Goal: Task Accomplishment & Management: Complete application form

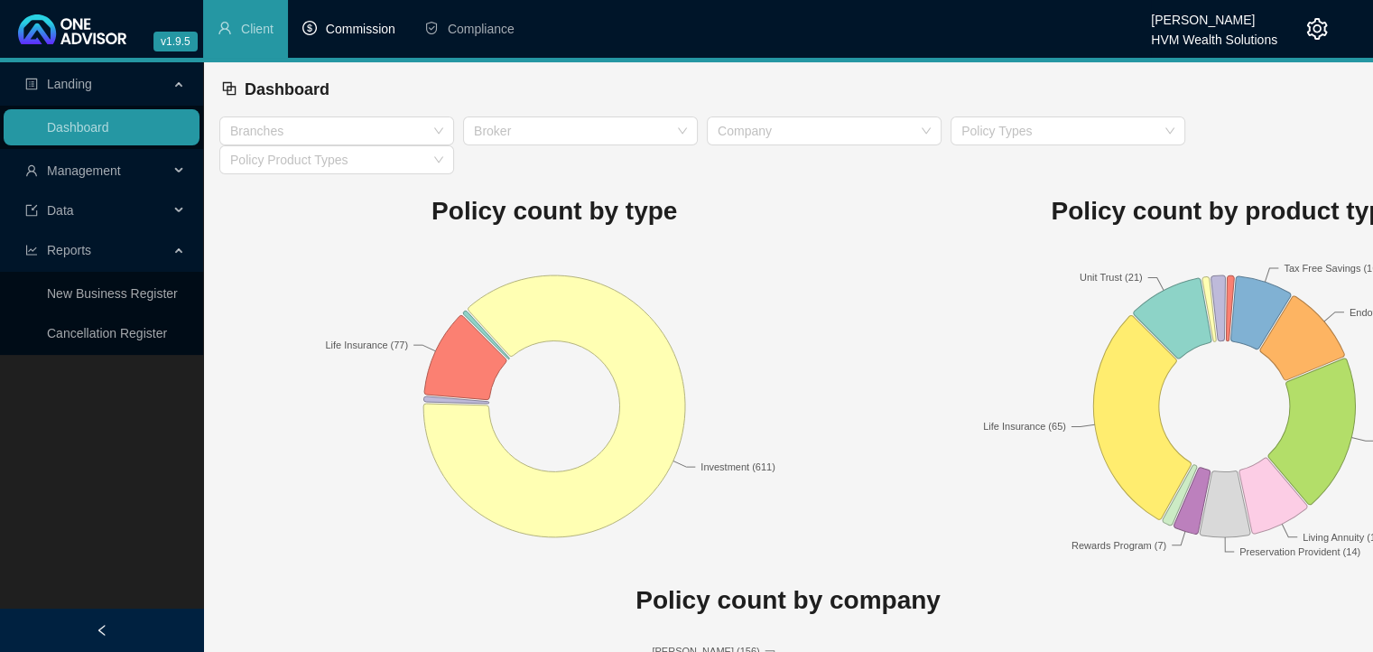
click at [365, 29] on span "Commission" at bounding box center [360, 29] width 69 height 14
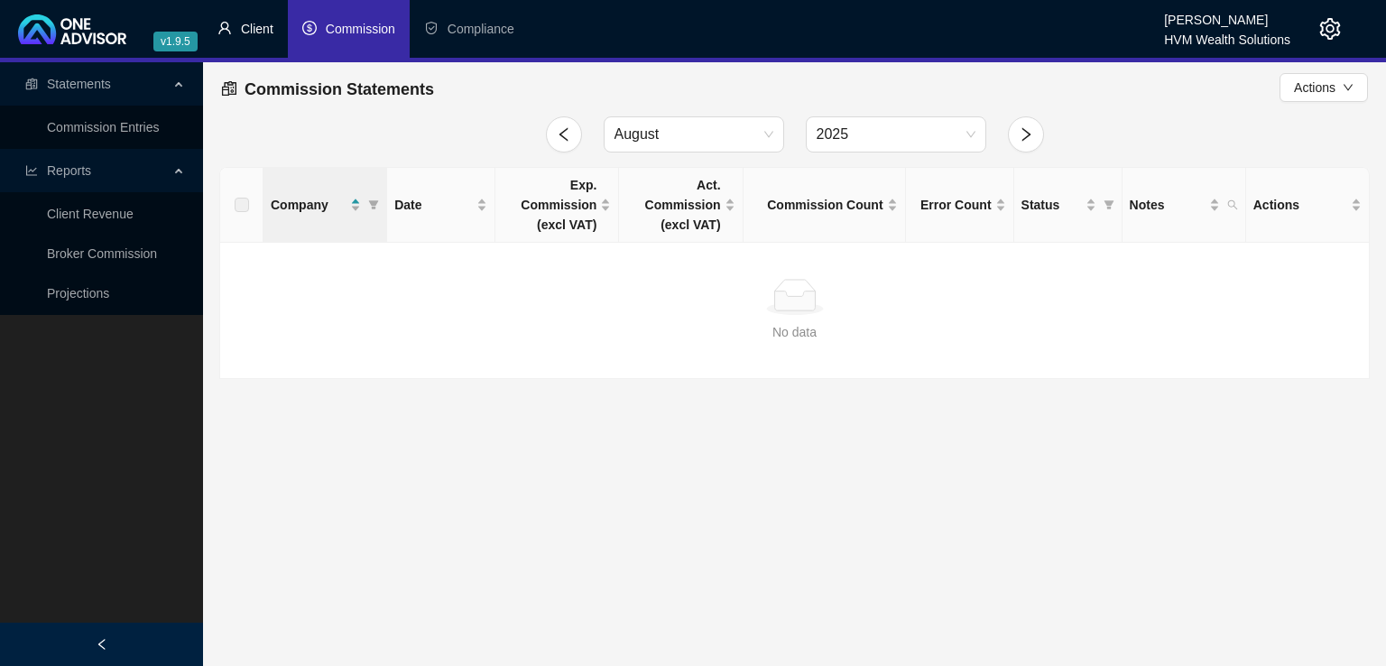
click at [258, 32] on span "Client" at bounding box center [257, 29] width 32 height 14
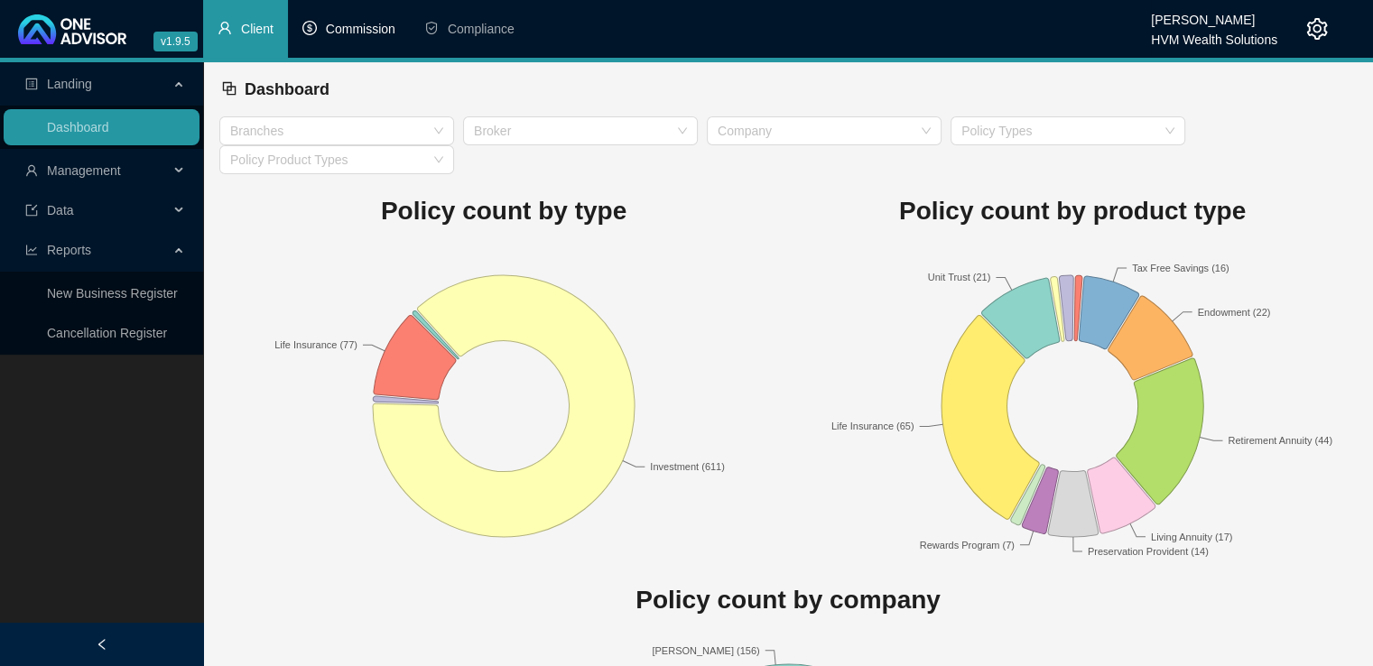
click at [361, 32] on span "Commission" at bounding box center [360, 29] width 69 height 14
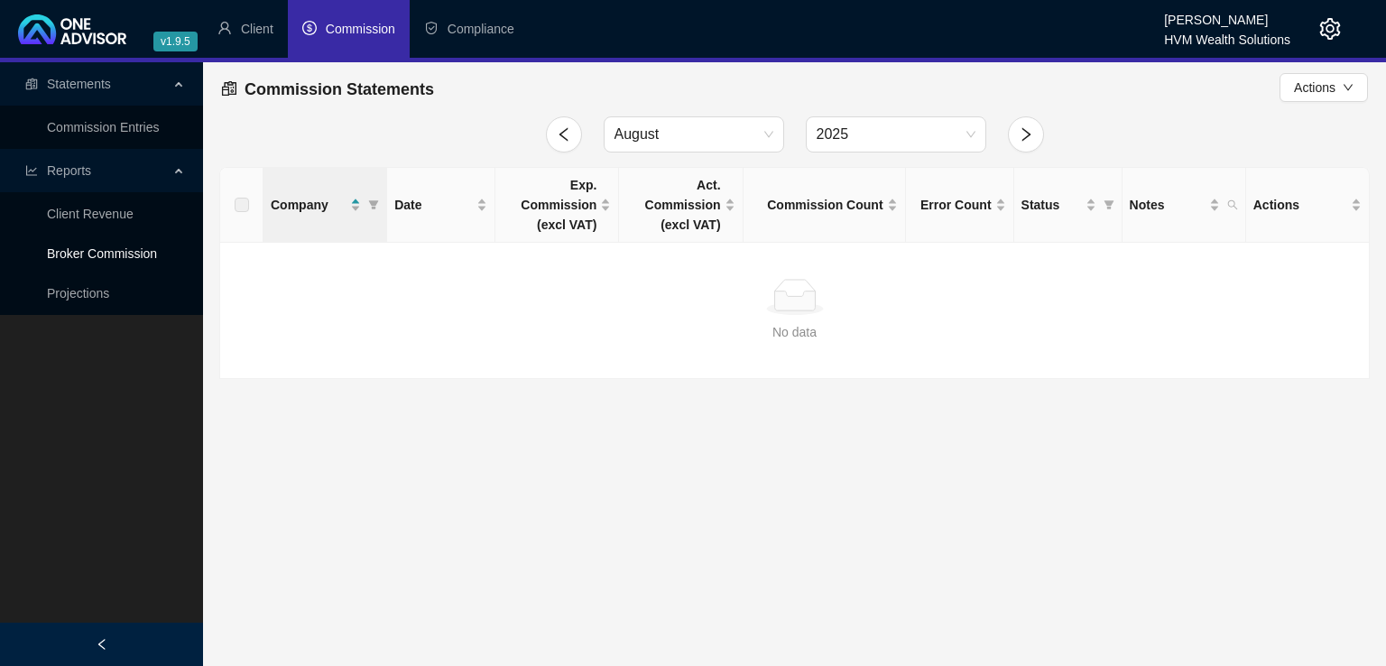
click at [118, 257] on link "Broker Commission" at bounding box center [102, 253] width 110 height 14
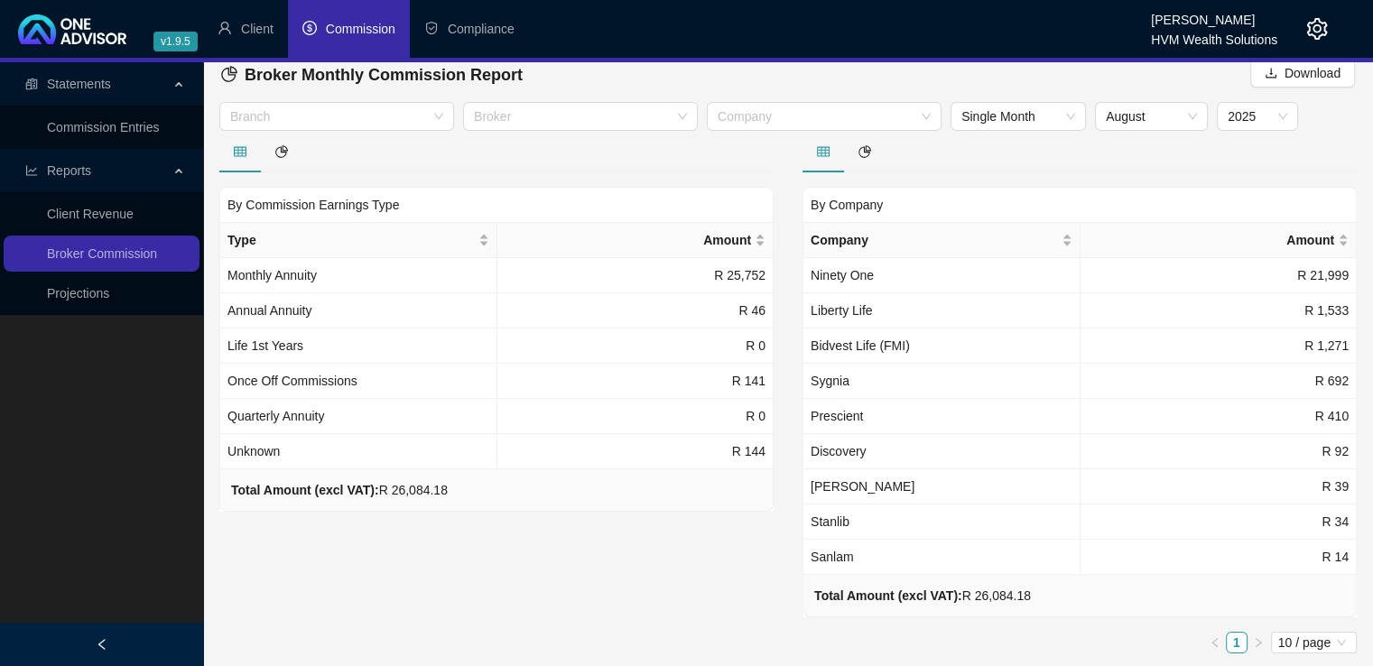
scroll to position [7, 0]
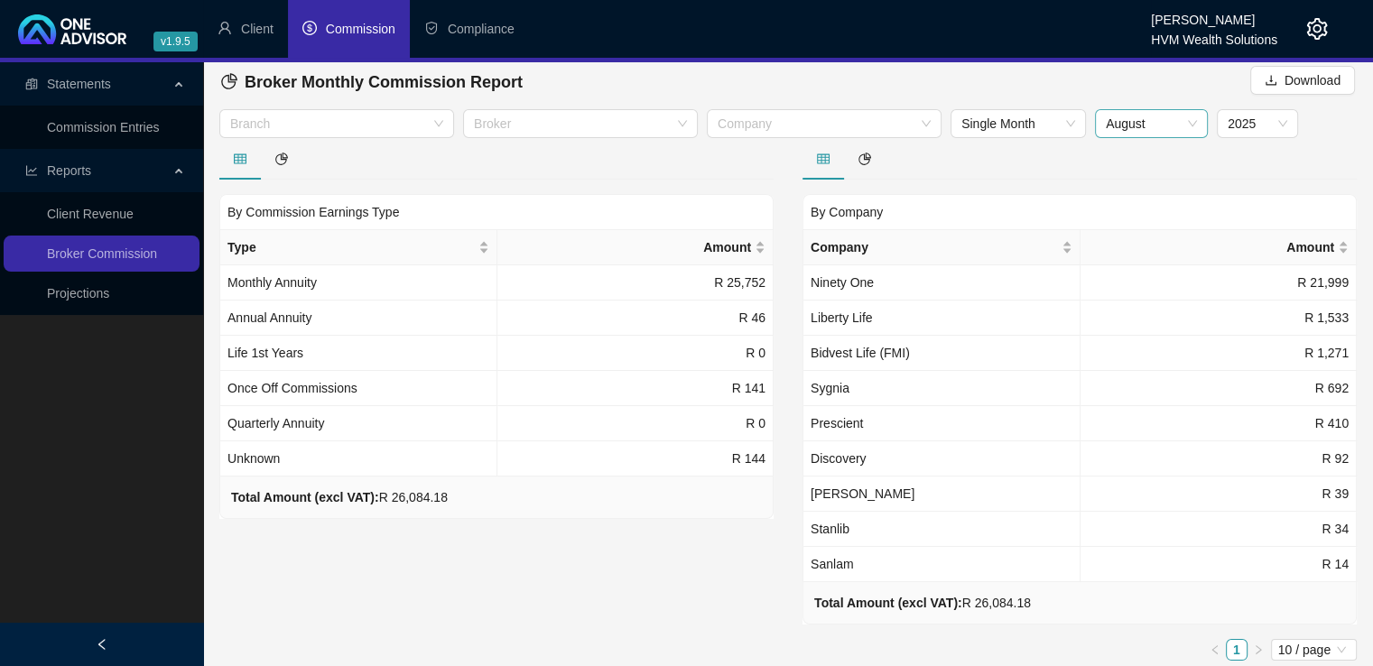
click at [1183, 126] on span "August" at bounding box center [1150, 123] width 91 height 27
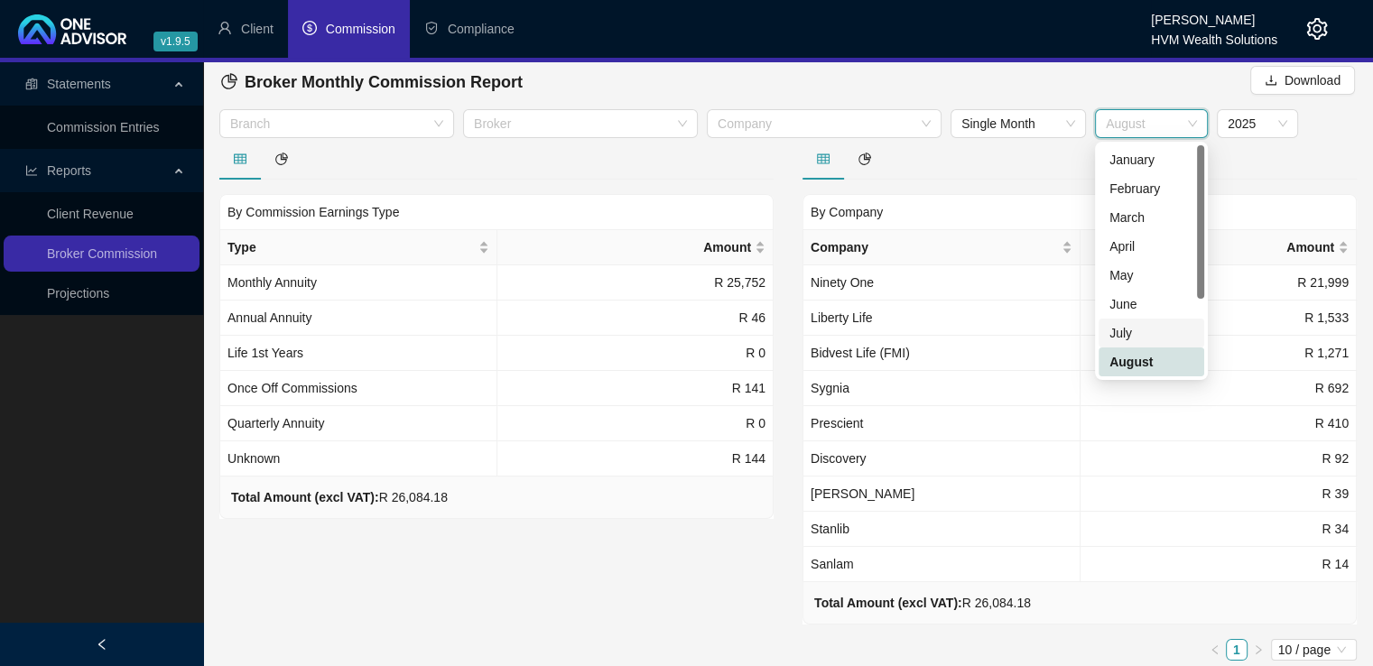
click at [1137, 338] on div "July" at bounding box center [1151, 333] width 84 height 20
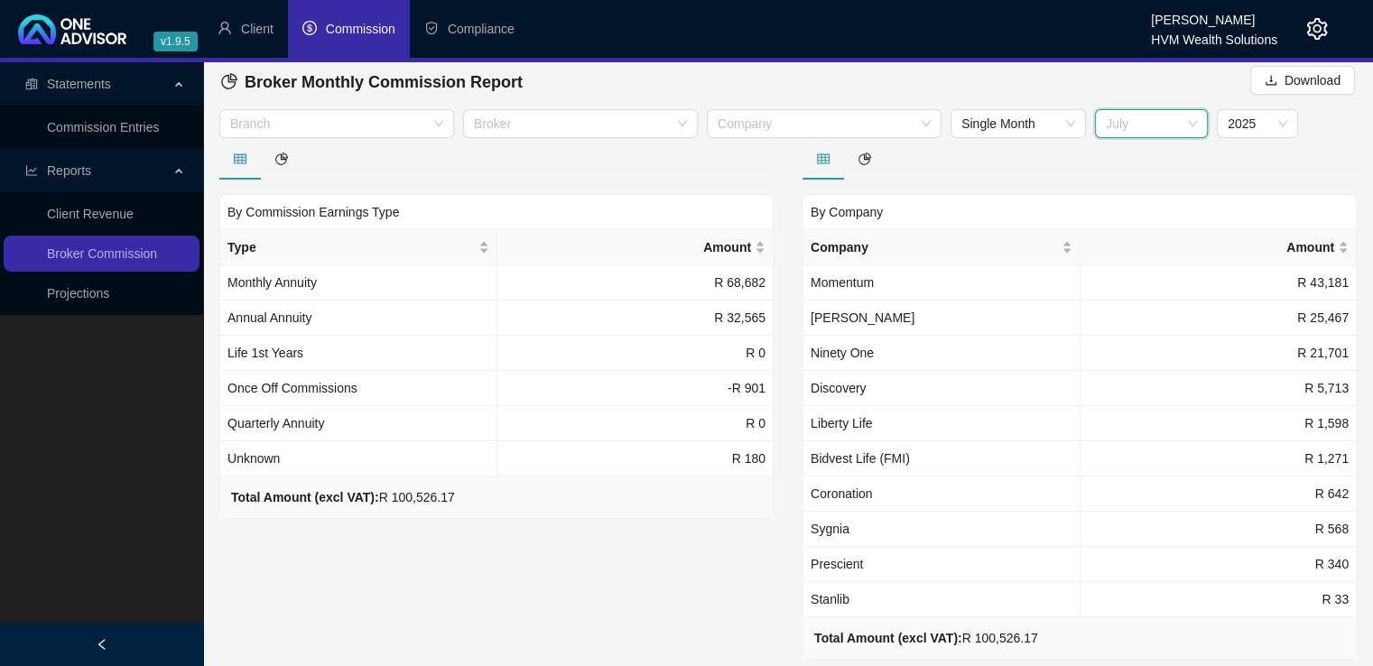
click at [1176, 113] on span "July" at bounding box center [1150, 123] width 91 height 27
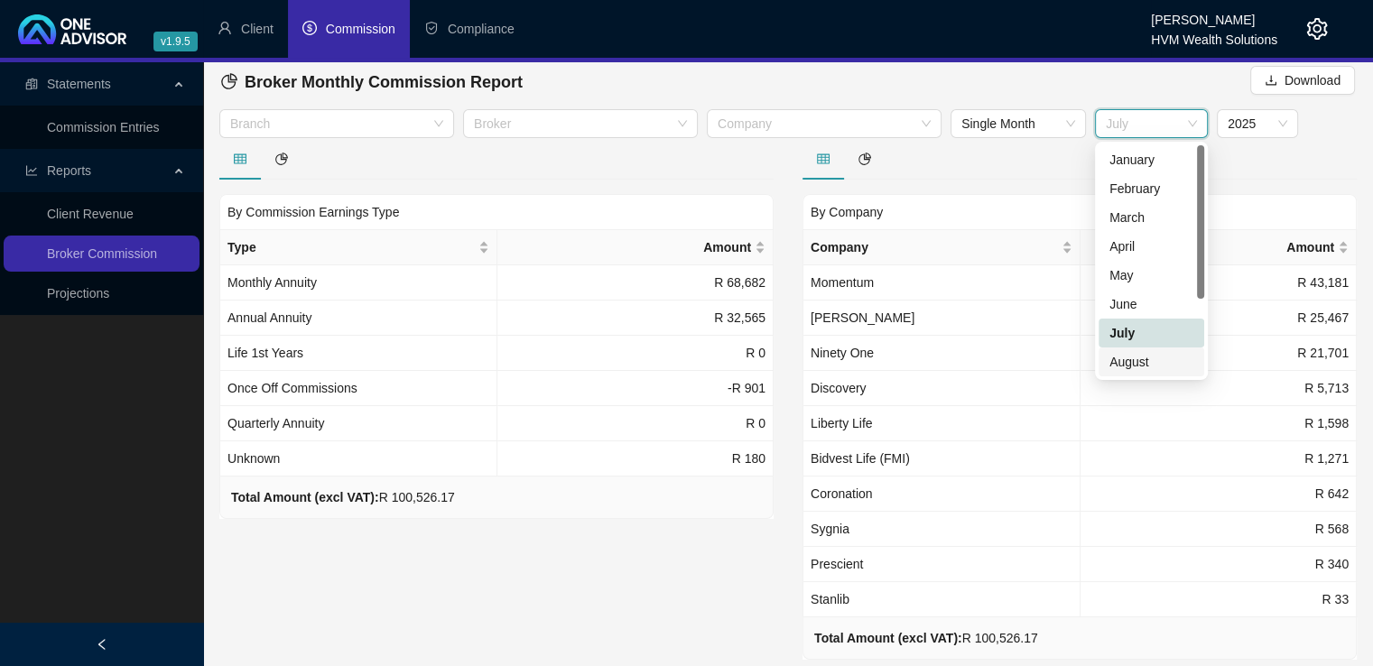
click at [1141, 362] on div "August" at bounding box center [1151, 362] width 84 height 20
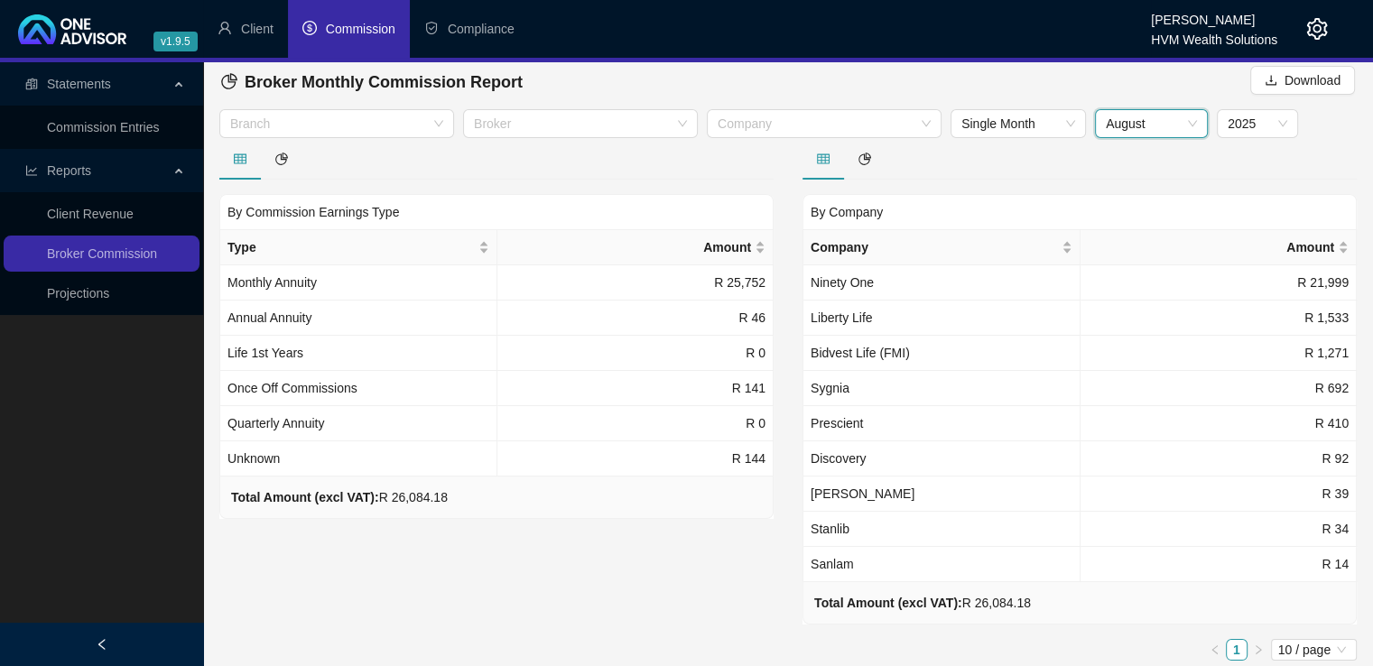
click at [1187, 124] on span "August" at bounding box center [1150, 123] width 91 height 27
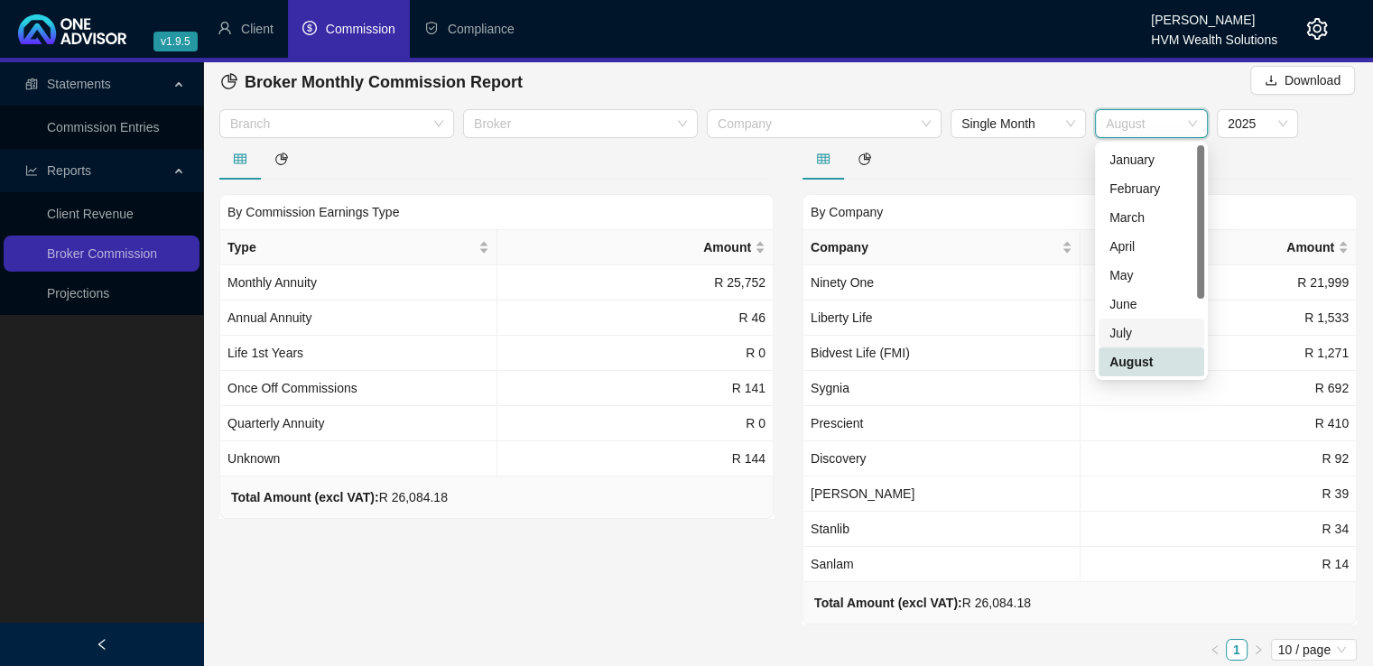
click at [1147, 334] on div "July" at bounding box center [1151, 333] width 84 height 20
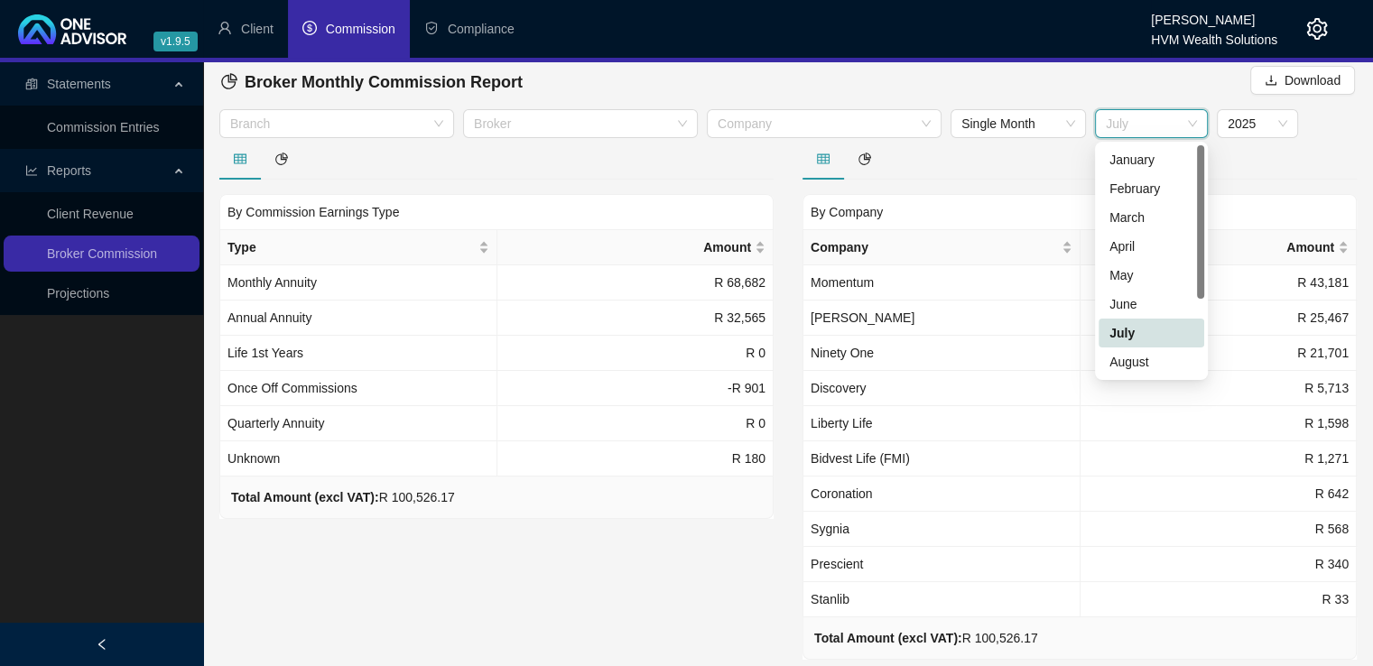
click at [1198, 120] on div "July" at bounding box center [1151, 123] width 113 height 29
click at [1147, 361] on div "August" at bounding box center [1151, 362] width 84 height 20
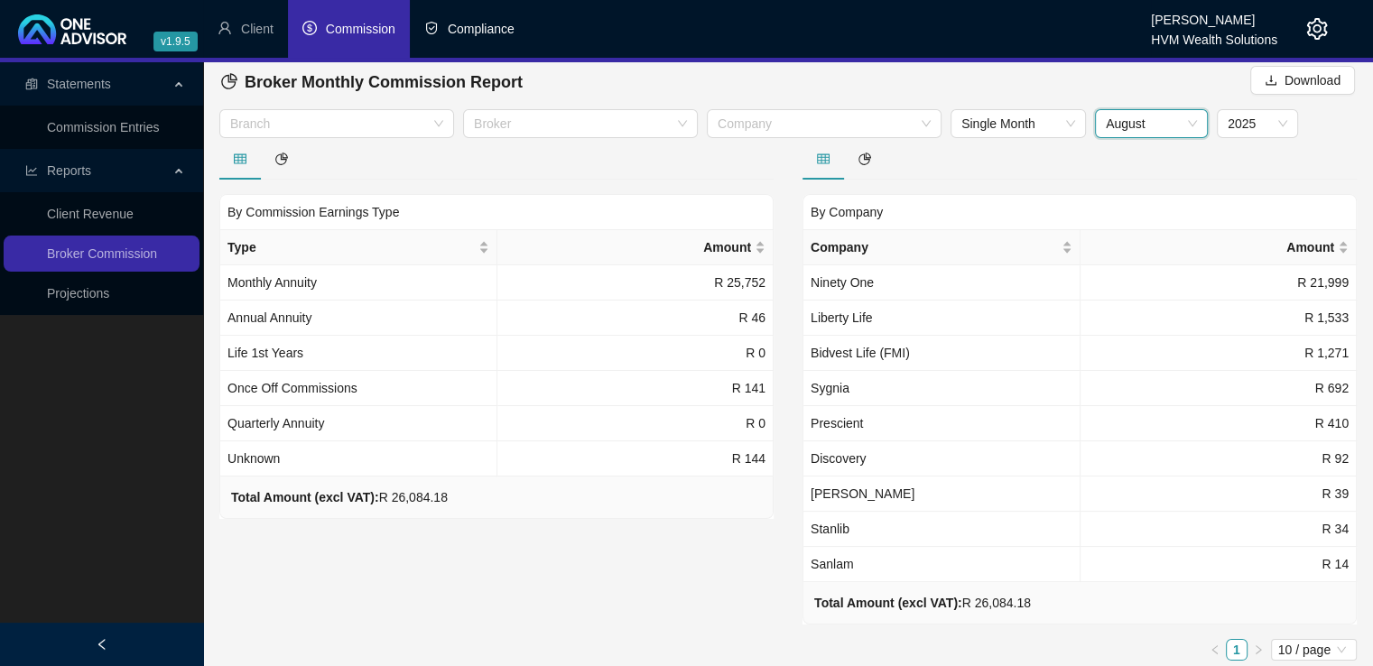
click at [489, 34] on span "Compliance" at bounding box center [481, 29] width 67 height 14
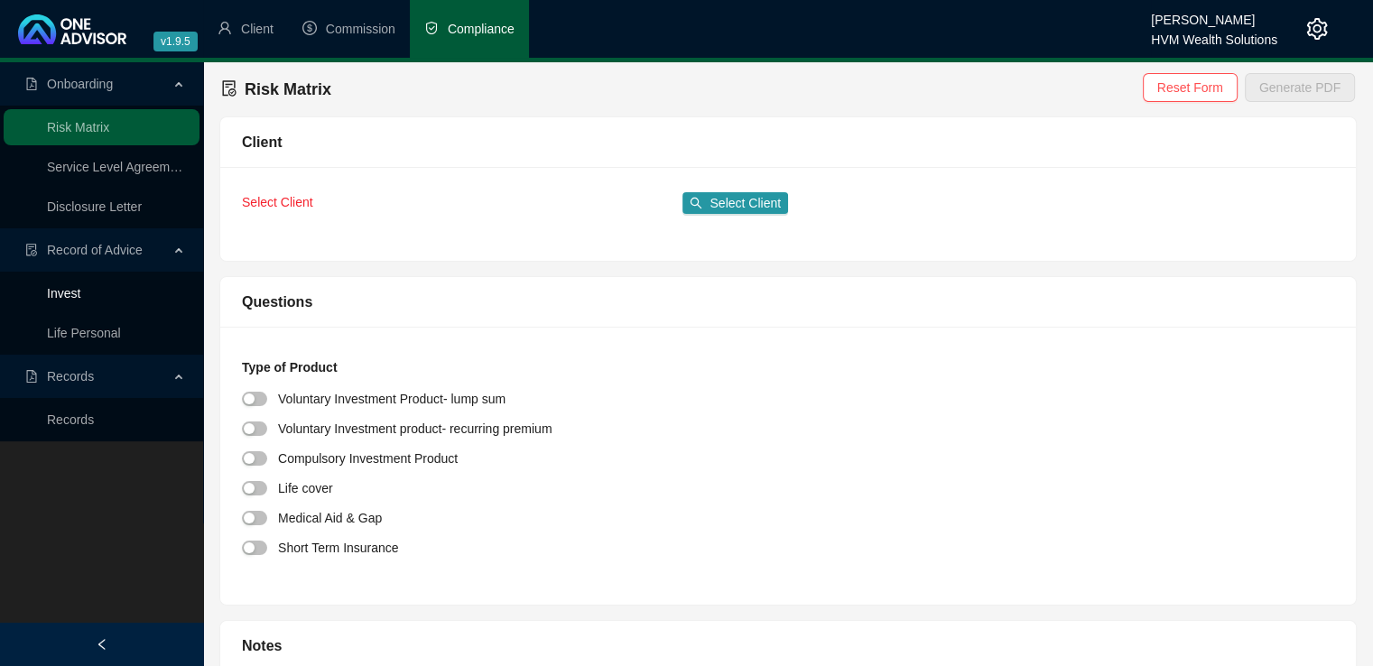
click at [72, 288] on link "Invest" at bounding box center [63, 293] width 33 height 14
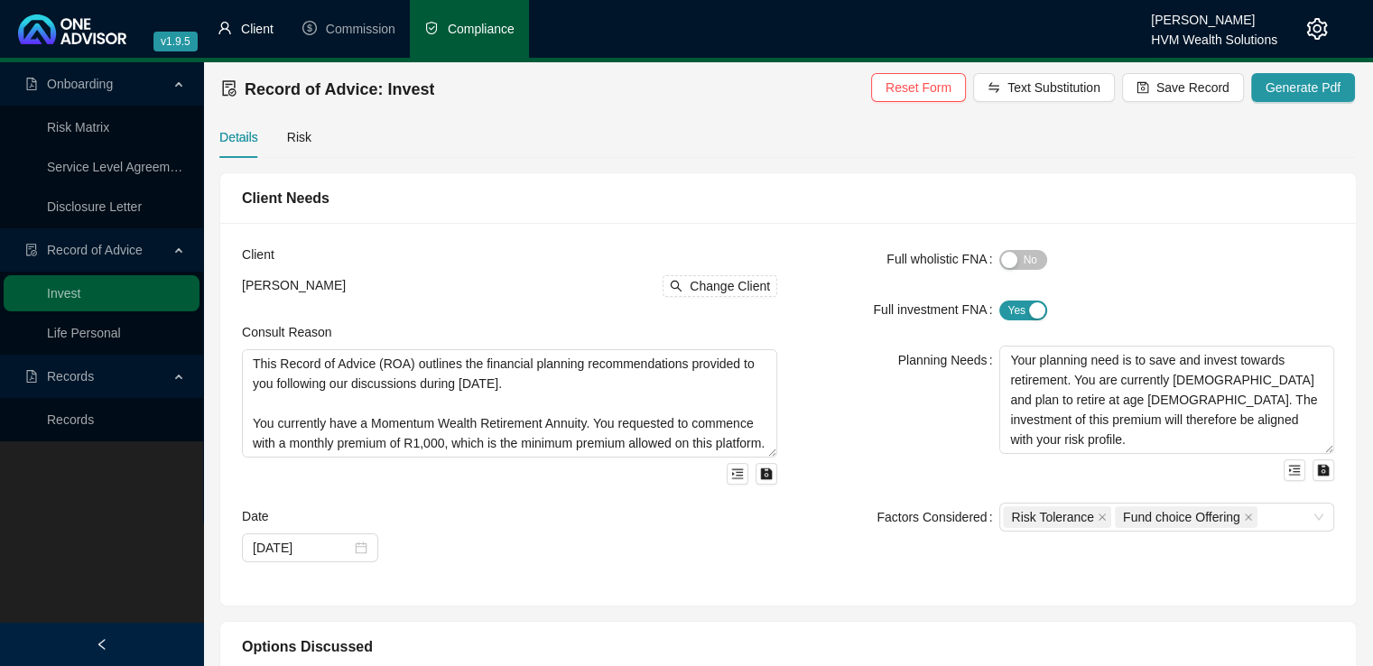
click at [264, 26] on span "Client" at bounding box center [257, 29] width 32 height 14
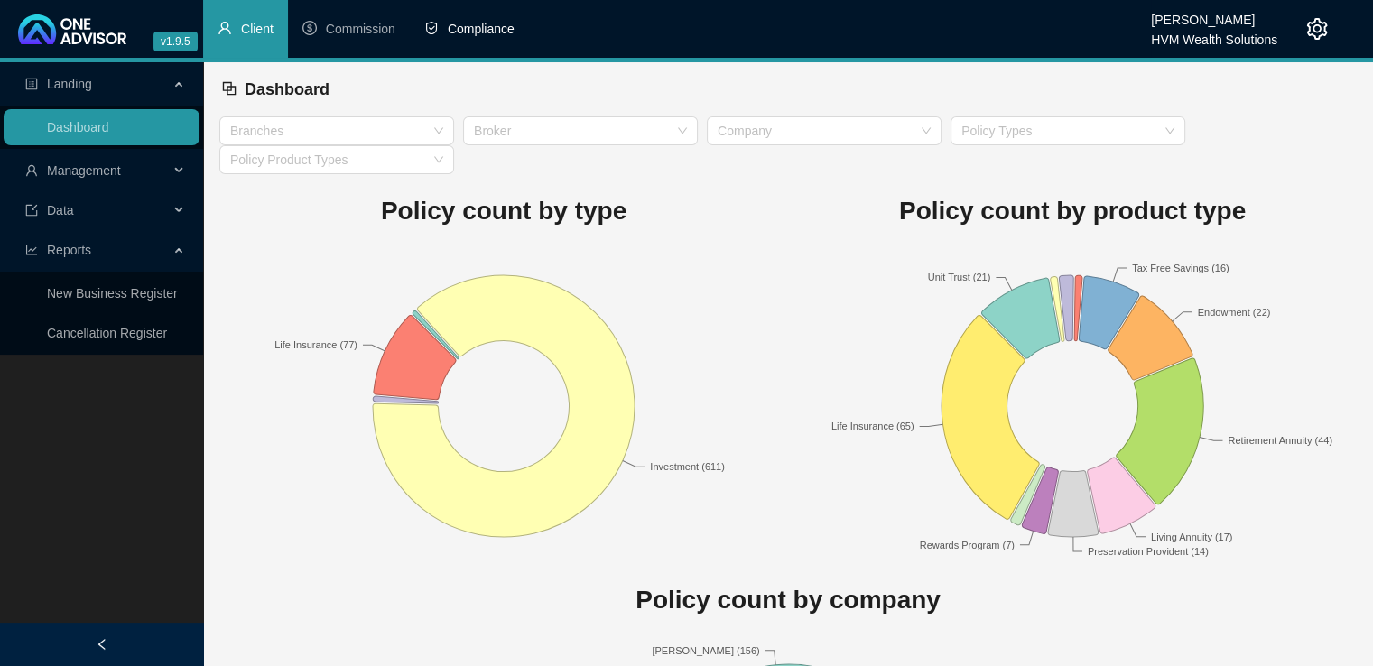
click at [487, 30] on span "Compliance" at bounding box center [481, 29] width 67 height 14
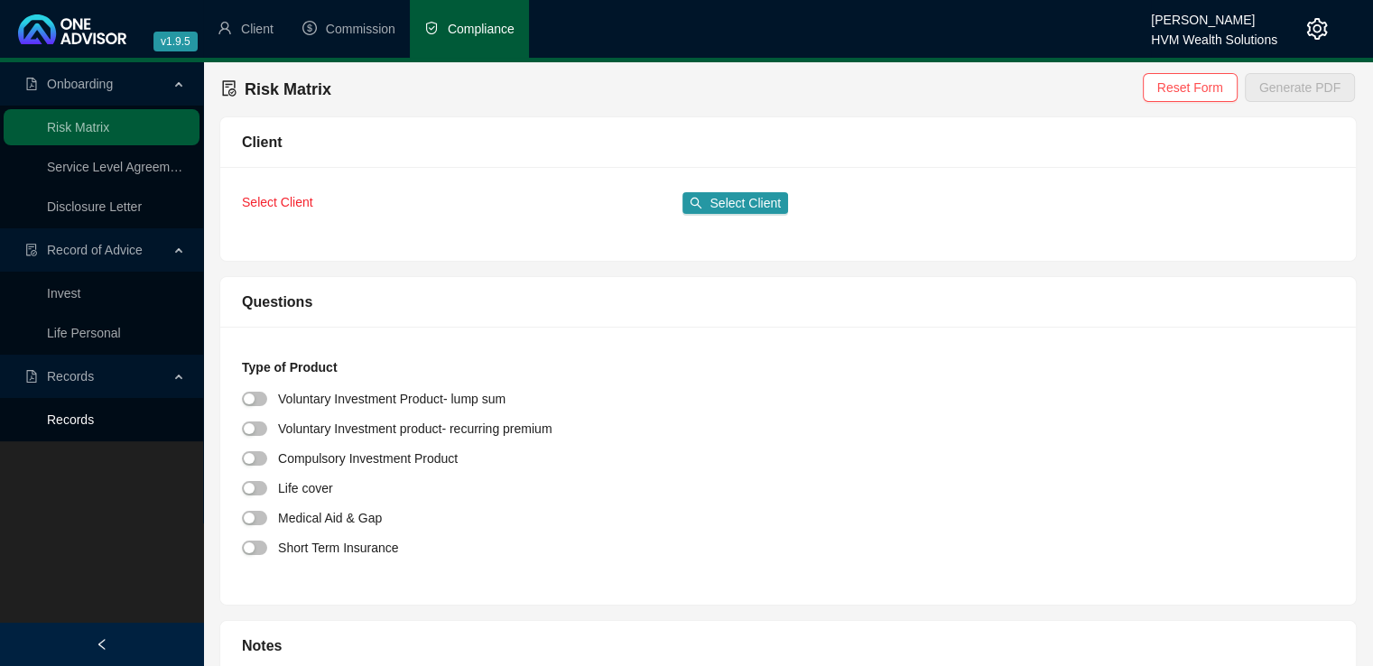
click at [86, 427] on link "Records" at bounding box center [70, 419] width 47 height 14
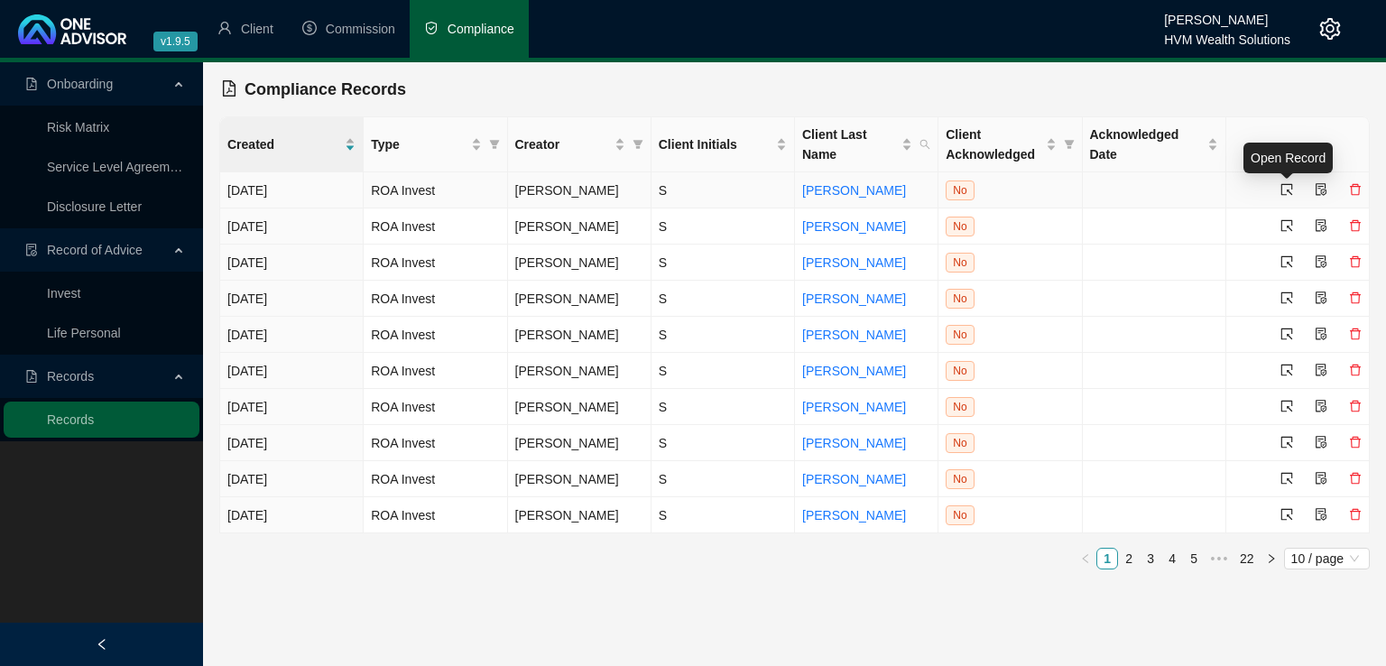
click at [1283, 183] on icon "select" at bounding box center [1287, 189] width 13 height 13
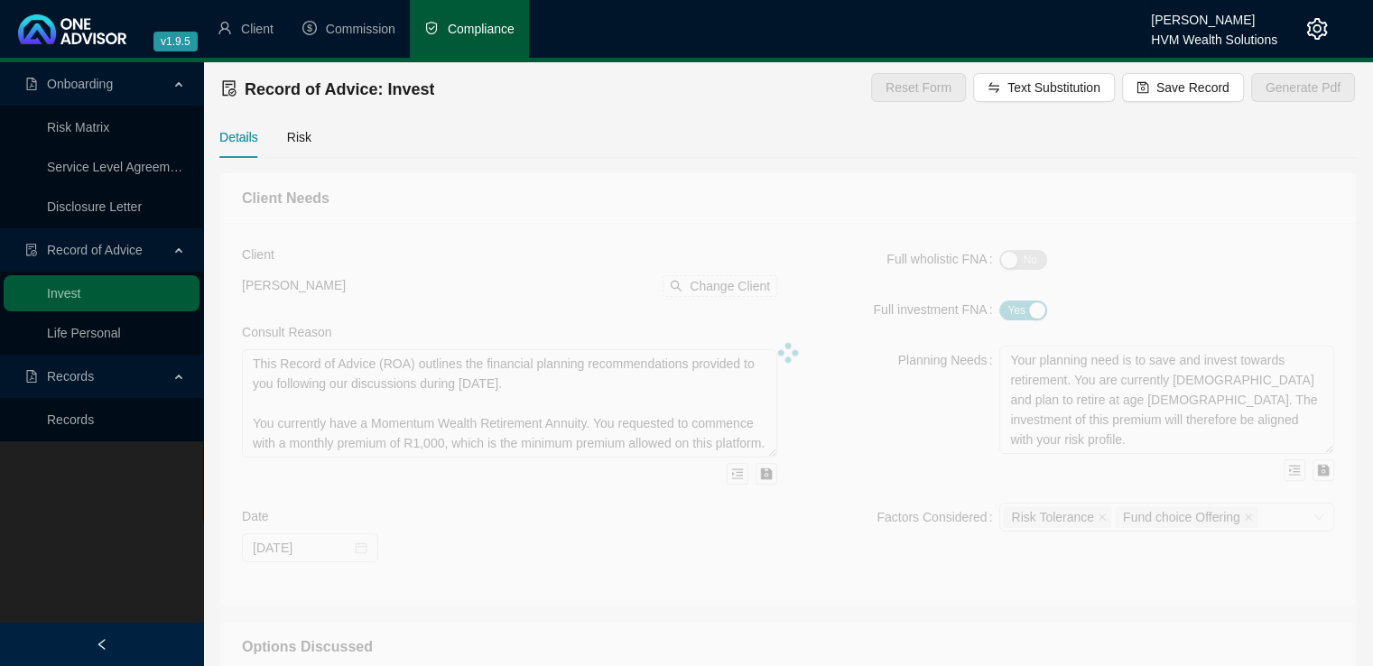
type textarea "The client approached us requesting advice regarding his retirement and investm…"
type textarea "The client will be receiving a severance payment of R114 719 and has an employe…"
type textarea "Lor ipsum dolorsitam conse adipiscin el S386 328, doeius temp inci U387 374 lab…"
type textarea "The client has opted to follow part of our advice/recommendation and proceed wi…"
type textarea "Preservation Fund - not recommended as the client may wish to restart contribut…"
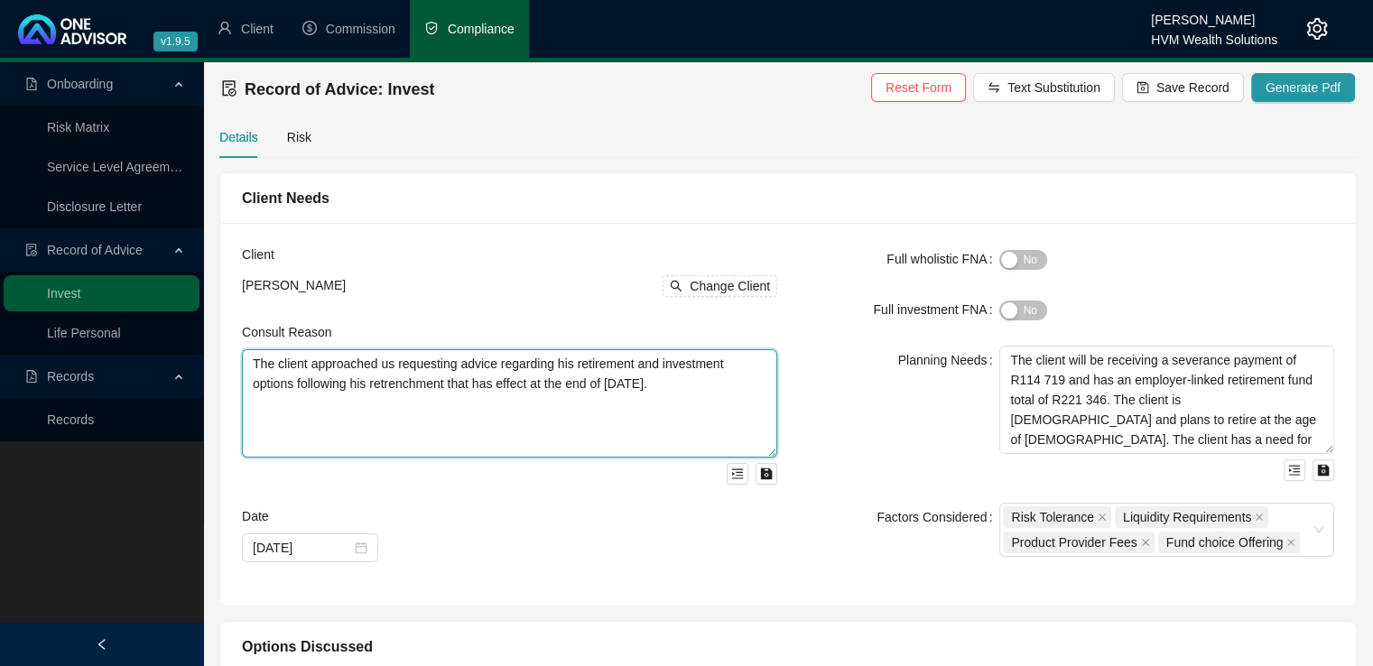
drag, startPoint x: 256, startPoint y: 368, endPoint x: 723, endPoint y: 385, distance: 466.9
click at [723, 385] on textarea "The client approached us requesting advice regarding his retirement and investm…" at bounding box center [509, 403] width 535 height 108
click at [250, 360] on textarea "The client approached us requesting advice regarding his retirement and investm…" at bounding box center [509, 403] width 535 height 108
drag, startPoint x: 250, startPoint y: 360, endPoint x: 697, endPoint y: 381, distance: 447.2
click at [697, 381] on textarea "The client approached us requesting advice regarding his retirement and investm…" at bounding box center [509, 403] width 535 height 108
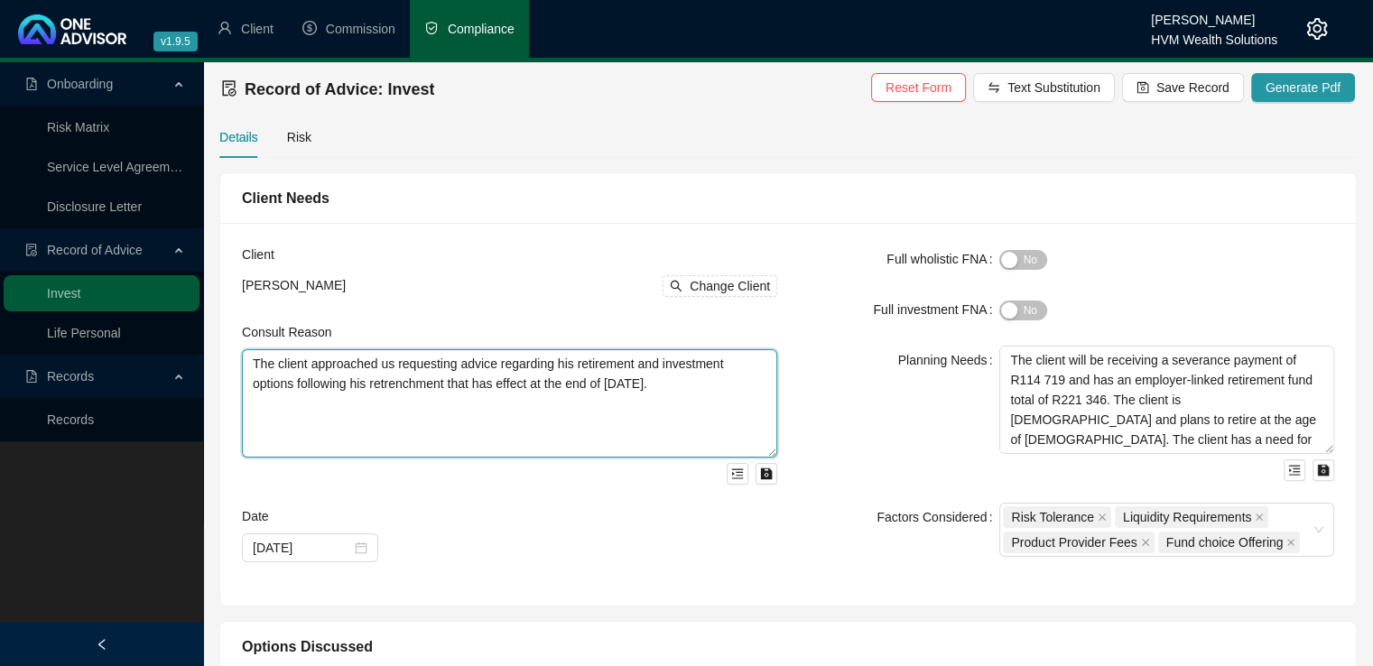
paste textarea "You approached me for advice on your retirement and investment options followin…"
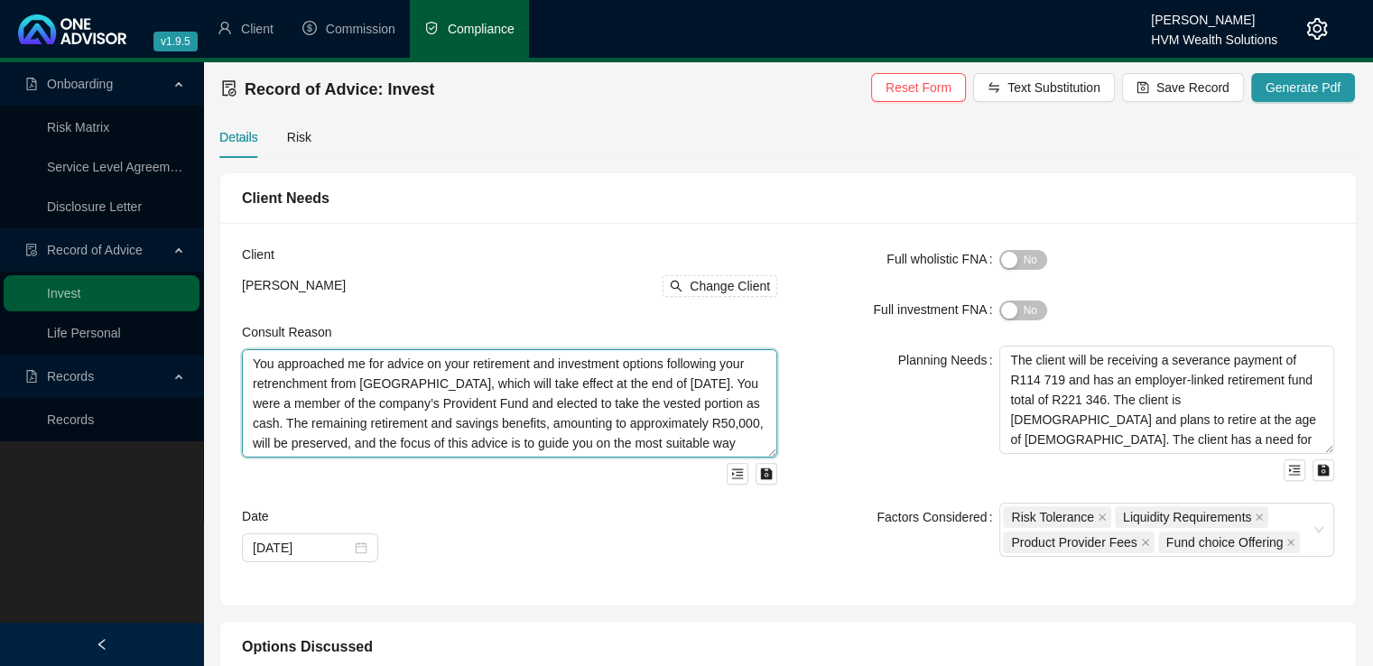
scroll to position [14, 0]
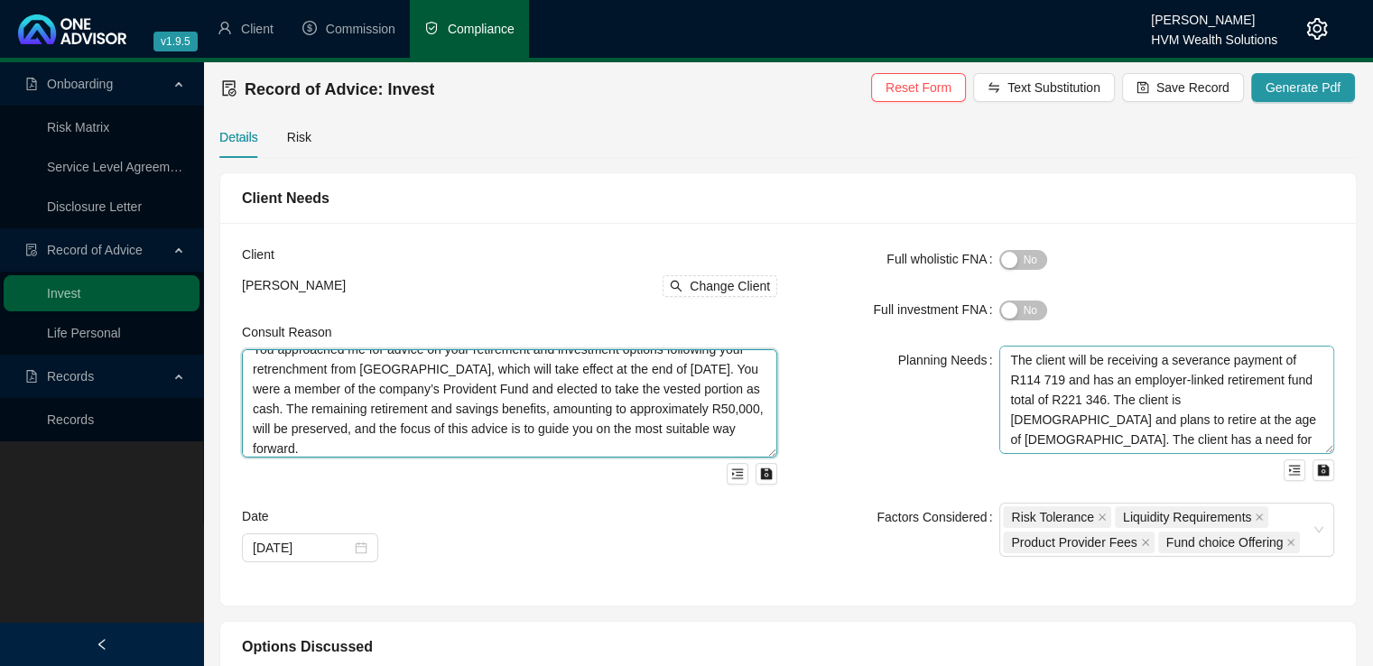
type textarea "You approached me for advice on your retirement and investment options followin…"
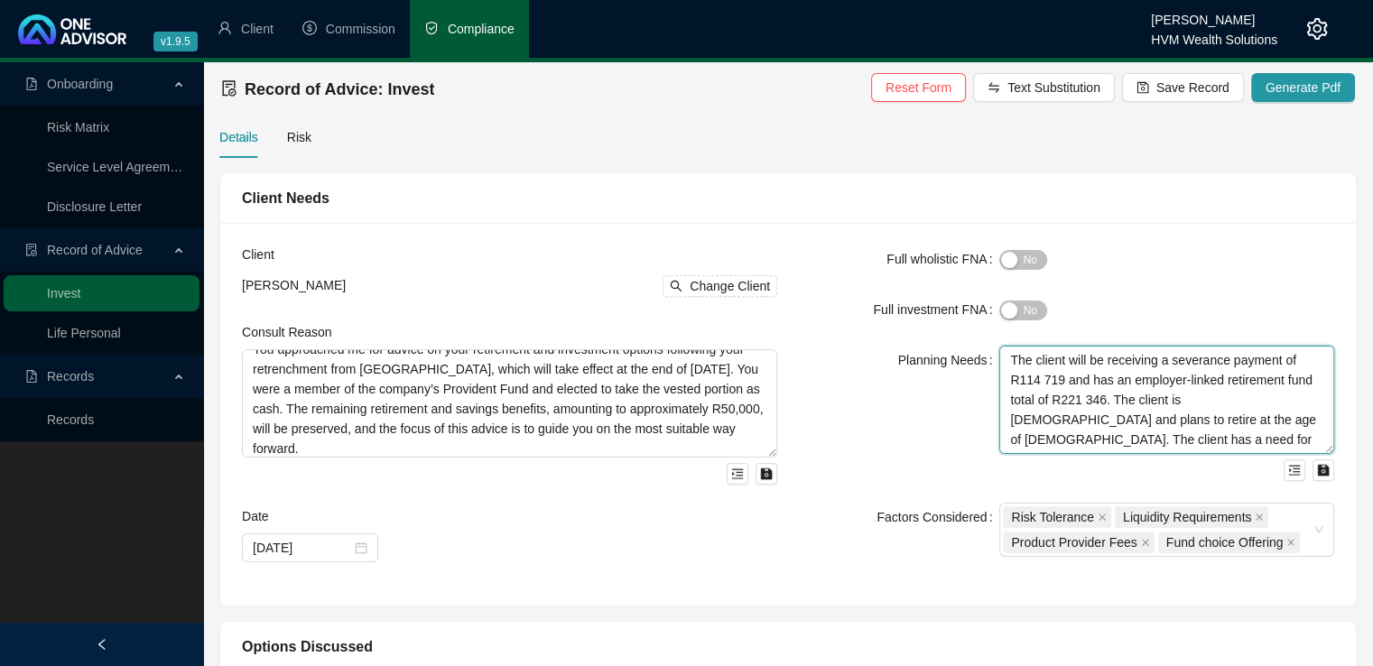
click at [1073, 407] on textarea "The client will be receiving a severance payment of R114 719 and has an employe…" at bounding box center [1166, 400] width 335 height 108
click at [1032, 387] on textarea "The client will be receiving a severance payment of R114 719 and has an employe…" at bounding box center [1166, 400] width 335 height 108
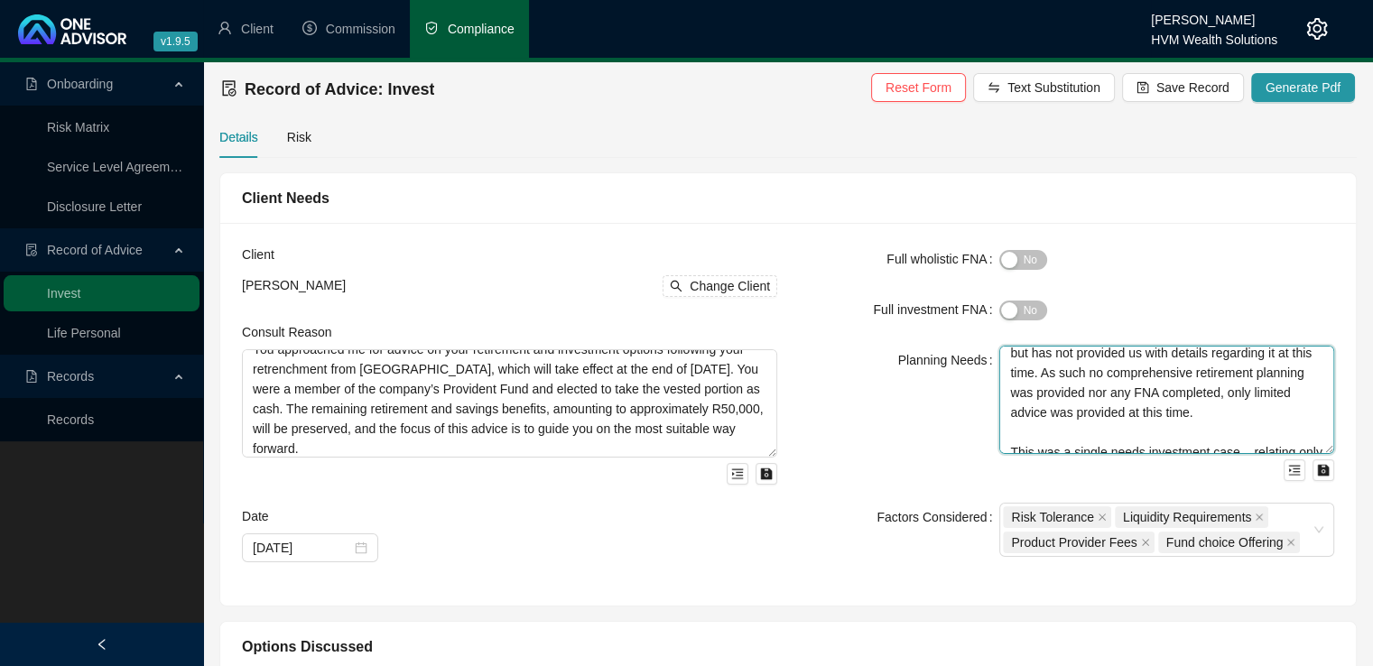
scroll to position [199, 0]
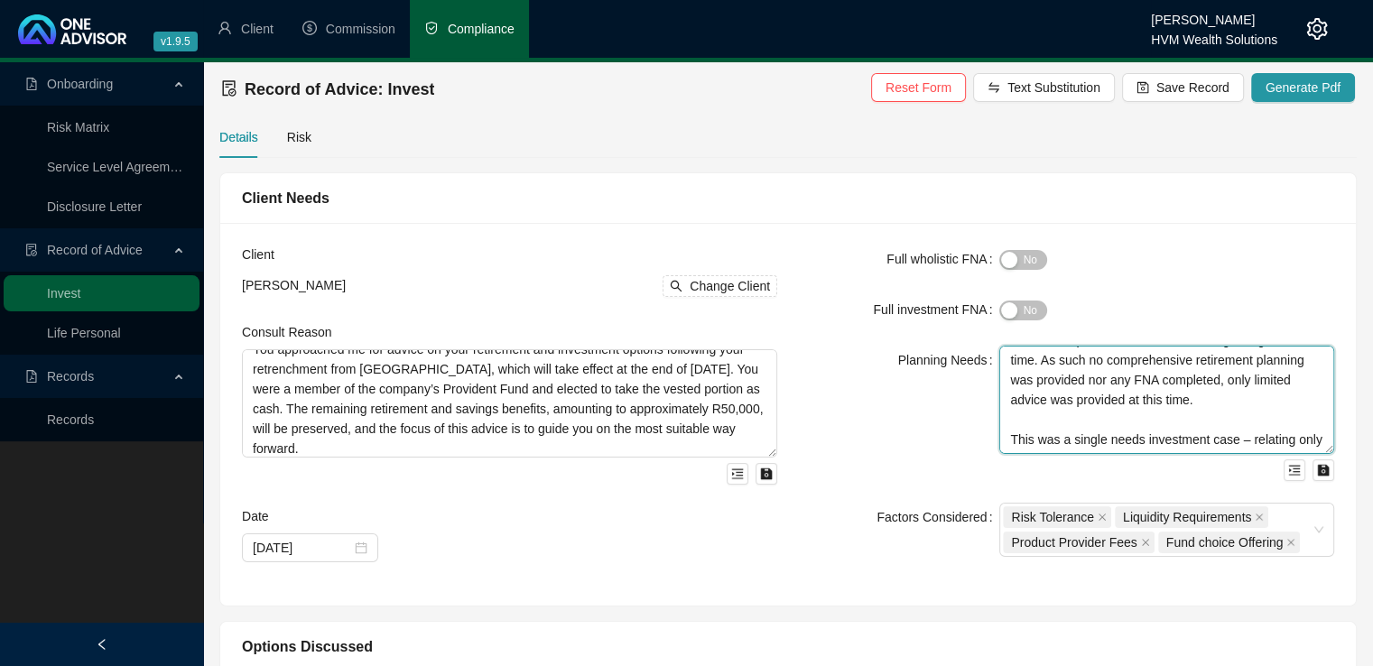
drag, startPoint x: 1011, startPoint y: 361, endPoint x: 1343, endPoint y: 492, distance: 356.9
click at [1343, 492] on div "Full wholistic FNA Yes No Full investment FNA Yes No Planning Needs The client …" at bounding box center [1066, 414] width 557 height 339
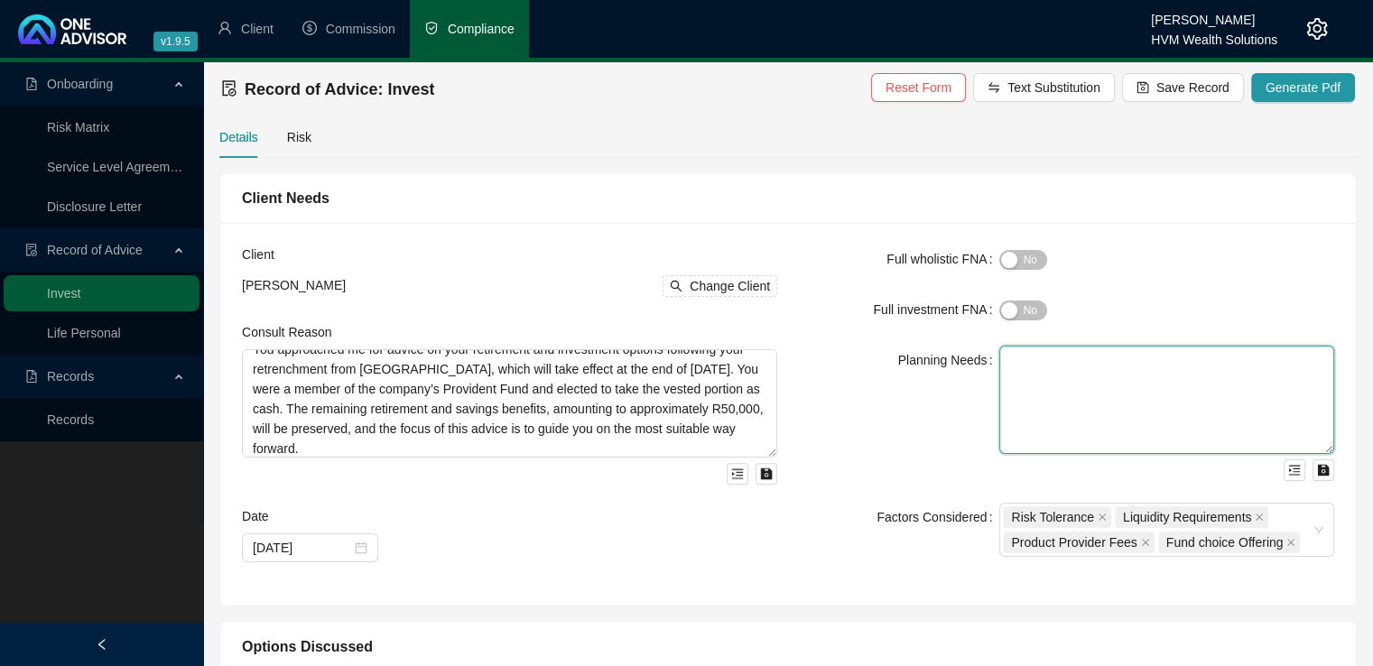
scroll to position [0, 0]
paste textarea "The focus of this advice is to preserve an amount of R50,000 for the long term.…"
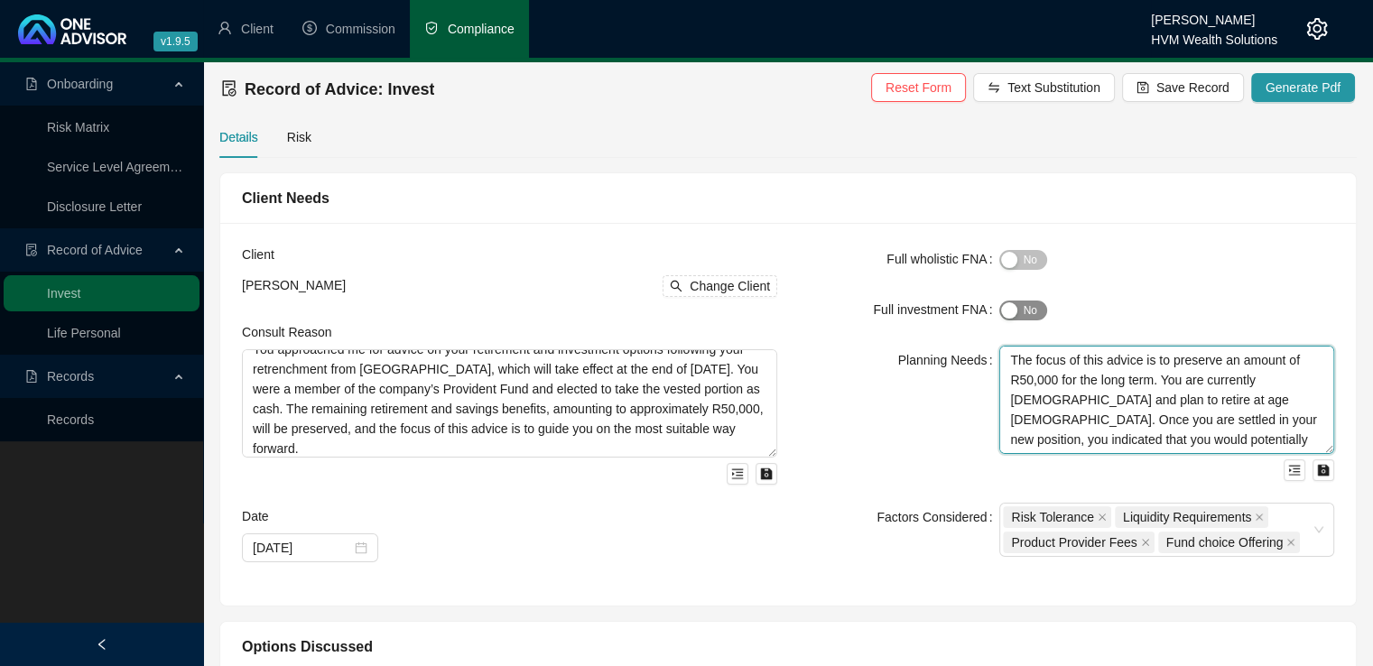
type textarea "The focus of this advice is to preserve an amount of R50,000 for the long term.…"
click at [1010, 316] on div "button" at bounding box center [1009, 310] width 16 height 16
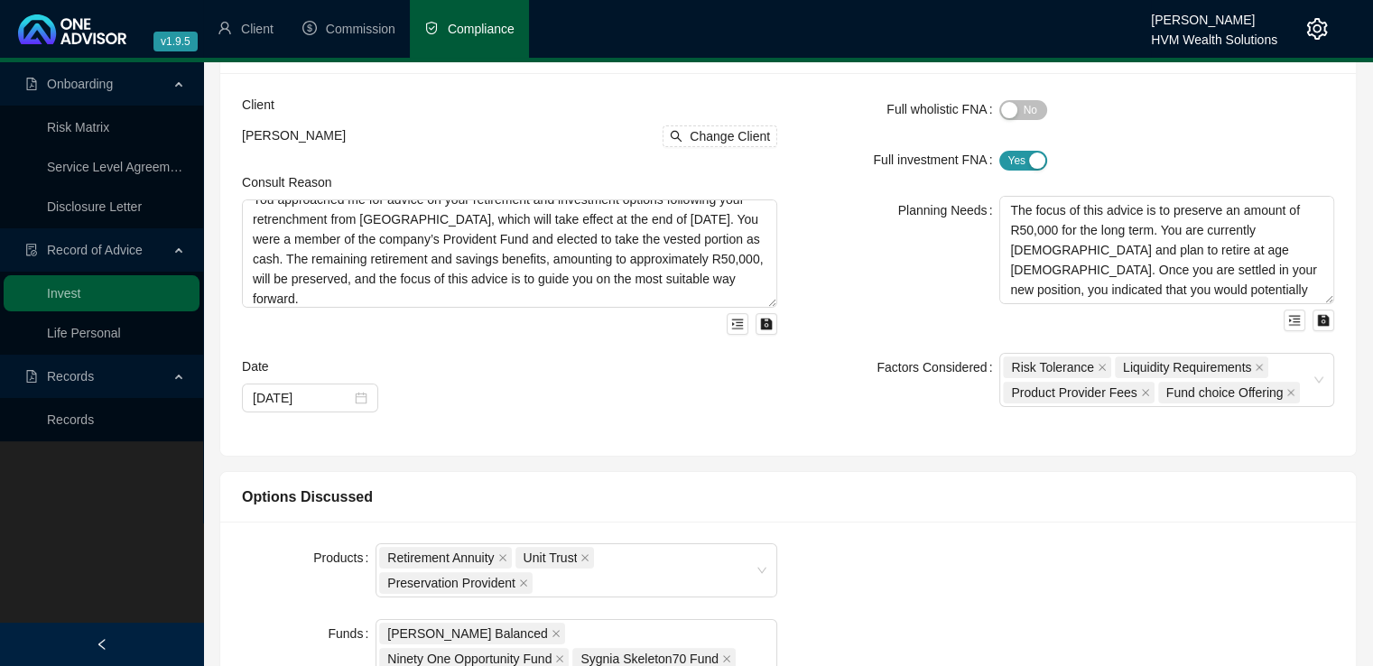
scroll to position [155, 0]
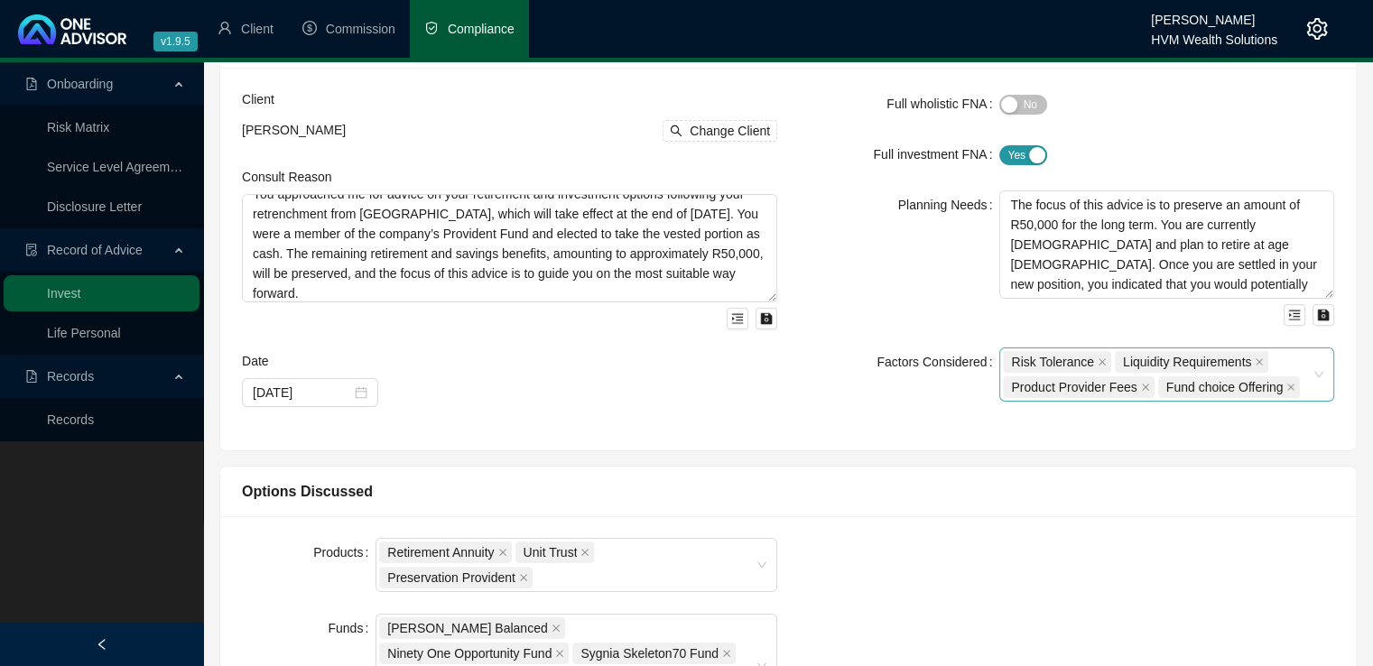
click at [1321, 373] on div "Risk Tolerance Liquidity Requirements Product Provider Fees Fund choice Offering" at bounding box center [1166, 374] width 335 height 54
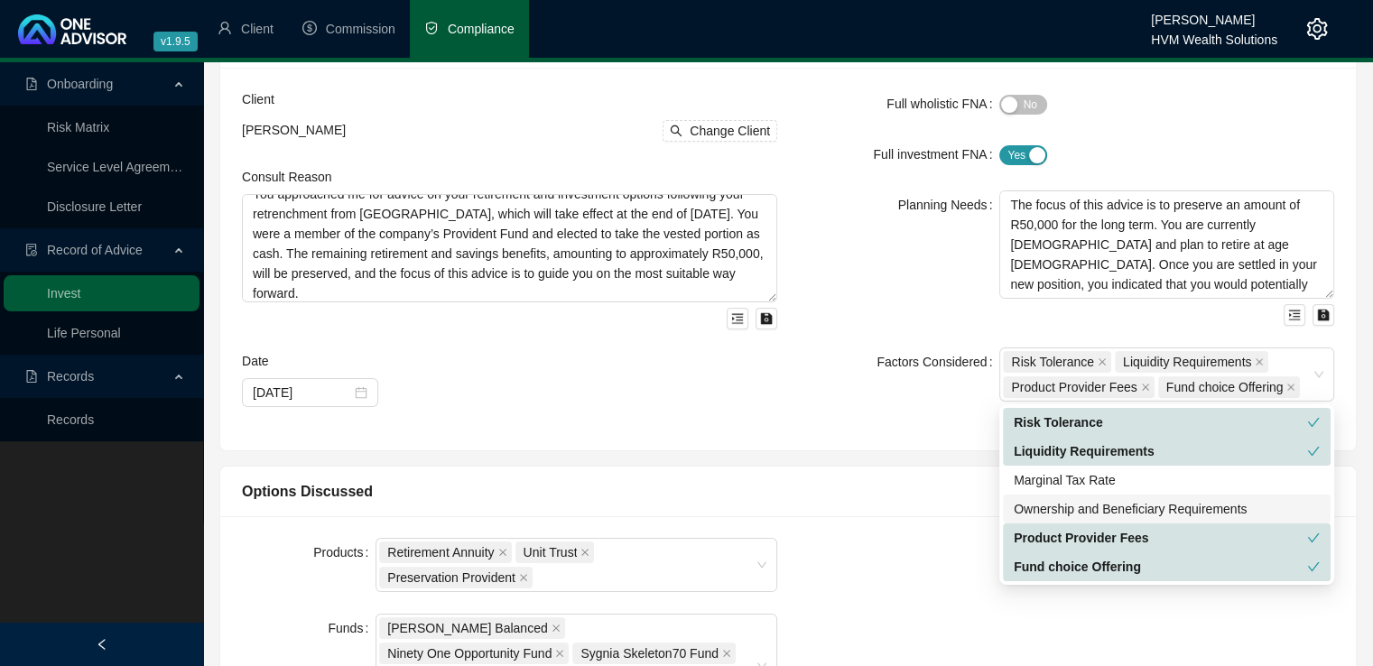
click at [859, 419] on div "Full wholistic FNA Yes No Full investment FNA Yes No Planning Needs The focus o…" at bounding box center [1066, 258] width 557 height 339
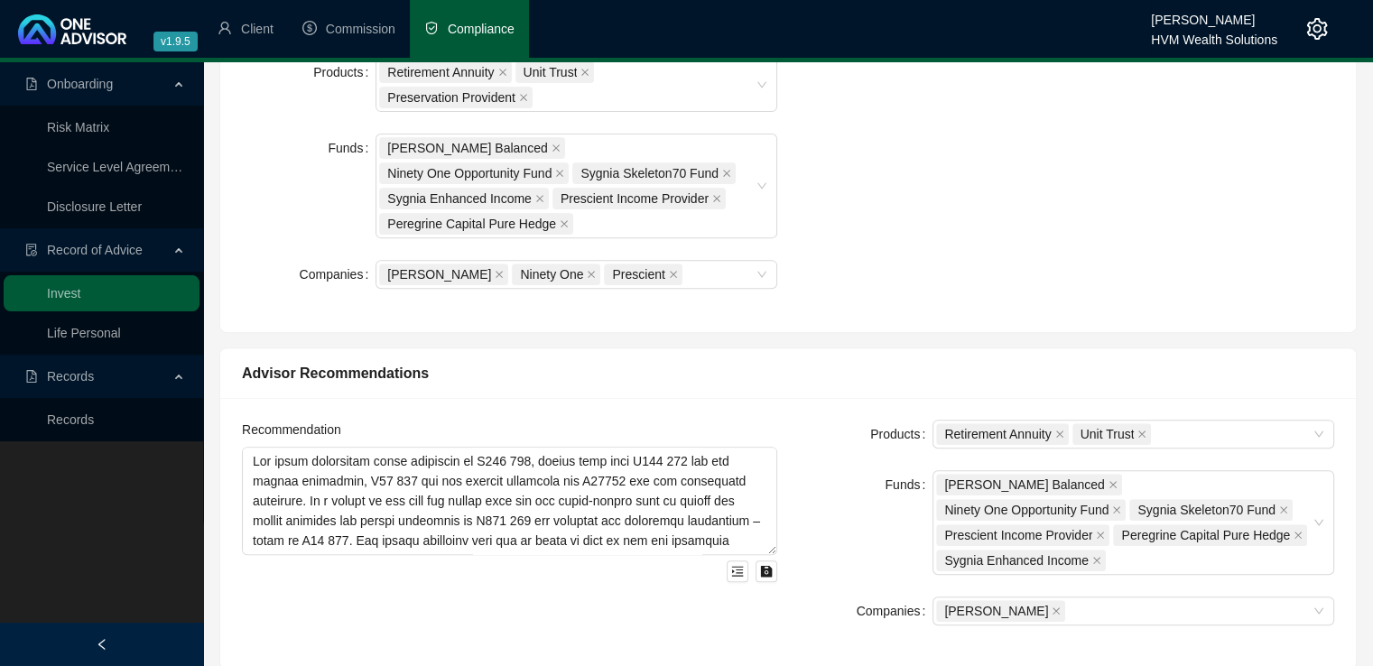
scroll to position [623, 0]
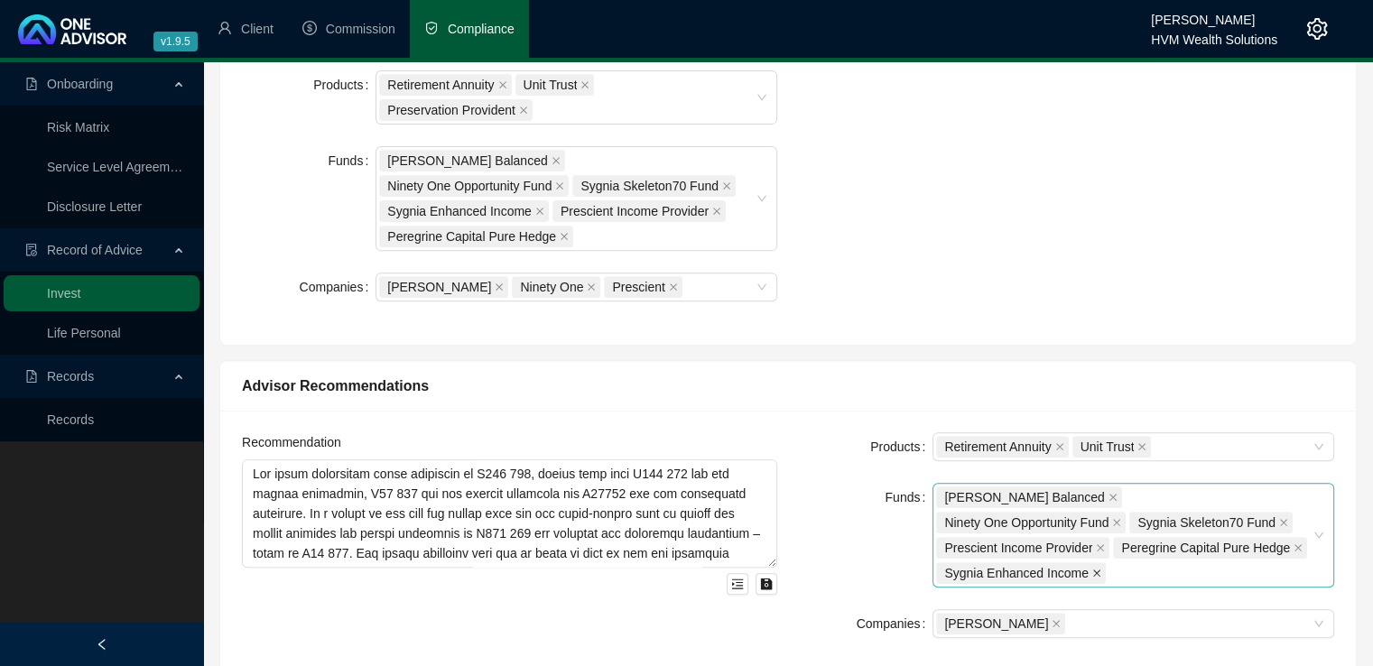
click at [1100, 569] on icon "close" at bounding box center [1096, 572] width 7 height 7
click at [1293, 543] on icon "close" at bounding box center [1297, 547] width 9 height 9
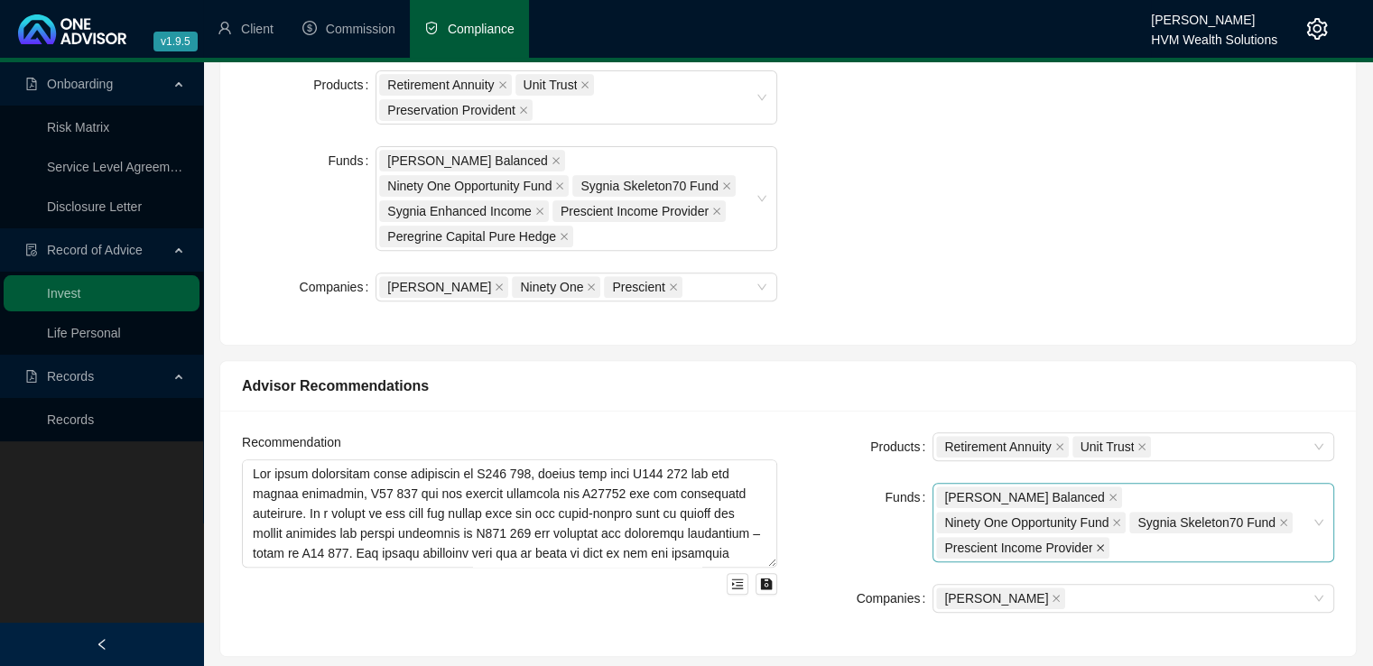
click at [1105, 538] on span at bounding box center [1100, 548] width 9 height 20
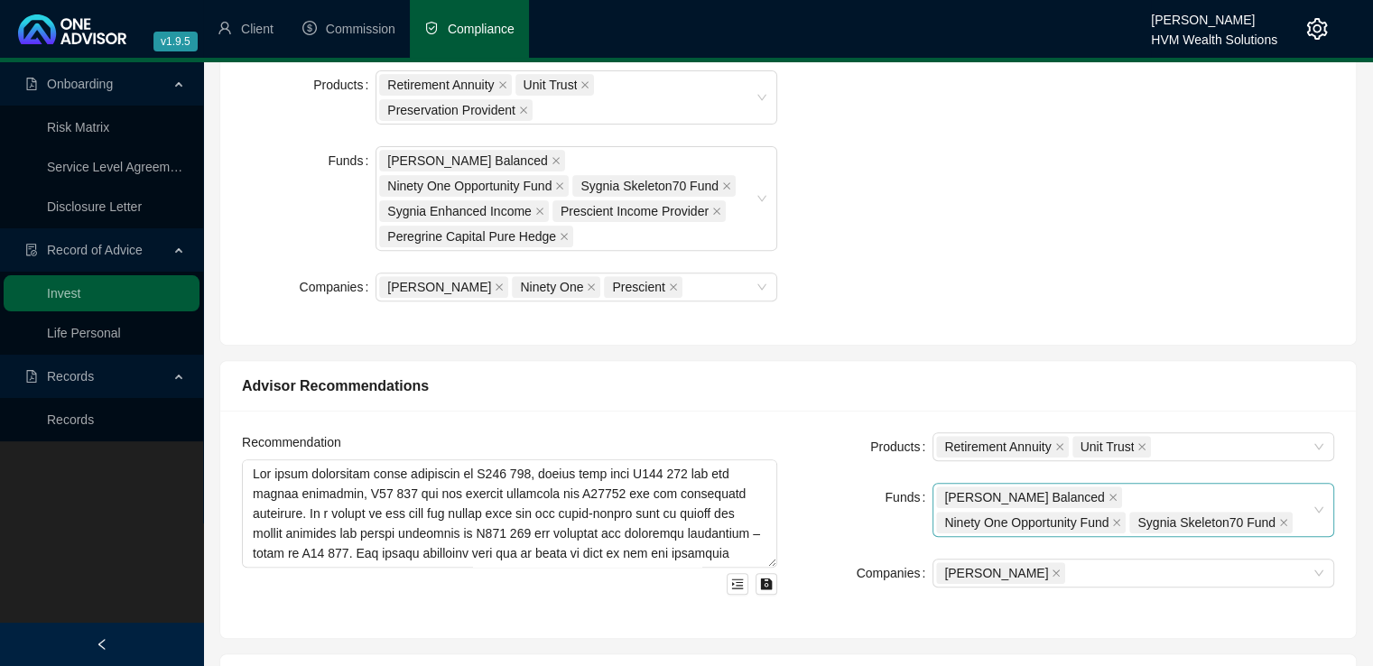
drag, startPoint x: 1142, startPoint y: 416, endPoint x: 1278, endPoint y: 456, distance: 141.1
click at [1155, 469] on form "Products Retirement Annuity Unit Trust Funds [PERSON_NAME] Balanced Ninety One …" at bounding box center [1066, 509] width 535 height 155
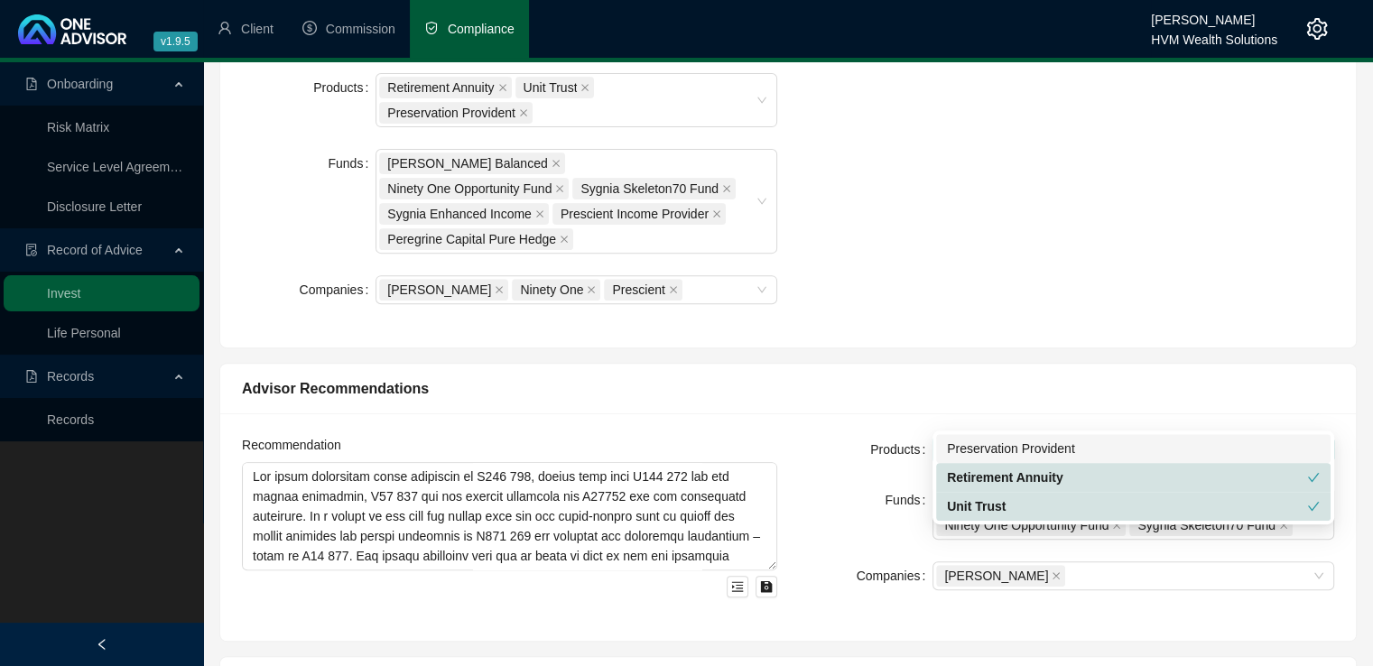
click at [1253, 437] on div "Retirement Annuity Unit Trust" at bounding box center [1123, 449] width 375 height 25
click at [1211, 348] on div "Advisor Recommendations Recommendation Products Retirement Annuity Unit Trust F…" at bounding box center [787, 494] width 1153 height 293
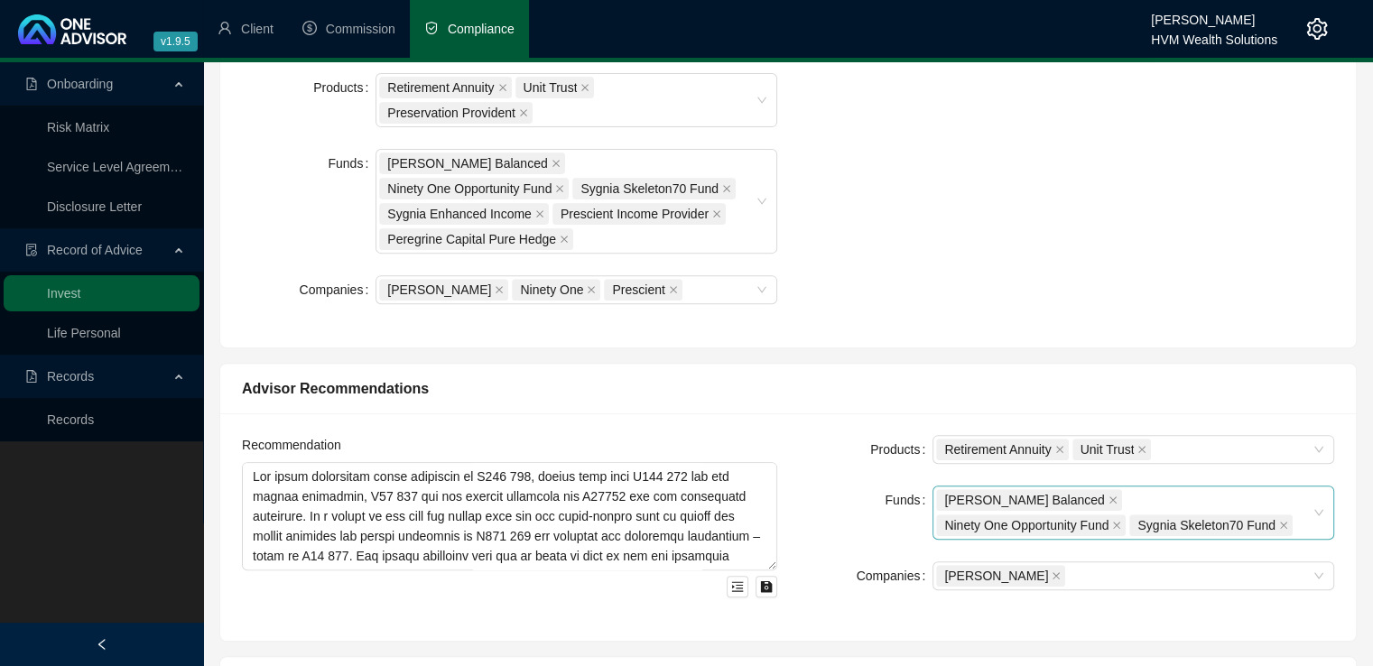
click at [1315, 486] on div "[PERSON_NAME] Balanced Ninety One Opportunity Fund Sygnia Skeleton70 Fund" at bounding box center [1133, 513] width 402 height 54
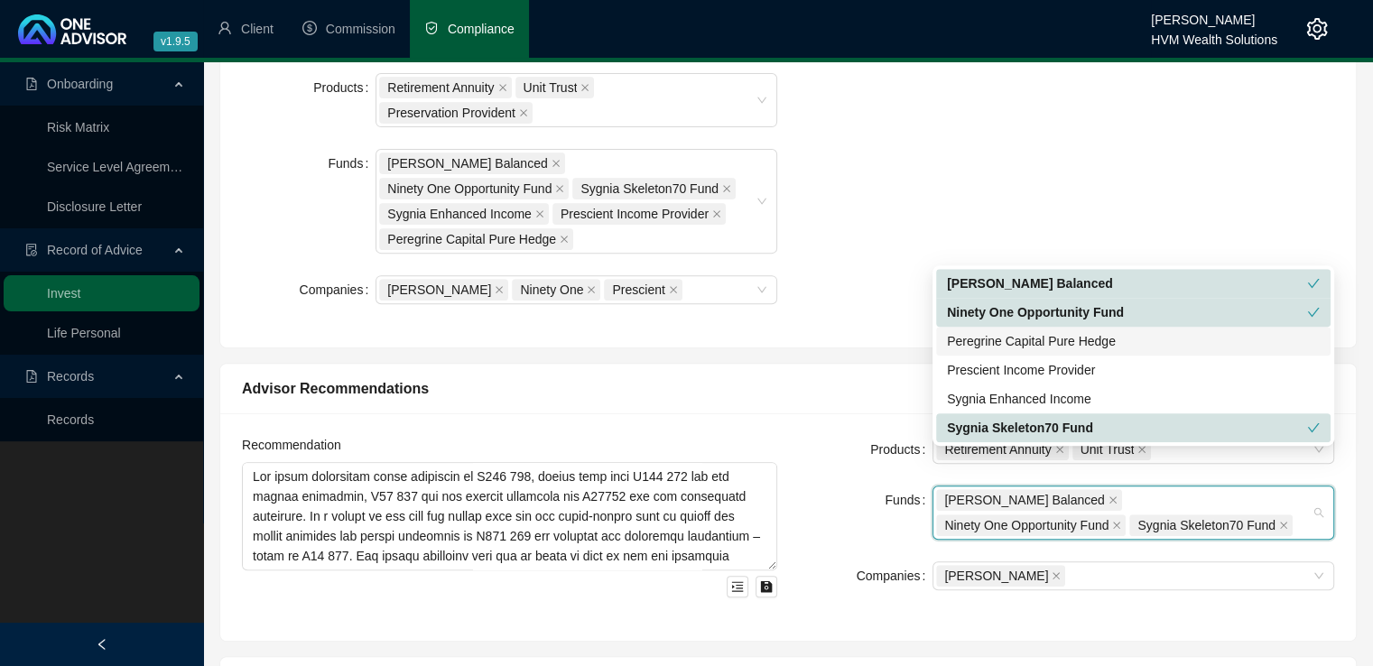
click at [1112, 353] on div "Peregrine Capital Pure Hedge" at bounding box center [1133, 341] width 394 height 29
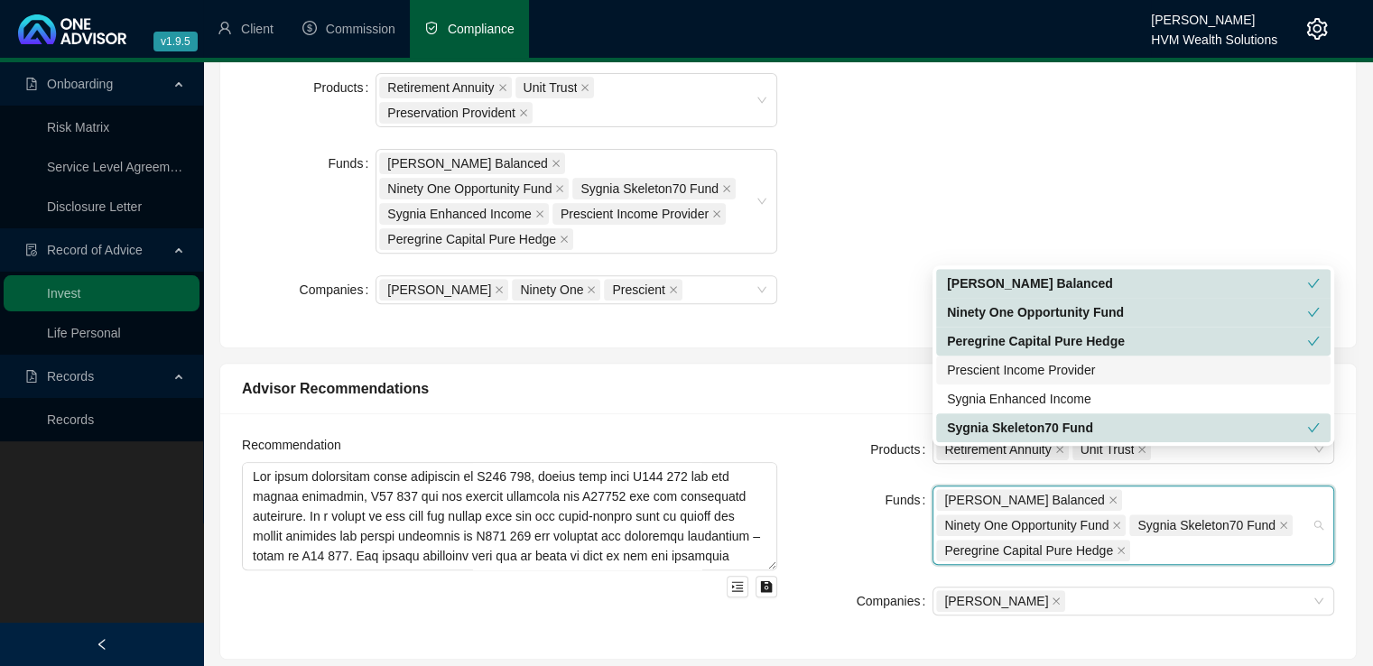
click at [1105, 373] on div "Prescient Income Provider" at bounding box center [1133, 370] width 373 height 20
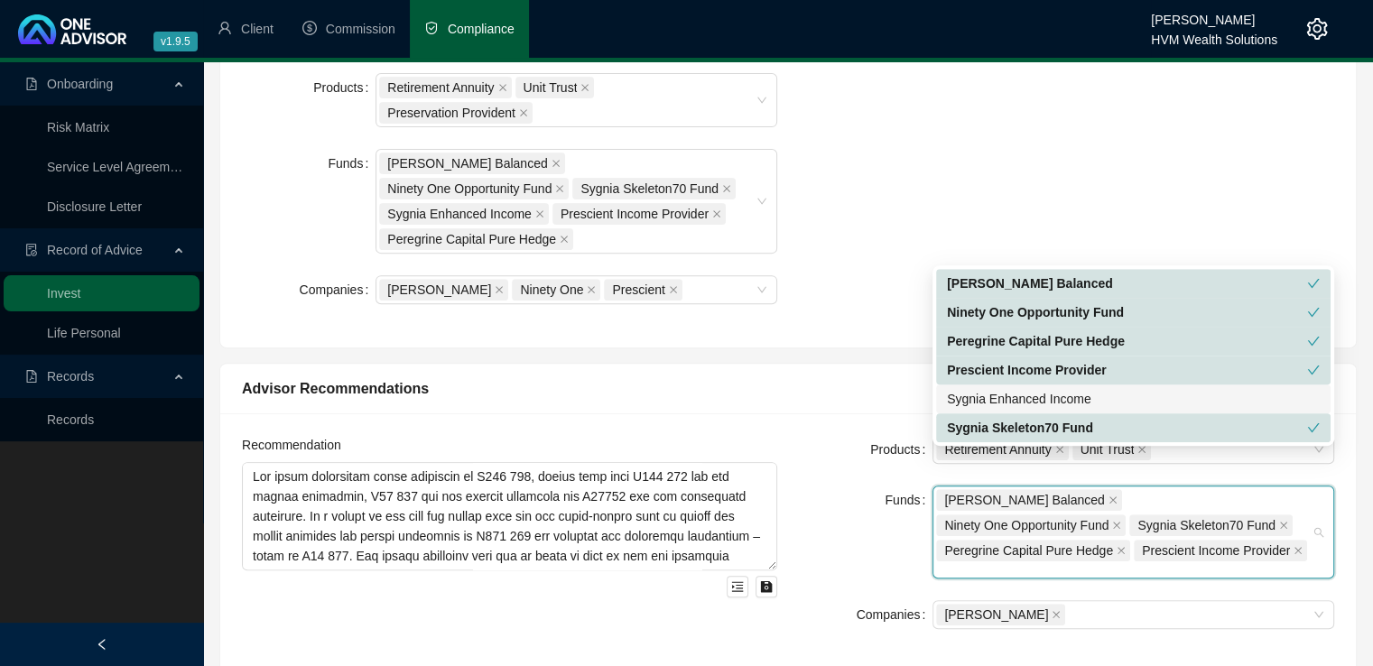
click at [1105, 399] on div "Sygnia Enhanced Income" at bounding box center [1133, 399] width 373 height 20
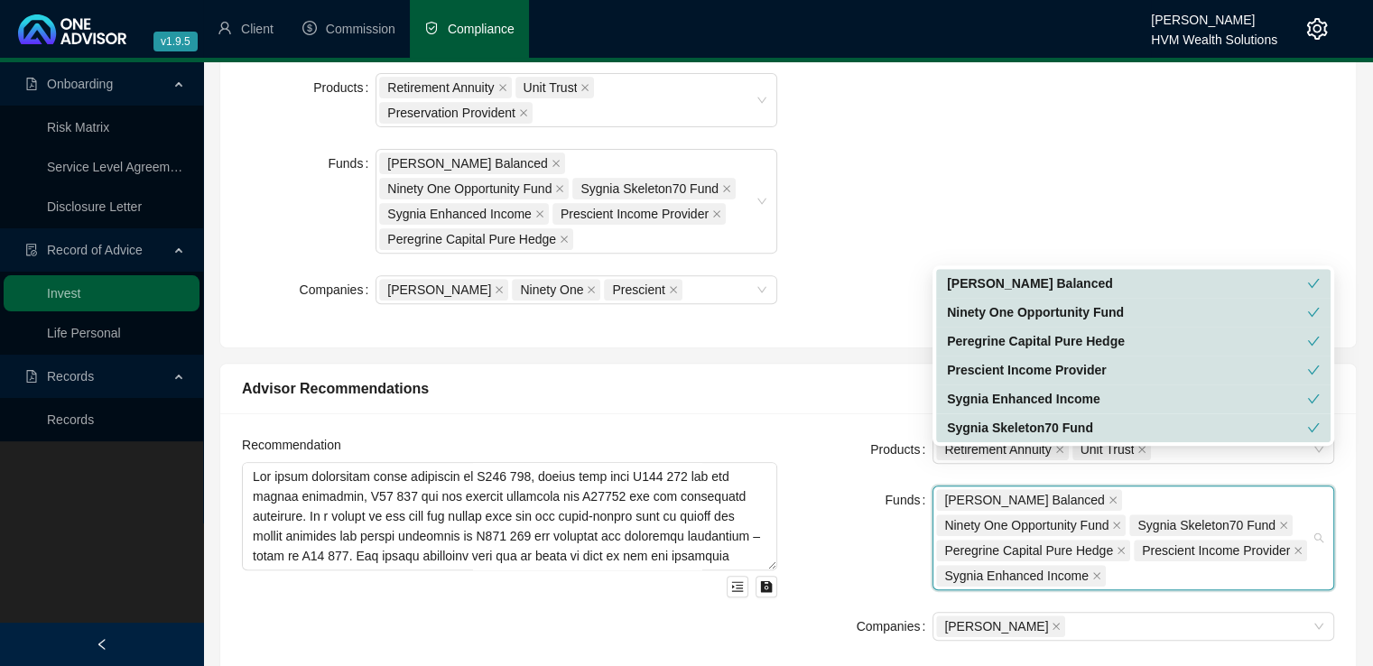
click at [1112, 217] on div "Products Retirement Annuity Unit Trust Preservation Provident Funds [PERSON_NAM…" at bounding box center [788, 199] width 1114 height 253
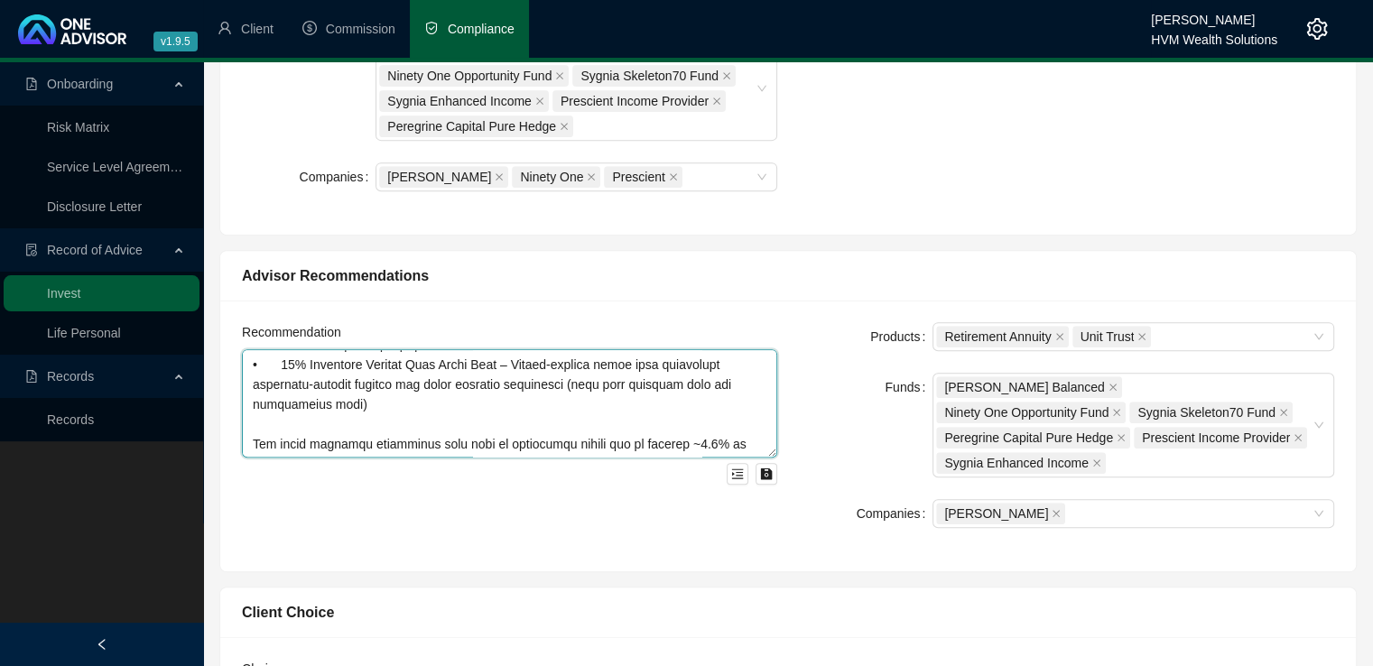
scroll to position [1032, 0]
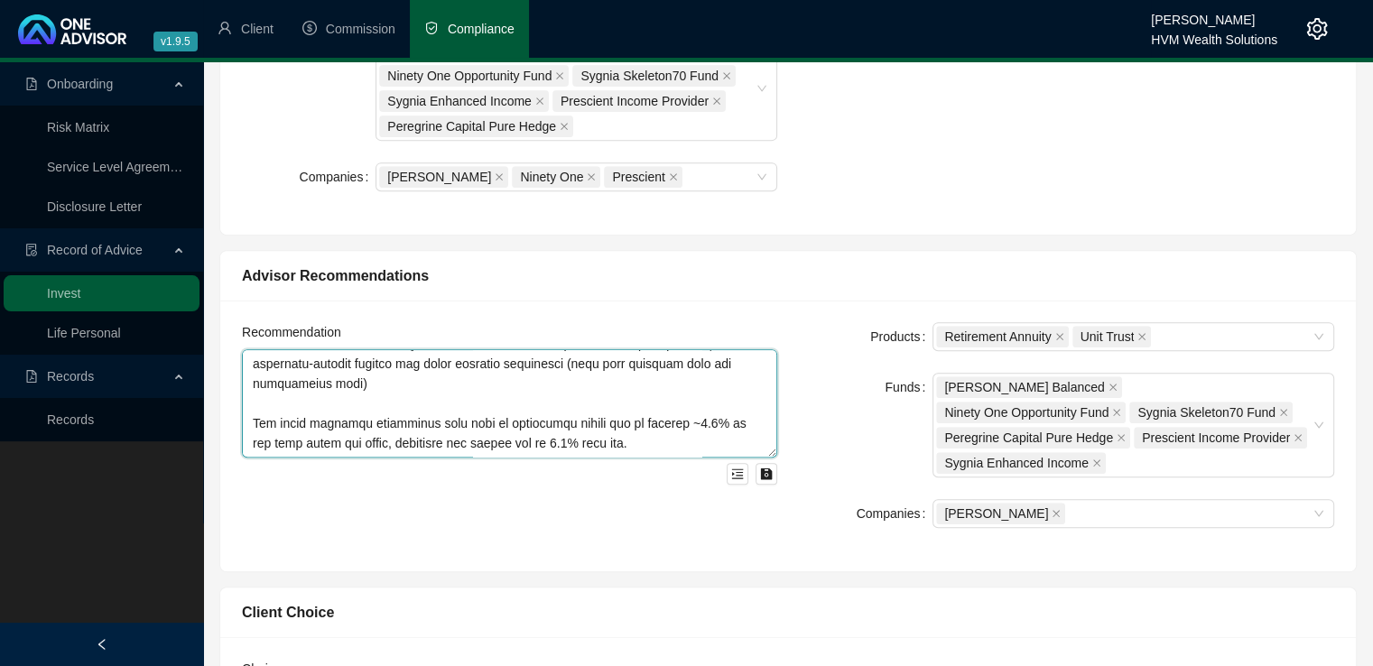
drag, startPoint x: 251, startPoint y: 330, endPoint x: 650, endPoint y: 438, distance: 413.1
click at [650, 438] on div at bounding box center [509, 416] width 535 height 135
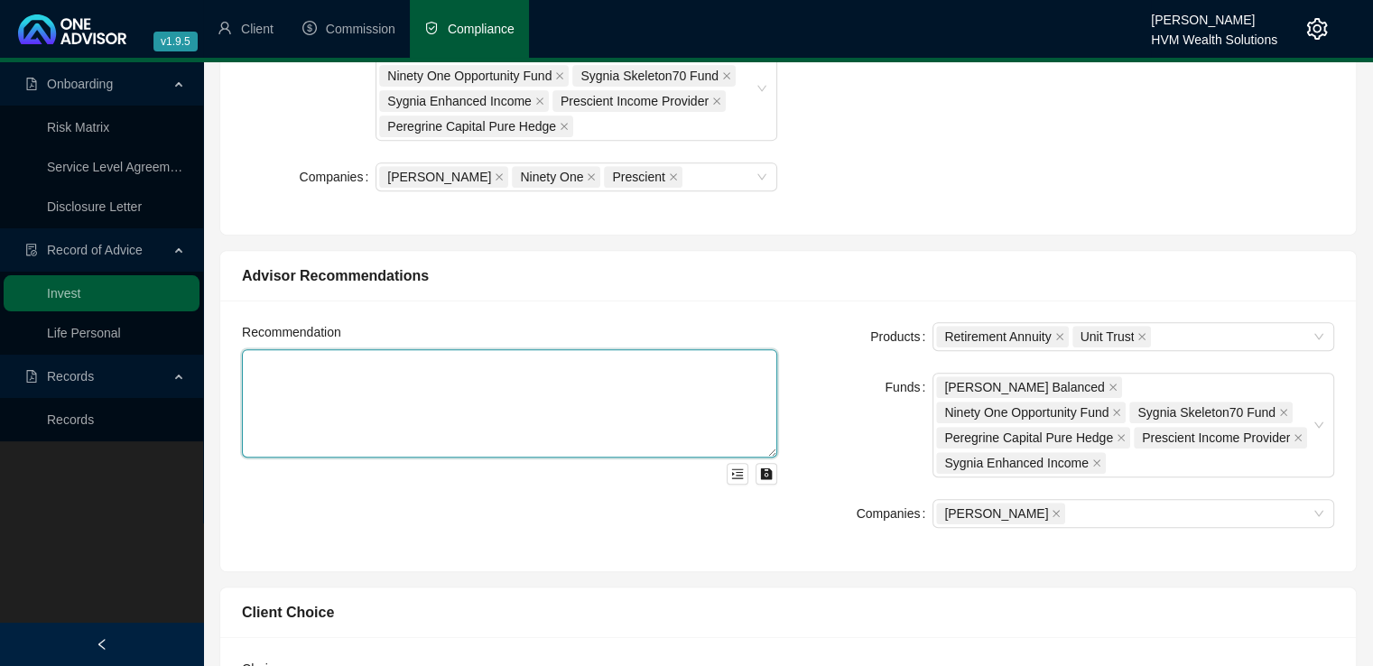
scroll to position [0, 0]
paste textarea "The total value of your employer-linked retirement fund is R221,346, made up as…"
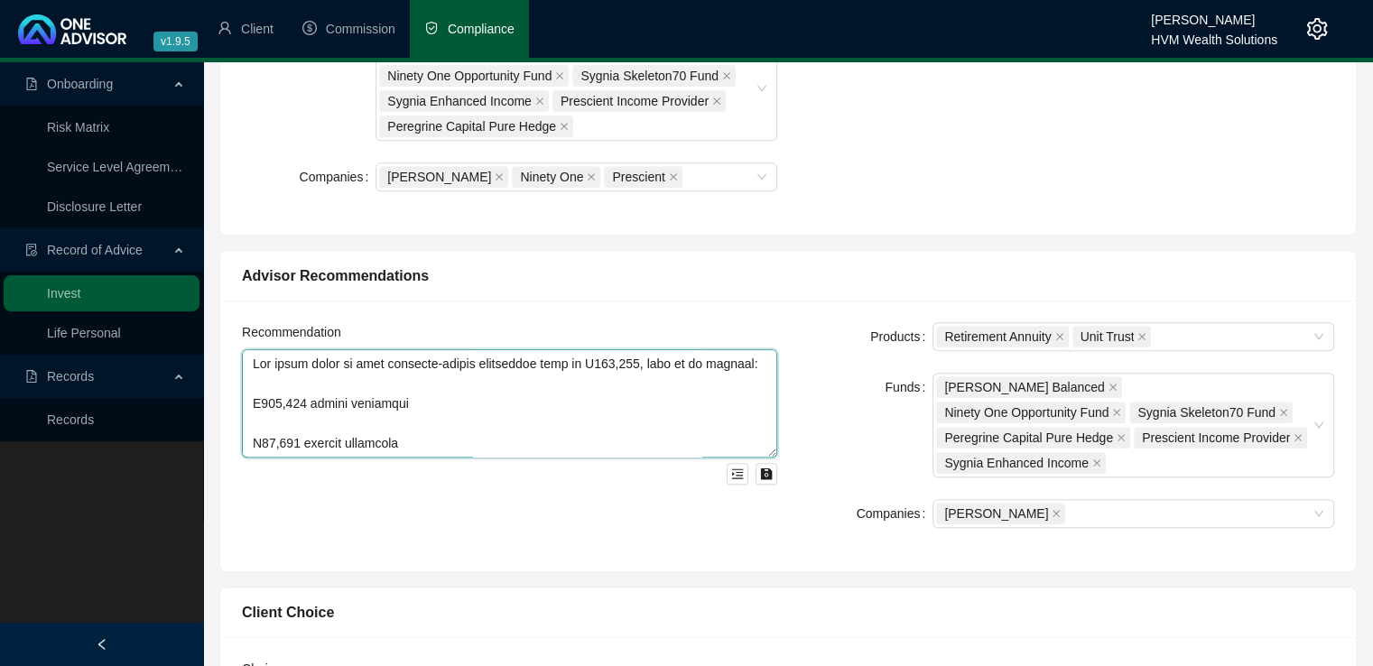
click at [253, 403] on textarea at bounding box center [509, 403] width 535 height 108
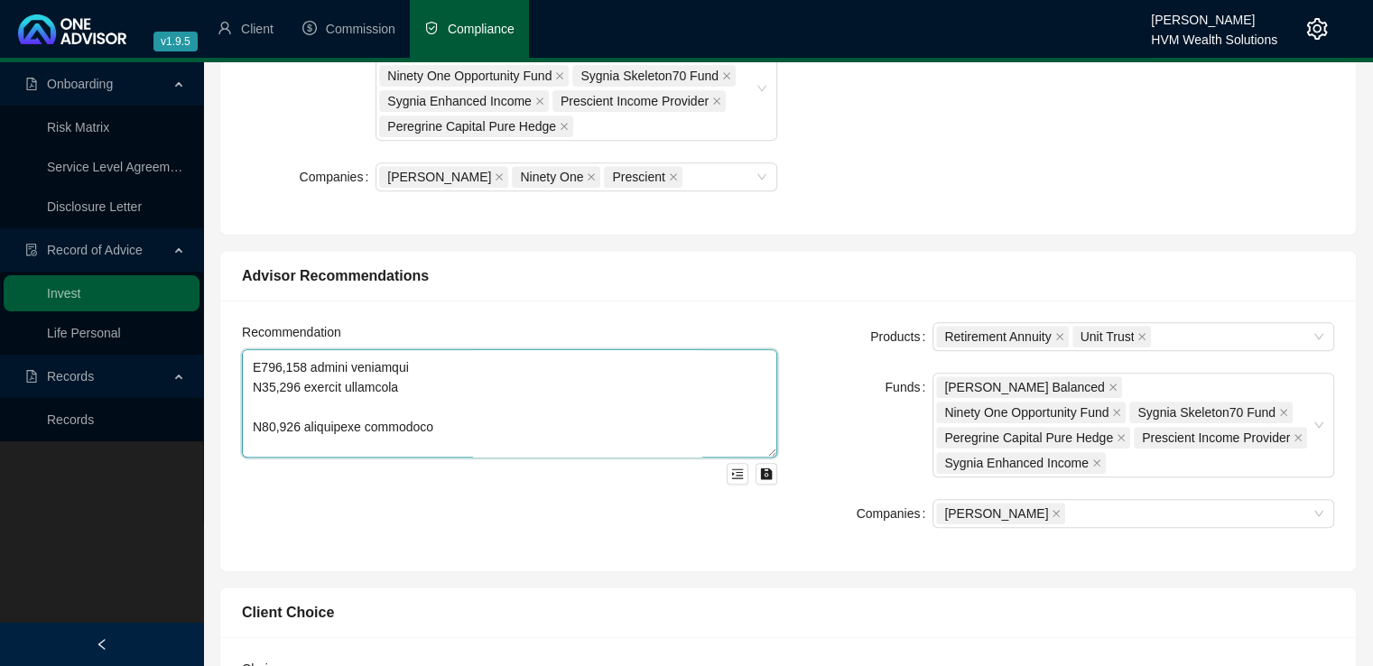
click at [249, 394] on textarea at bounding box center [509, 403] width 535 height 108
click at [251, 349] on textarea at bounding box center [509, 403] width 535 height 108
click at [253, 349] on textarea at bounding box center [509, 403] width 535 height 108
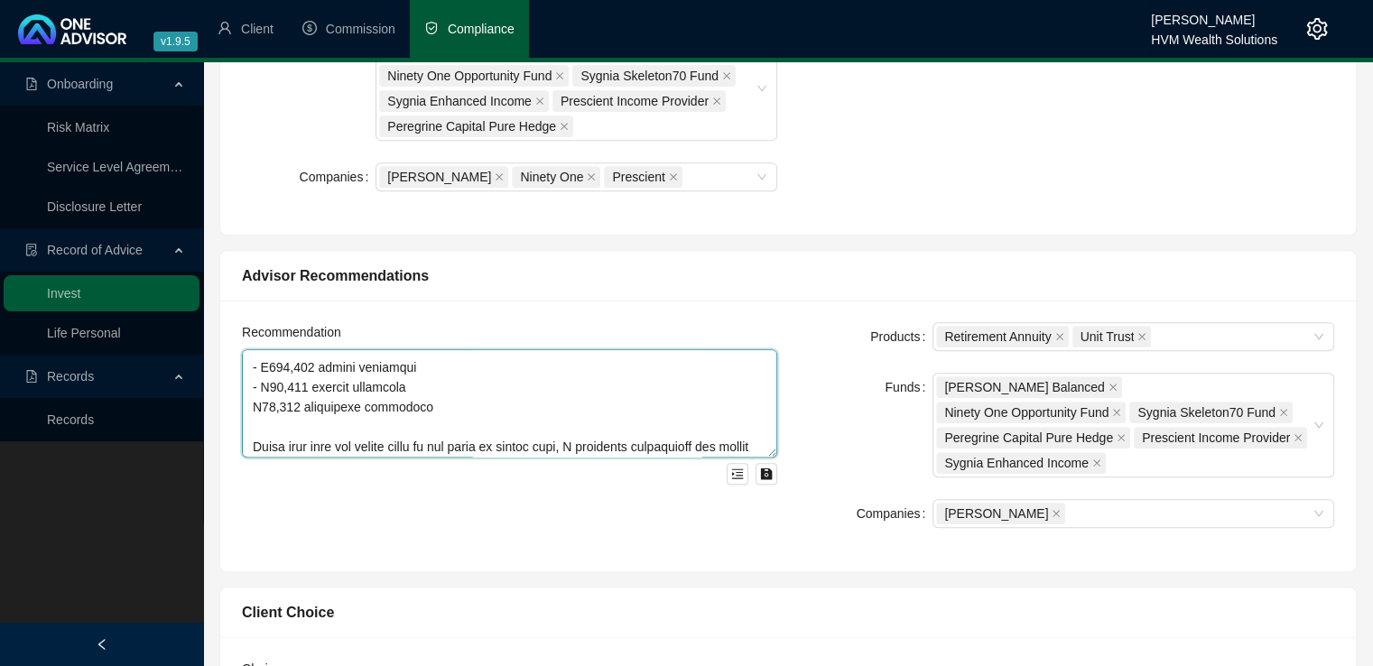
click at [253, 377] on textarea at bounding box center [509, 403] width 535 height 108
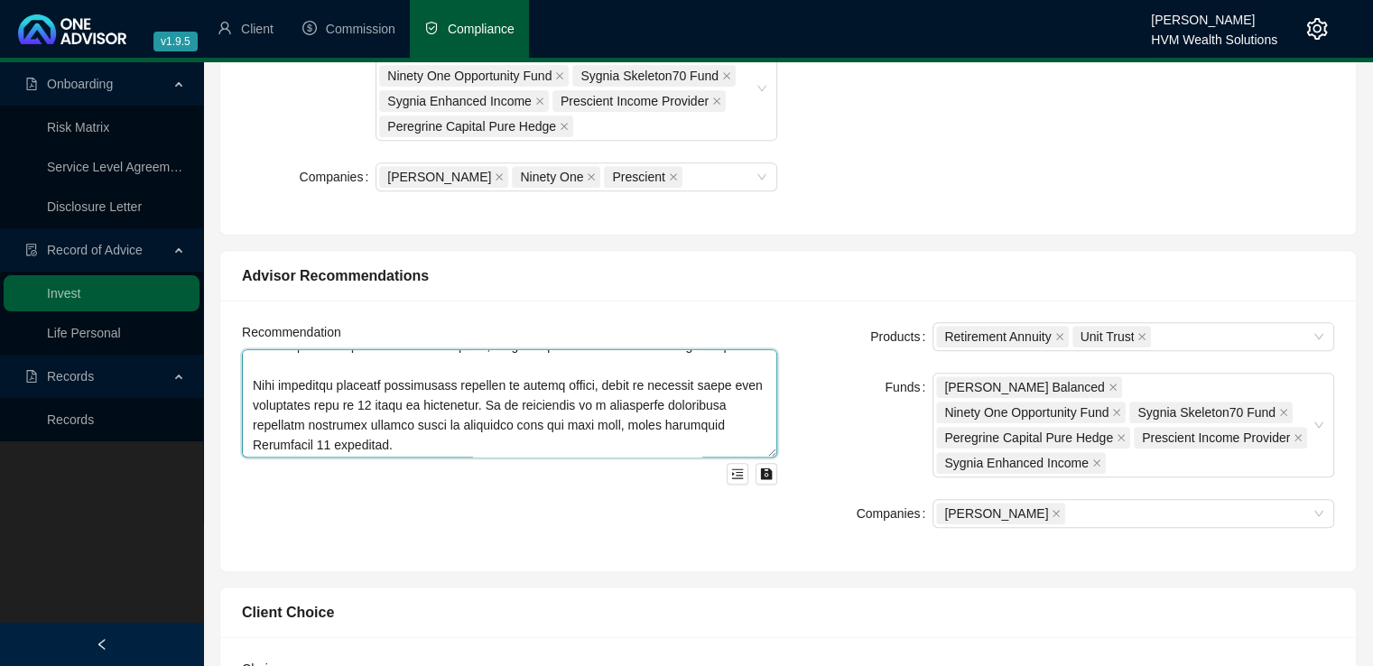
scroll to position [615, 0]
click at [560, 409] on textarea at bounding box center [509, 403] width 535 height 108
paste textarea "You may also consider consolidating your Liberty Retirement Annuity into this s…"
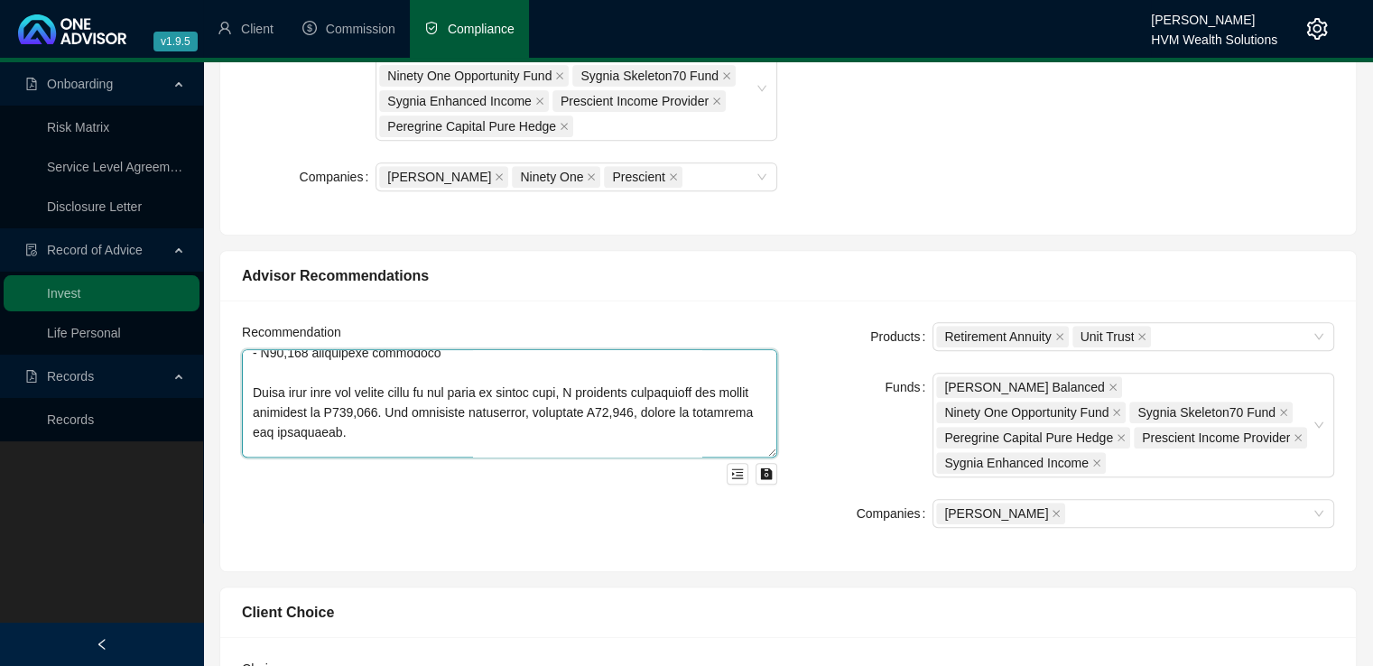
scroll to position [0, 0]
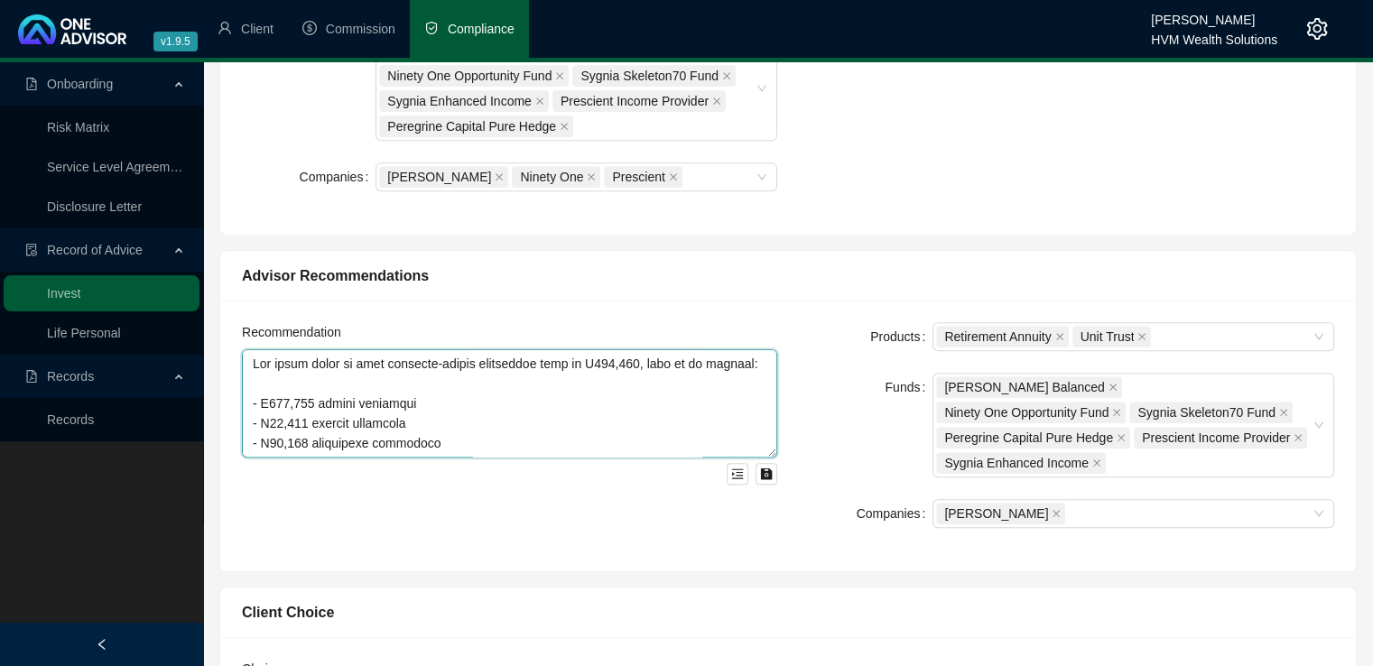
click at [252, 349] on textarea at bounding box center [509, 403] width 535 height 108
click at [264, 349] on textarea at bounding box center [509, 403] width 535 height 108
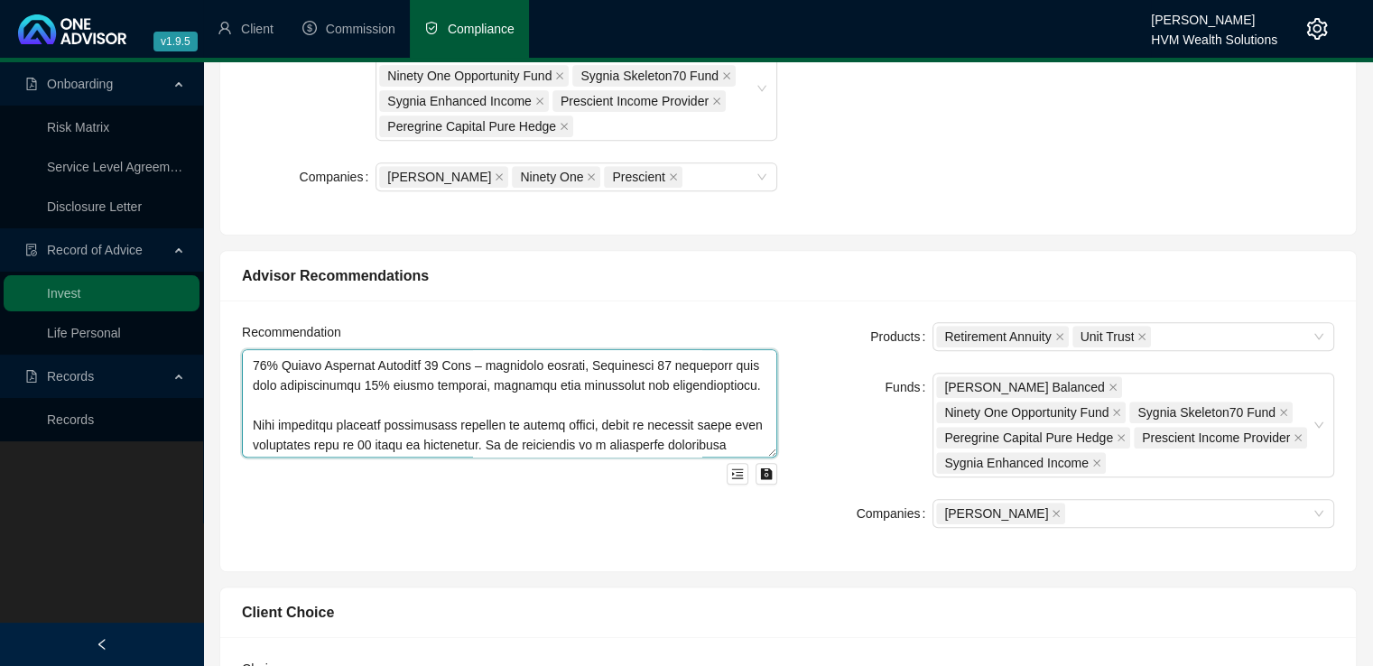
scroll to position [694, 0]
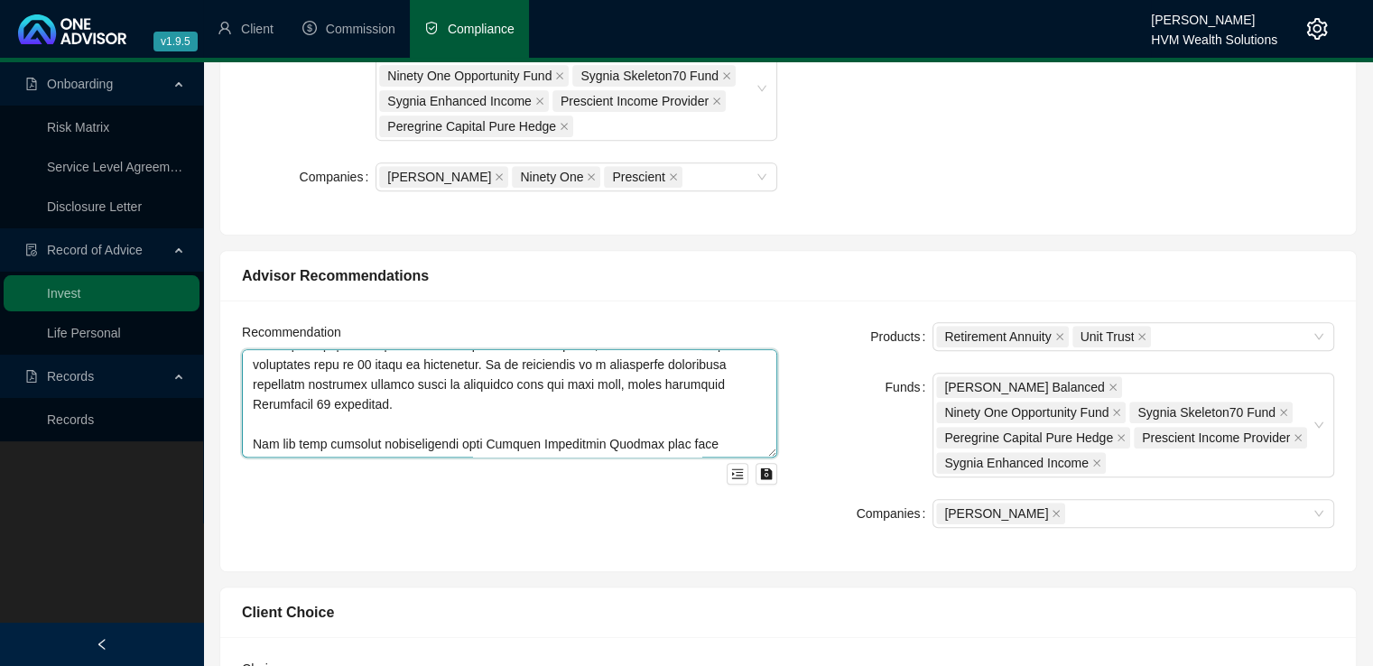
click at [682, 414] on textarea at bounding box center [509, 403] width 535 height 108
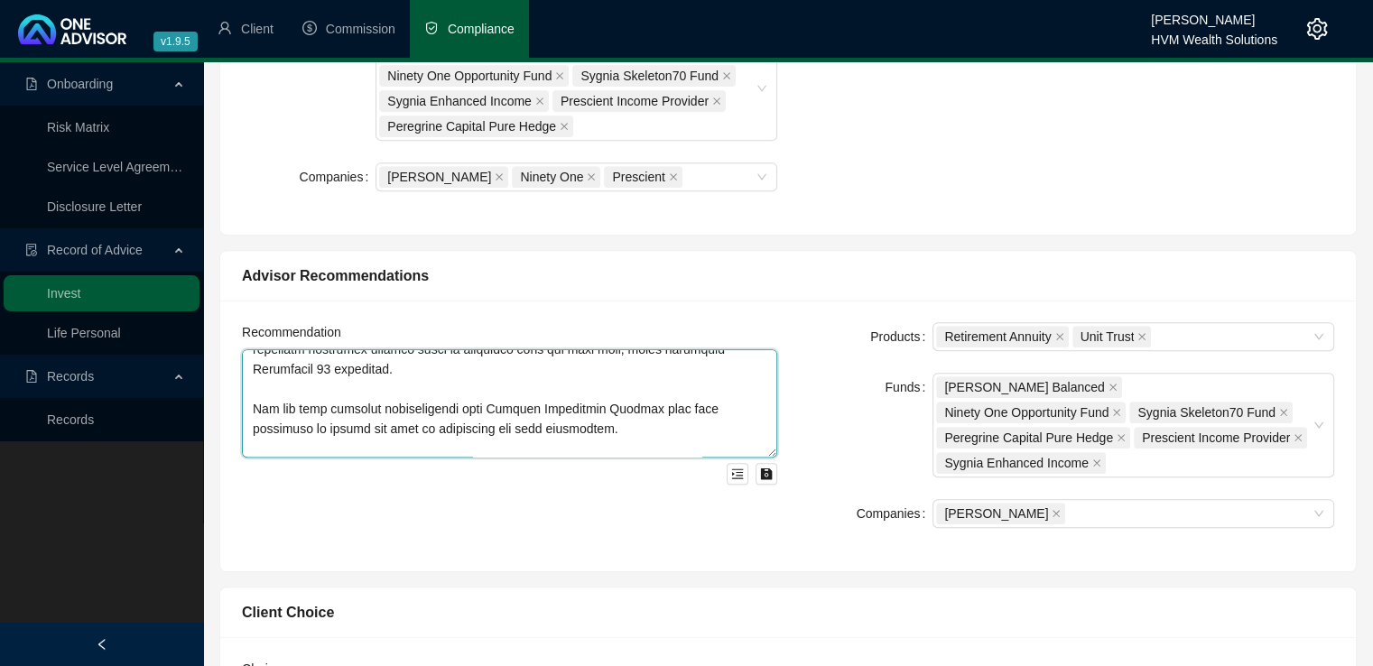
scroll to position [749, 0]
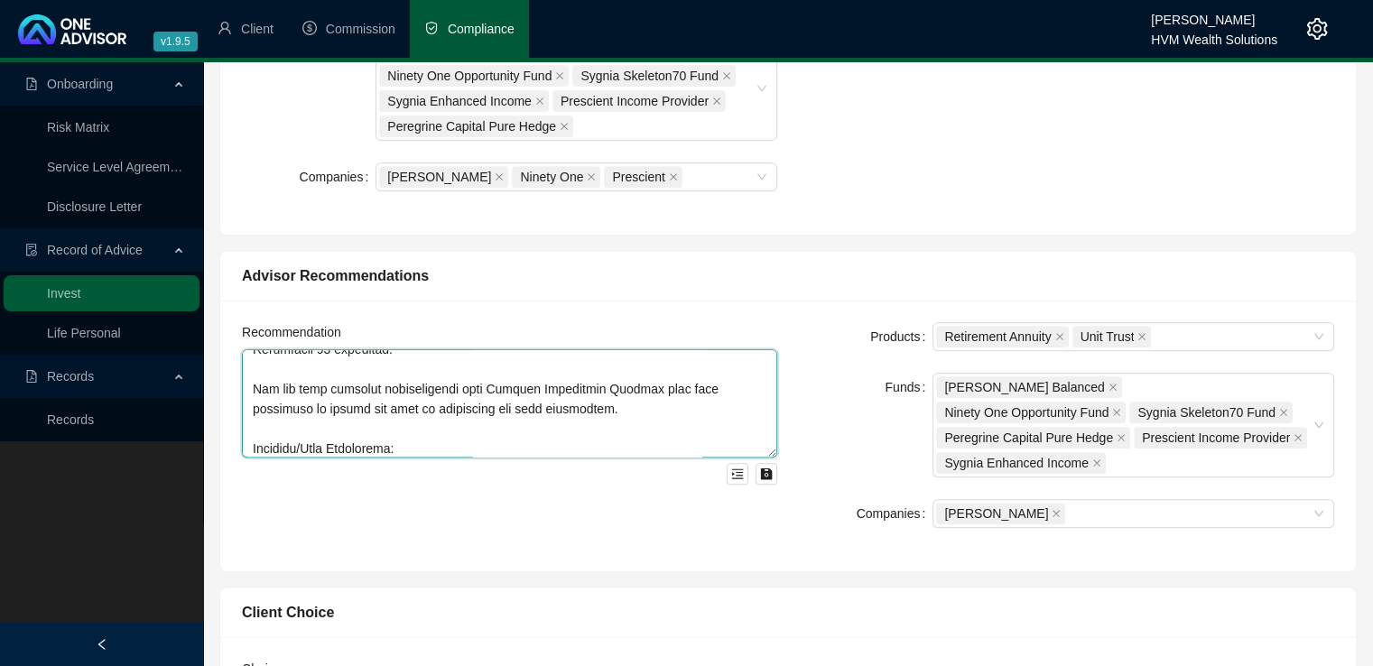
paste textarea "With regards to the withdrawn funds (the vested component), I recommend investi…"
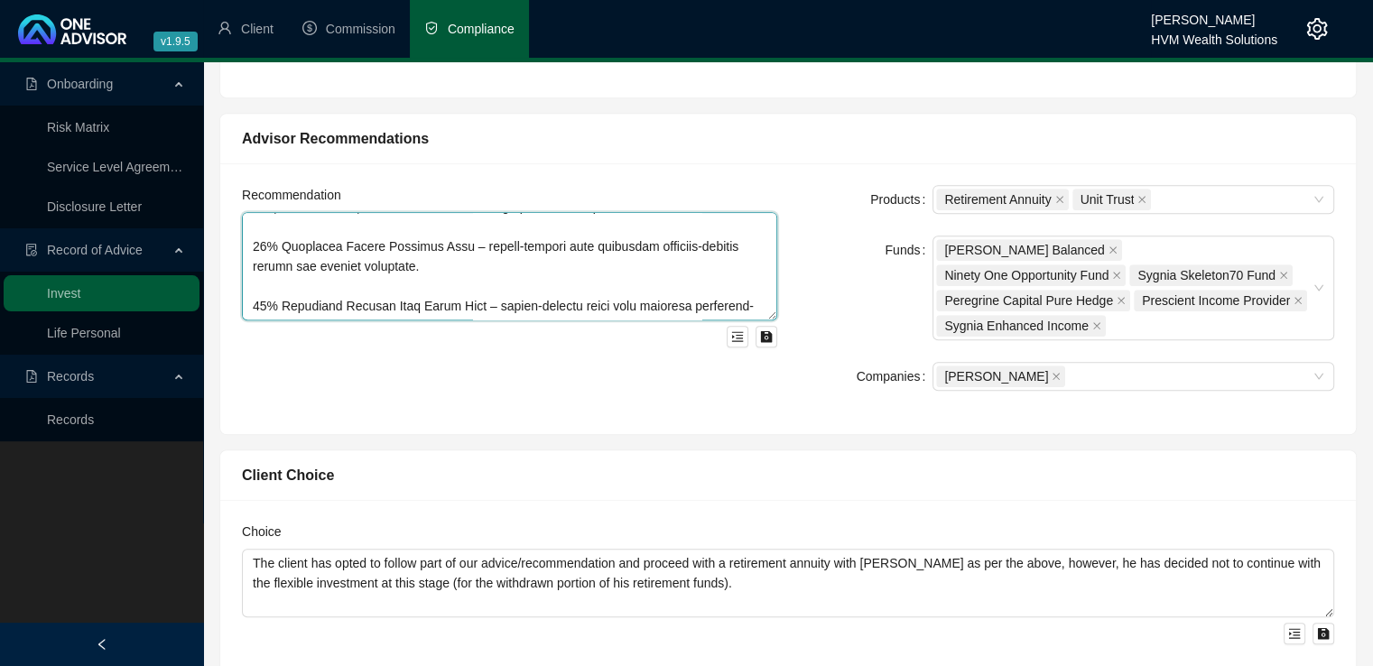
scroll to position [875, 0]
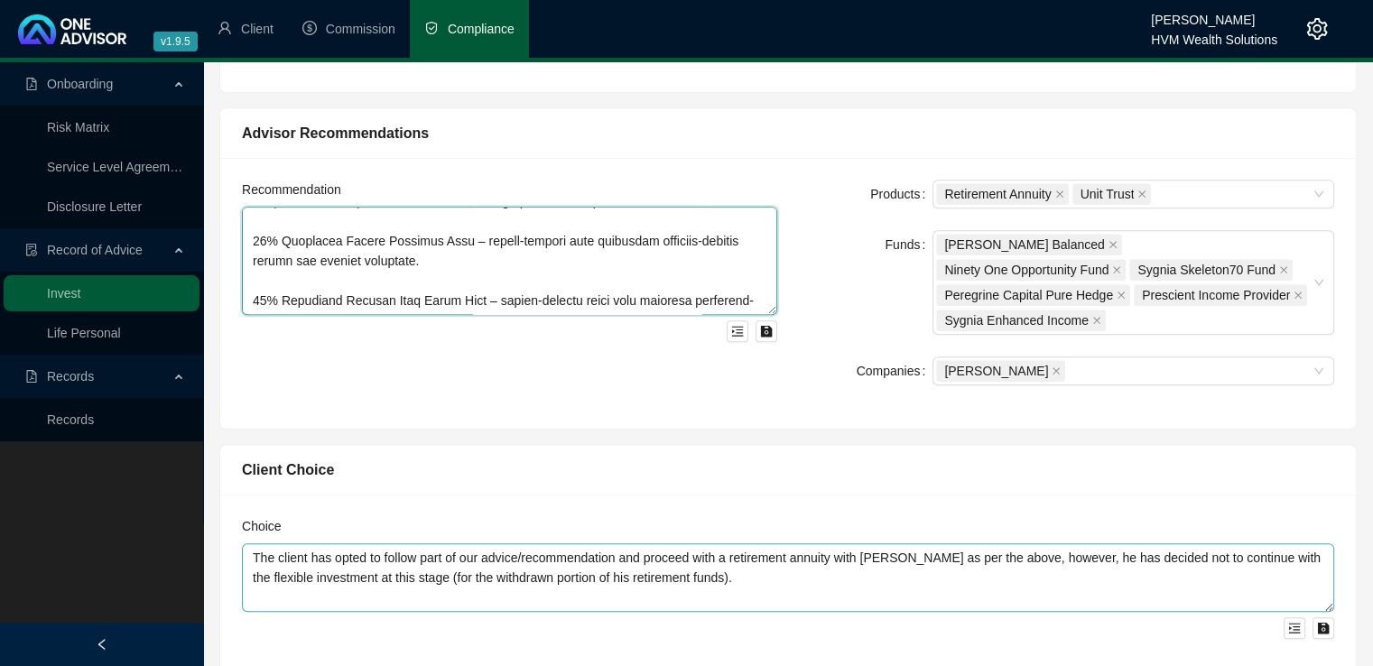
type textarea "Retirement Annuity: The total value of your employer-linked retirement fund is …"
drag, startPoint x: 729, startPoint y: 522, endPoint x: 244, endPoint y: 497, distance: 486.1
click at [244, 543] on textarea "The client has opted to follow part of our advice/recommendation and proceed wi…" at bounding box center [788, 577] width 1092 height 69
click at [805, 543] on textarea "The client has opted to follow part of our advice/recommendation and proceed wi…" at bounding box center [788, 577] width 1092 height 69
drag, startPoint x: 763, startPoint y: 518, endPoint x: 239, endPoint y: 490, distance: 525.1
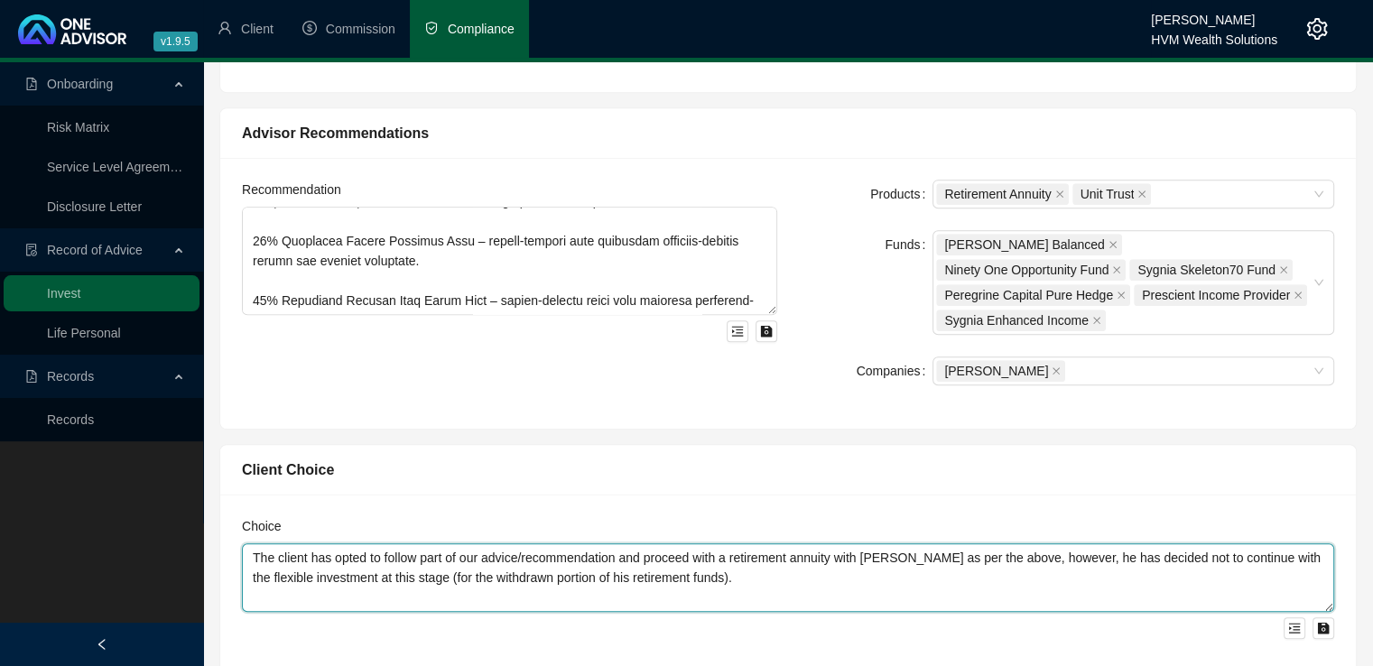
click at [239, 495] on div "Choice The client has opted to follow part of our advice/recommendation and pro…" at bounding box center [787, 589] width 1135 height 188
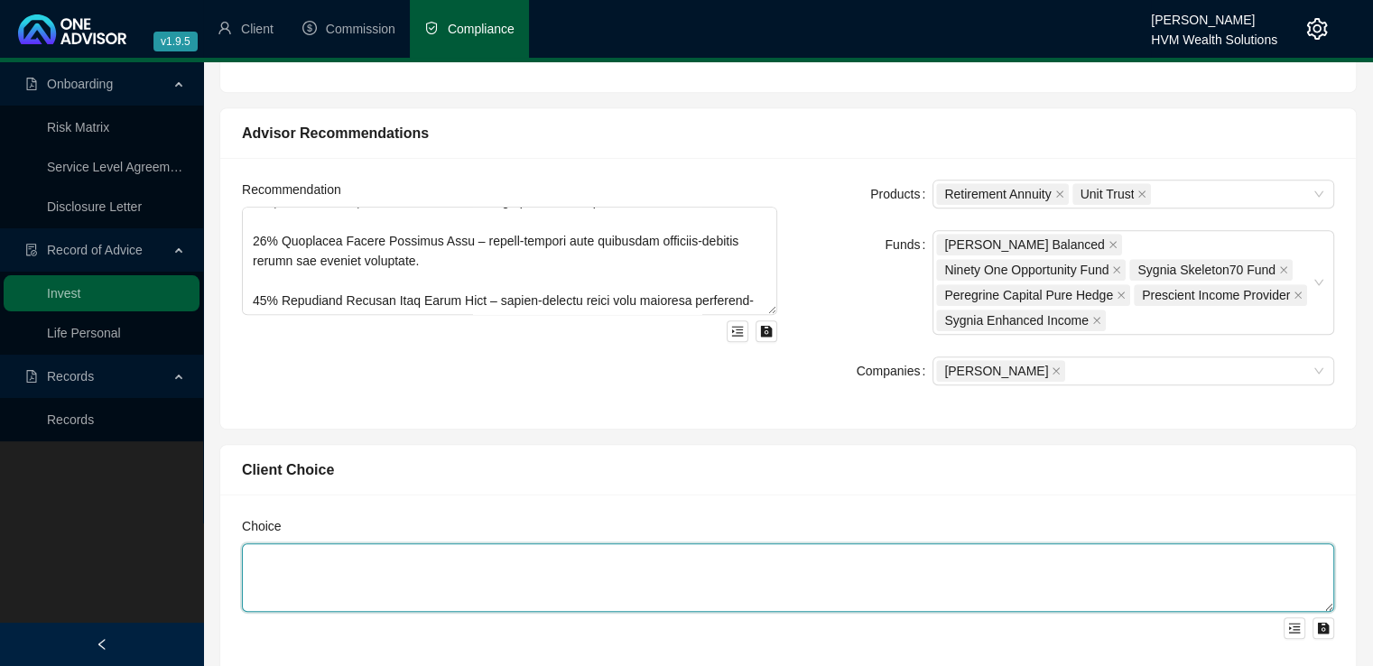
paste textarea "You have chosen to proceed with the establishment of a Retirement Annuity with …"
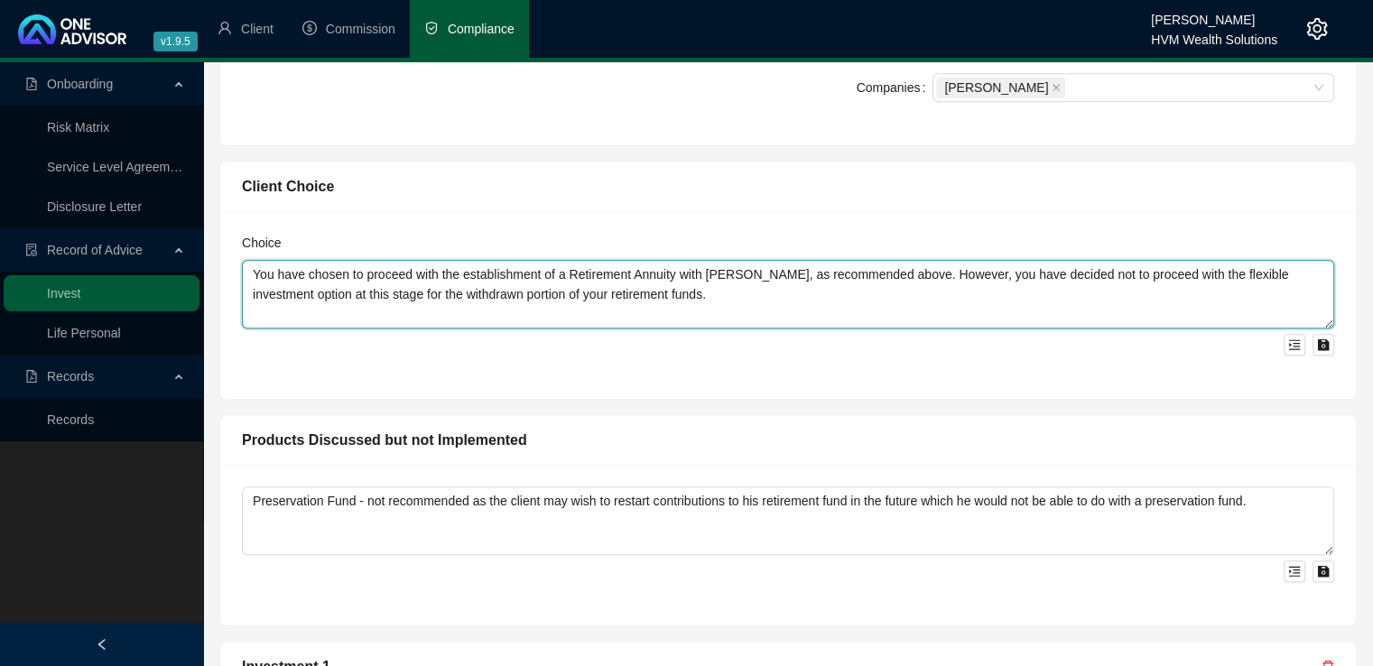
scroll to position [1179, 0]
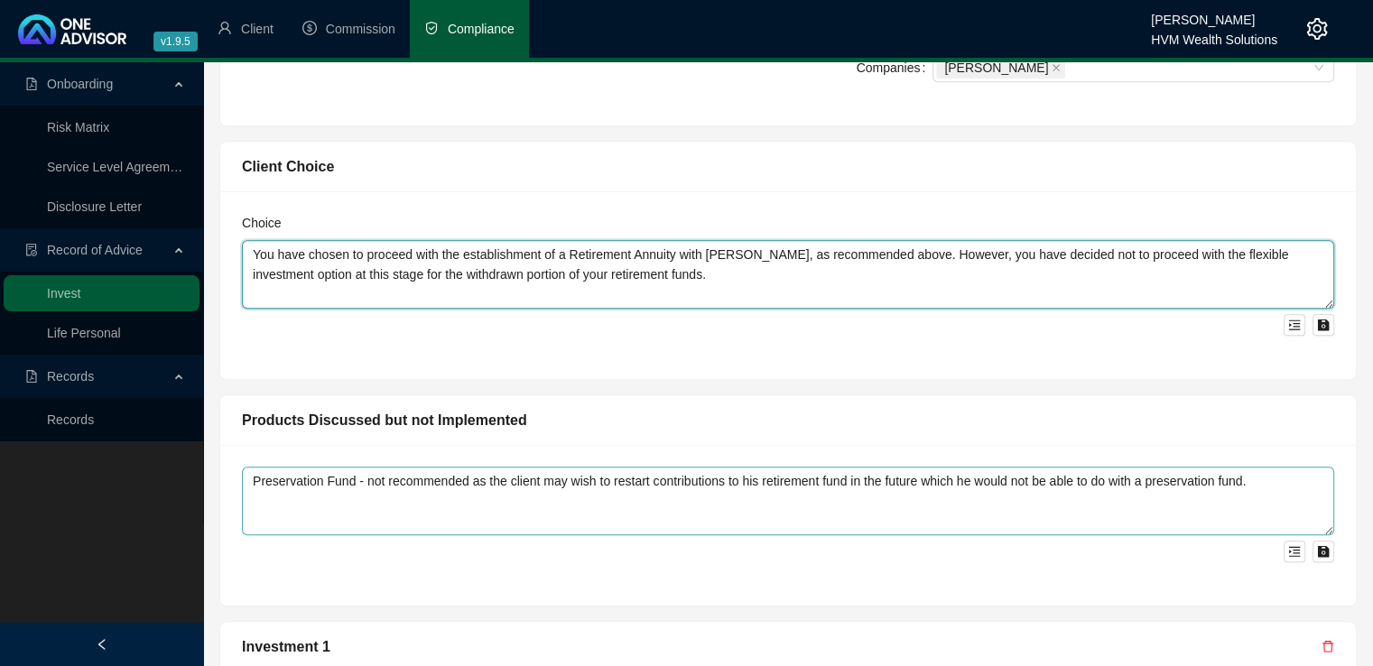
type textarea "You have chosen to proceed with the establishment of a Retirement Annuity with …"
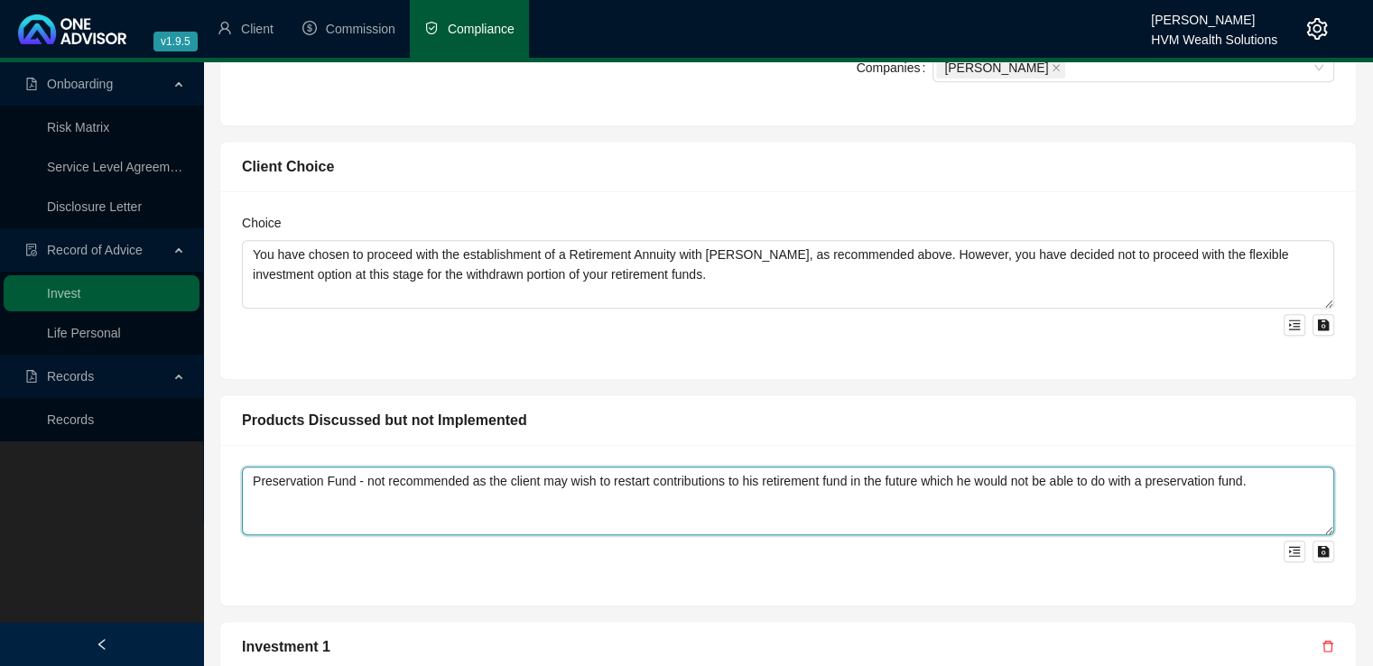
drag, startPoint x: 1203, startPoint y: 421, endPoint x: 241, endPoint y: 439, distance: 962.2
click at [242, 467] on textarea "Preservation Fund - not recommended as the client may wish to restart contribut…" at bounding box center [788, 501] width 1092 height 69
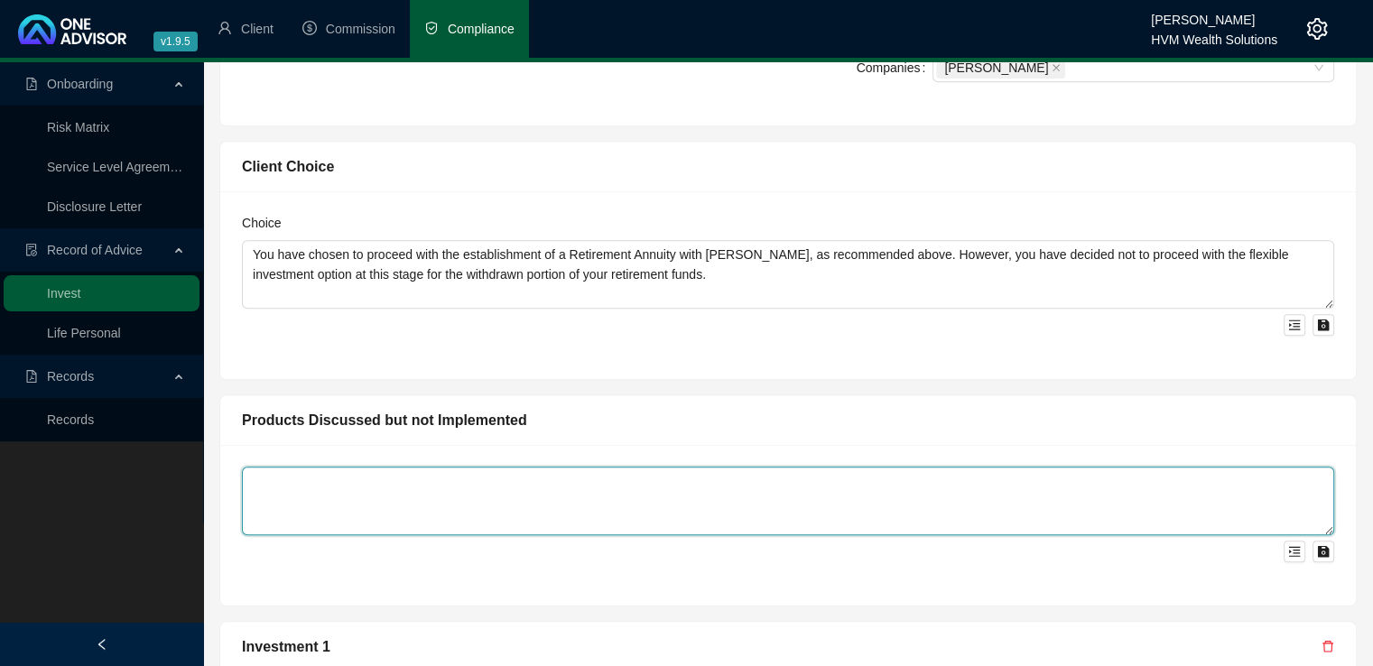
paste textarea "A Preservation Fund is not recommended, as you may wish to restart contribution…"
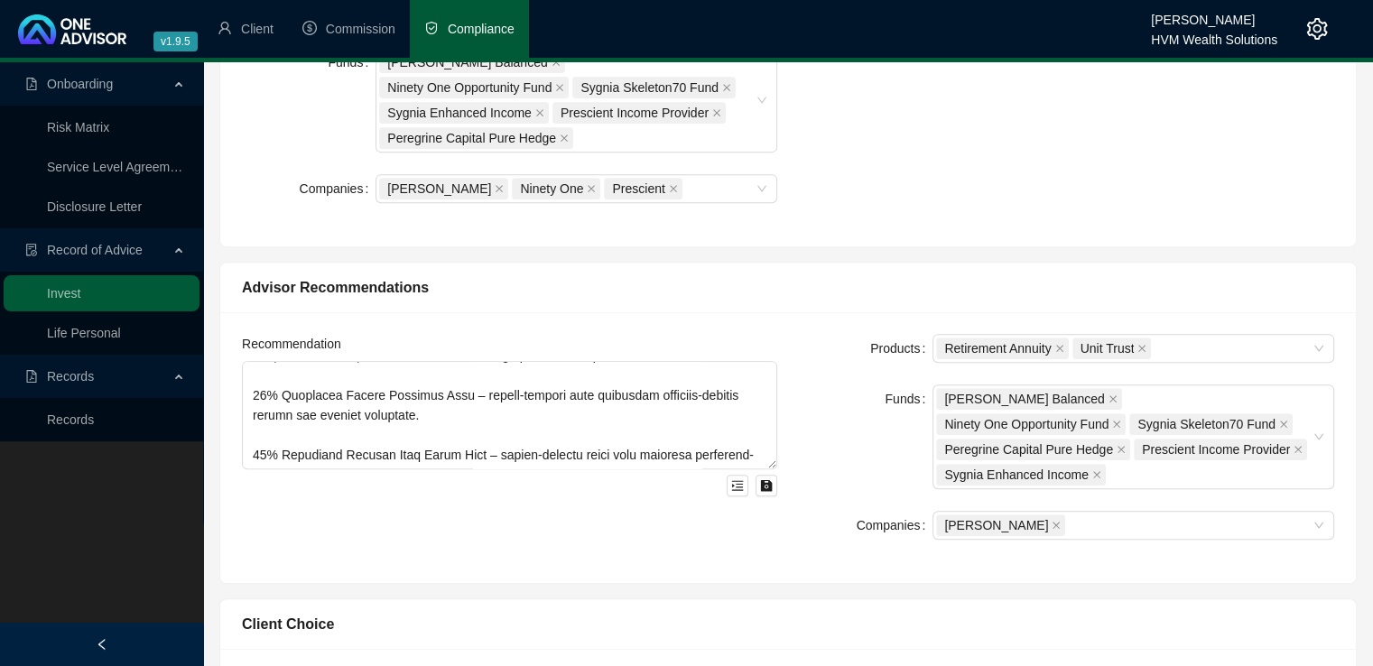
scroll to position [728, 0]
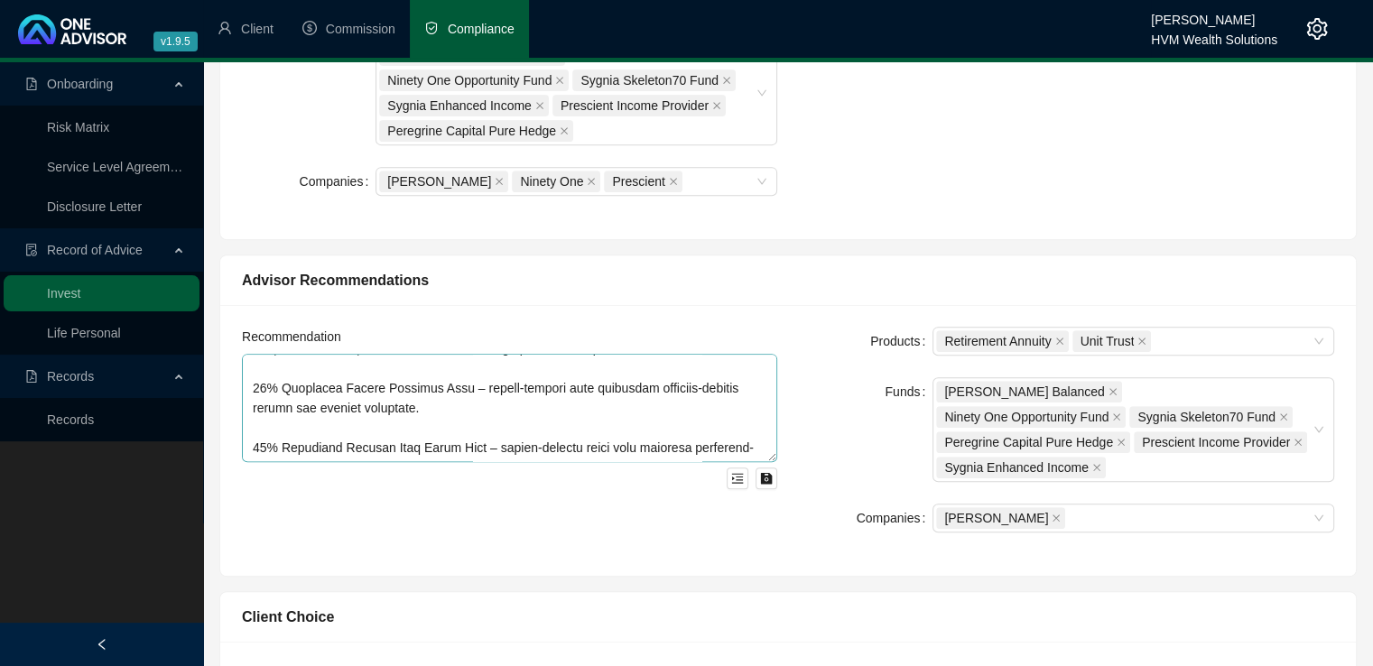
type textarea "A Preservation Fund is not recommended, as you may wish to restart contribution…"
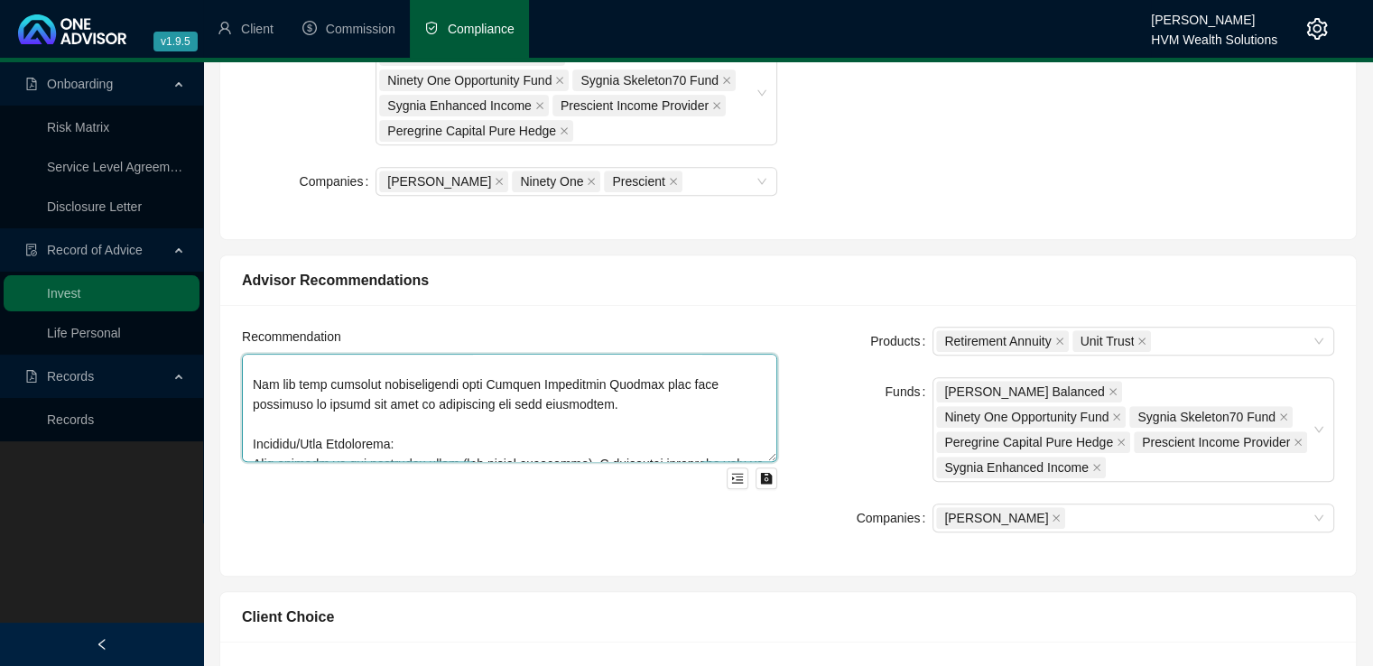
scroll to position [765, 0]
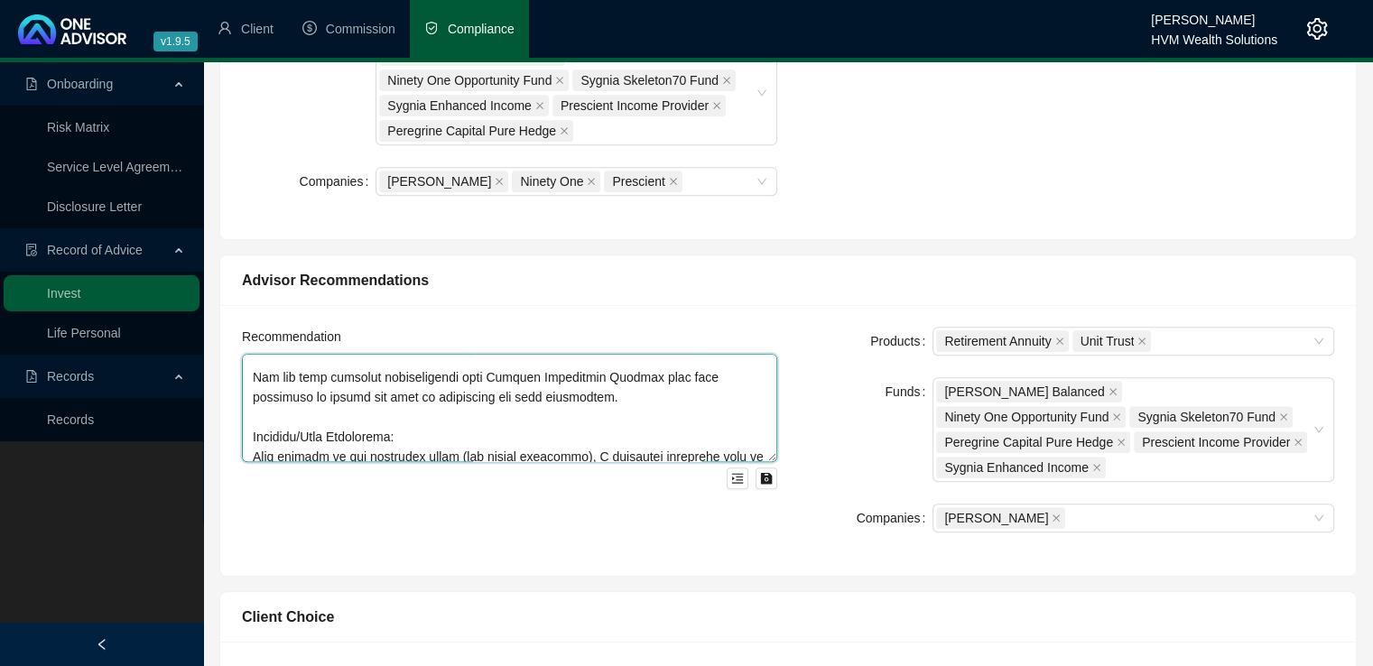
click at [553, 354] on textarea at bounding box center [509, 408] width 535 height 108
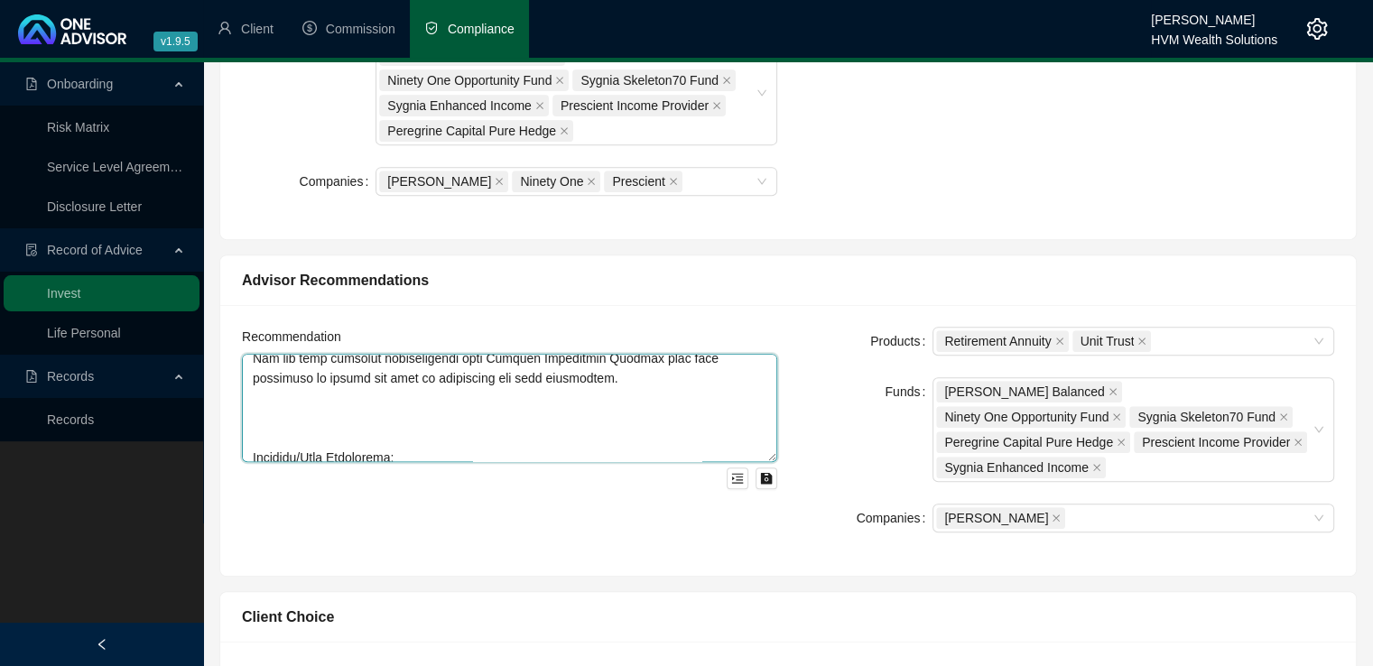
scroll to position [805, 0]
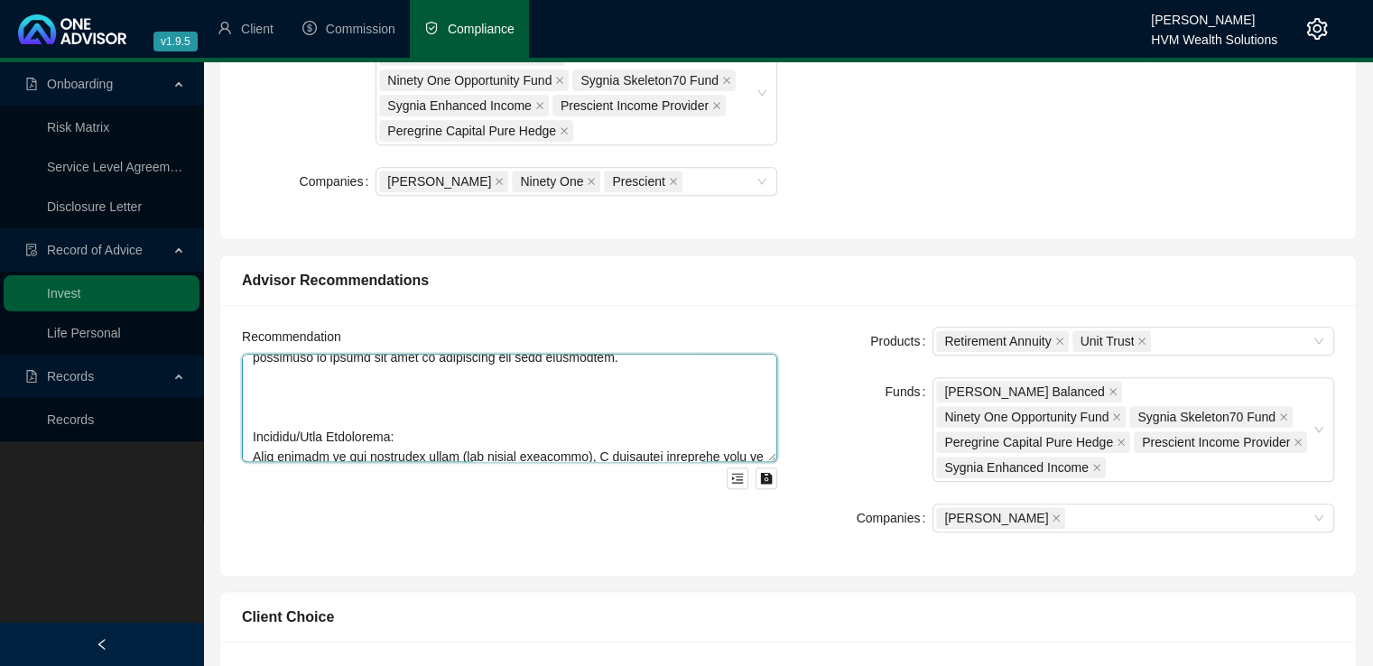
click at [332, 364] on textarea at bounding box center [509, 408] width 535 height 108
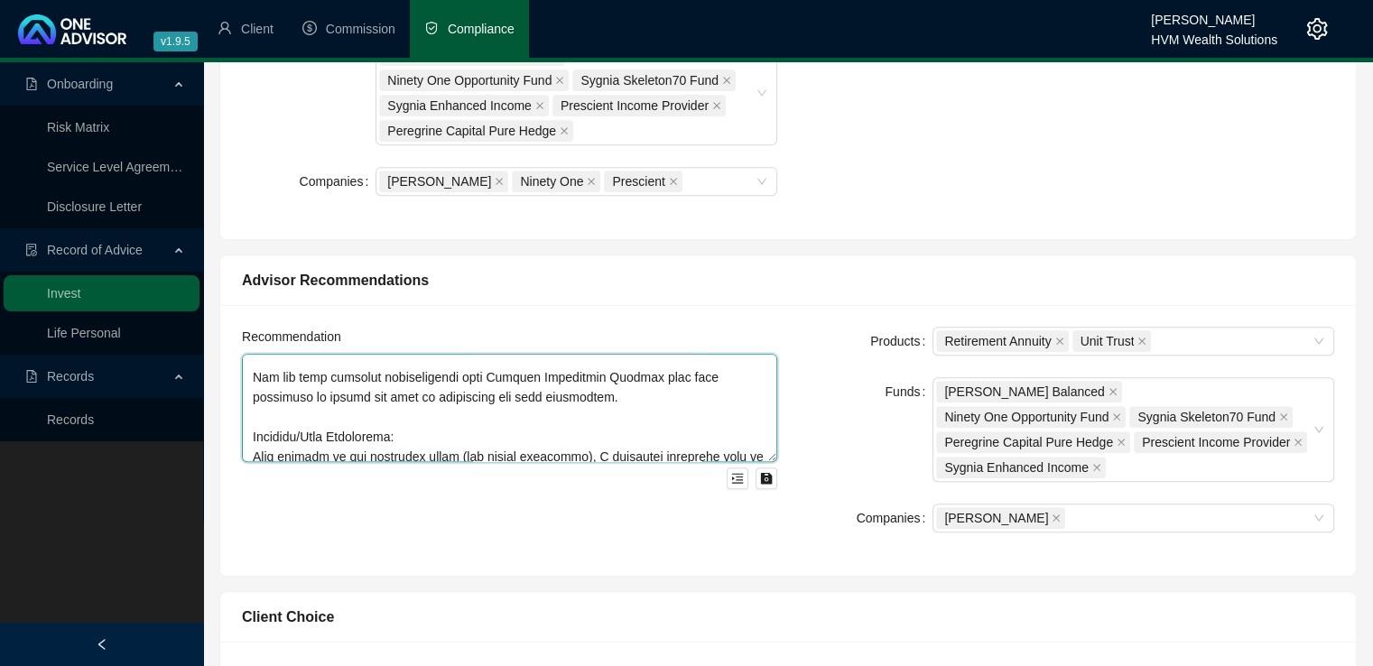
scroll to position [1032, 0]
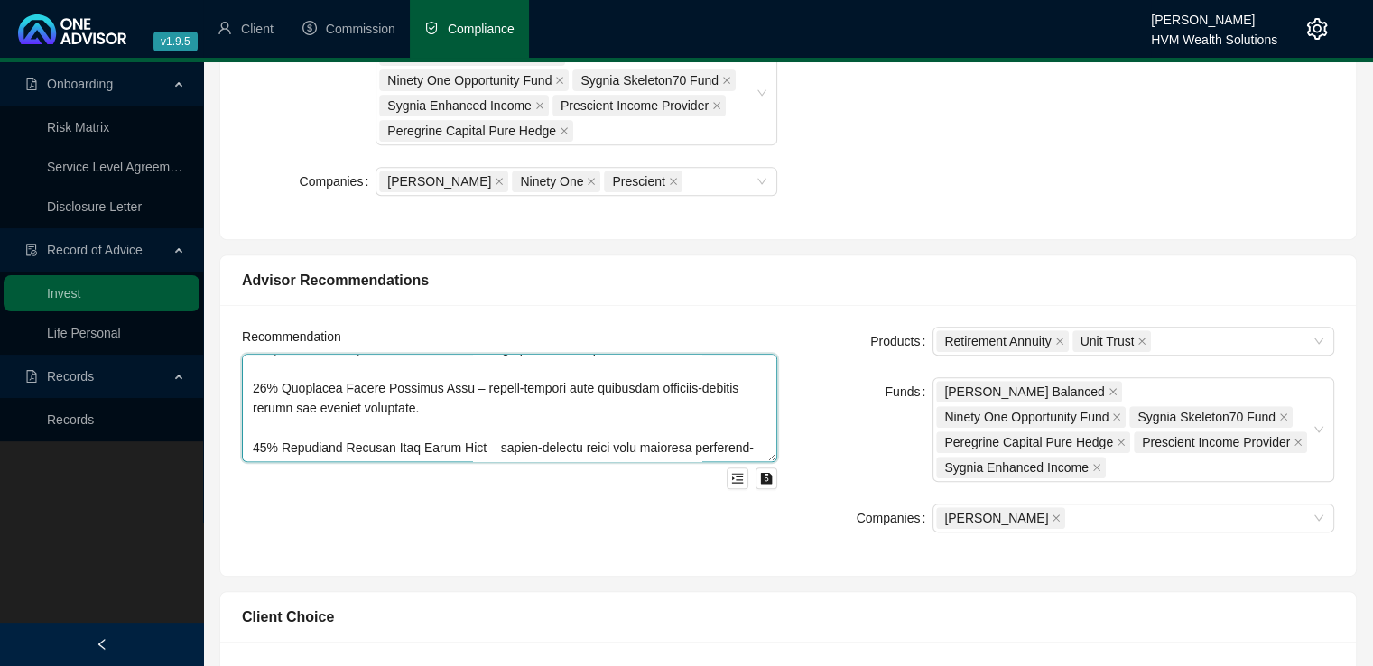
click at [619, 412] on textarea at bounding box center [509, 408] width 535 height 108
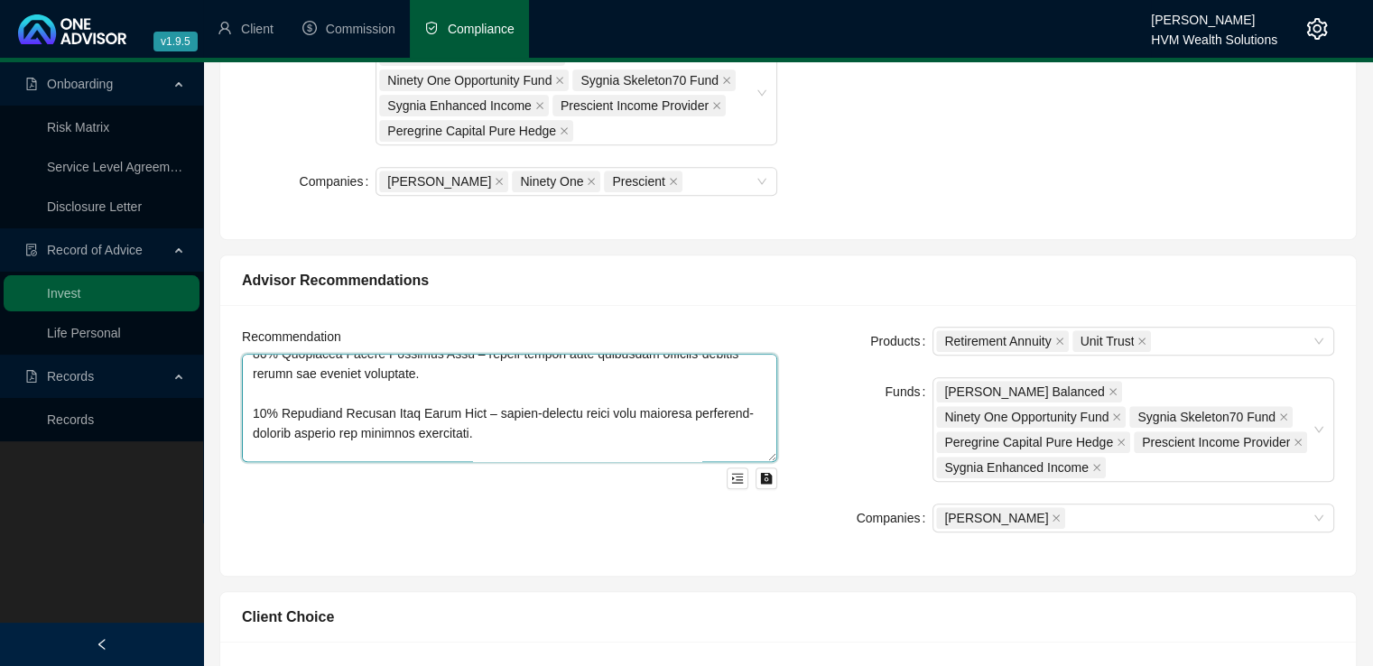
scroll to position [1072, 0]
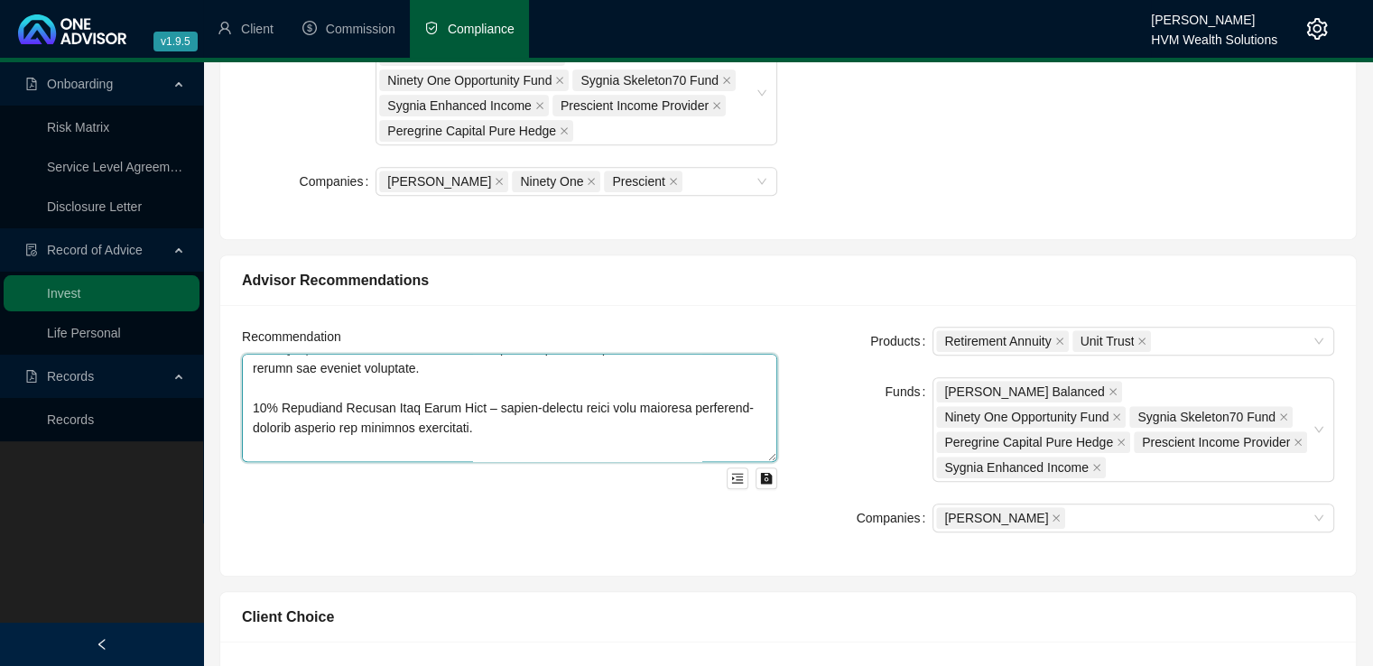
drag, startPoint x: 384, startPoint y: 416, endPoint x: 242, endPoint y: 416, distance: 141.7
click at [242, 416] on textarea at bounding box center [509, 408] width 535 height 108
paste textarea "or Commission No upfront commission was taken. An annual ongoing advice fee of …"
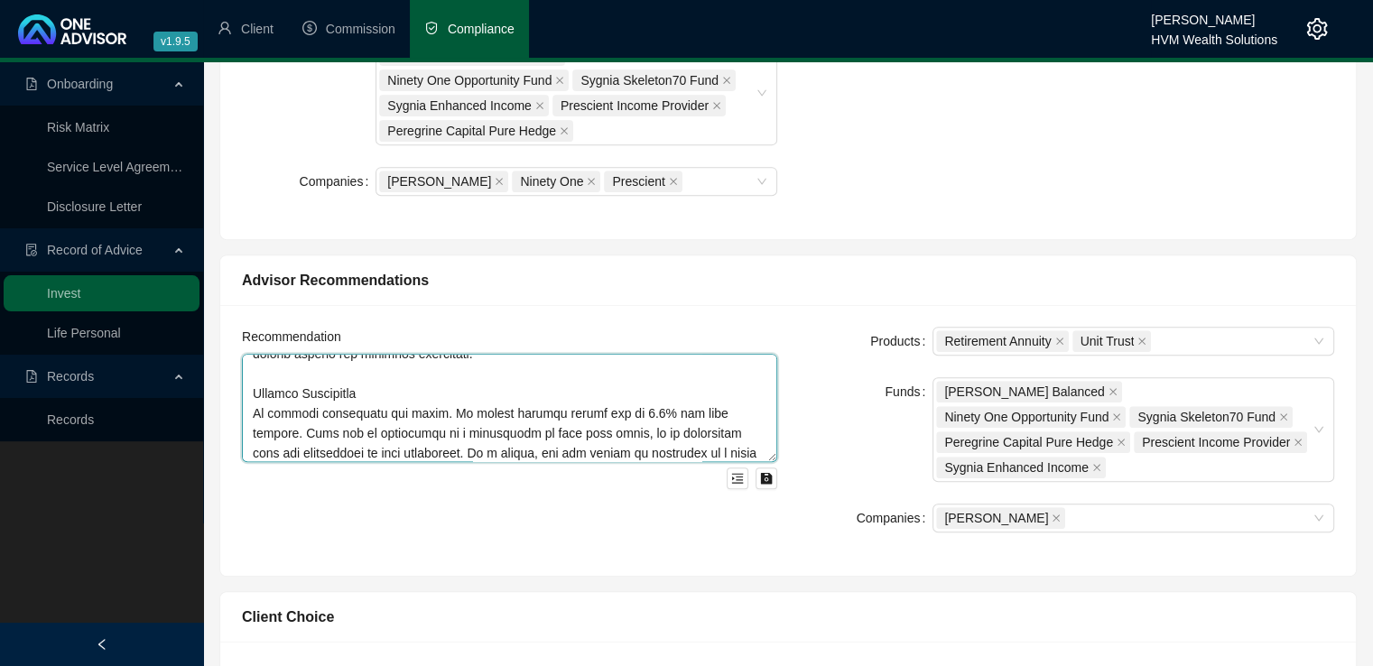
click at [531, 354] on textarea at bounding box center [509, 408] width 535 height 108
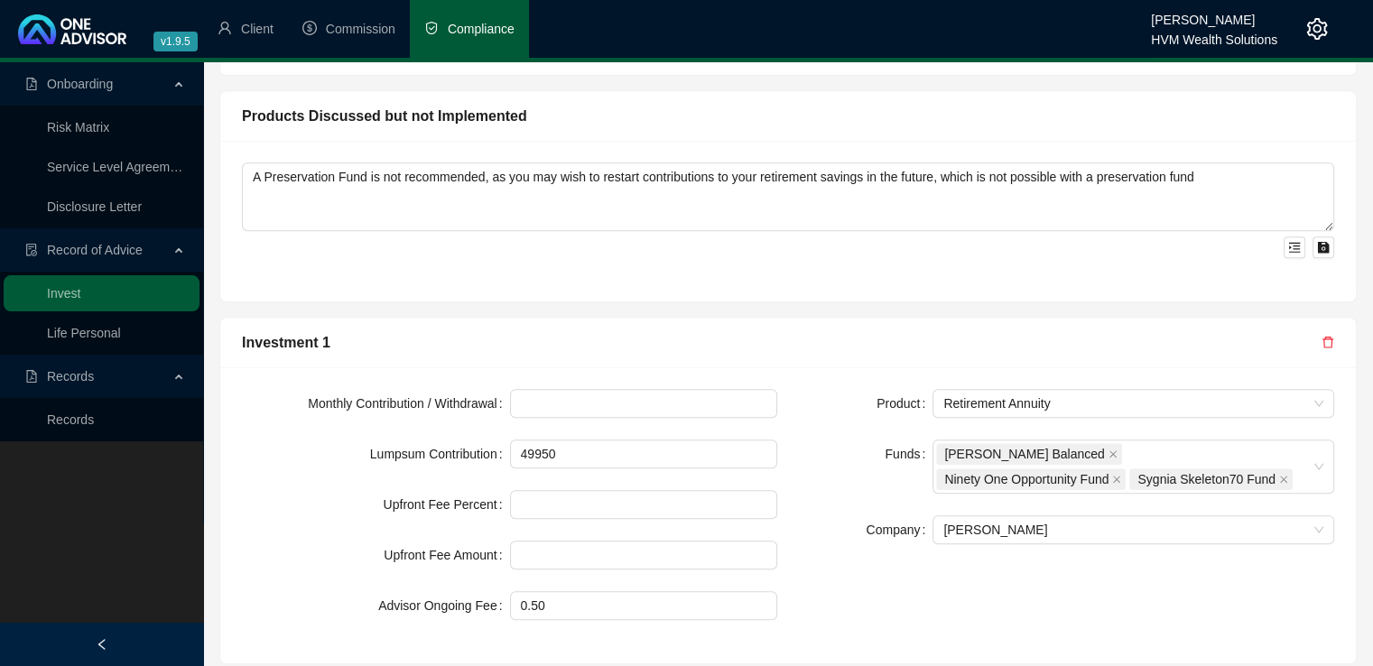
scroll to position [1496, 0]
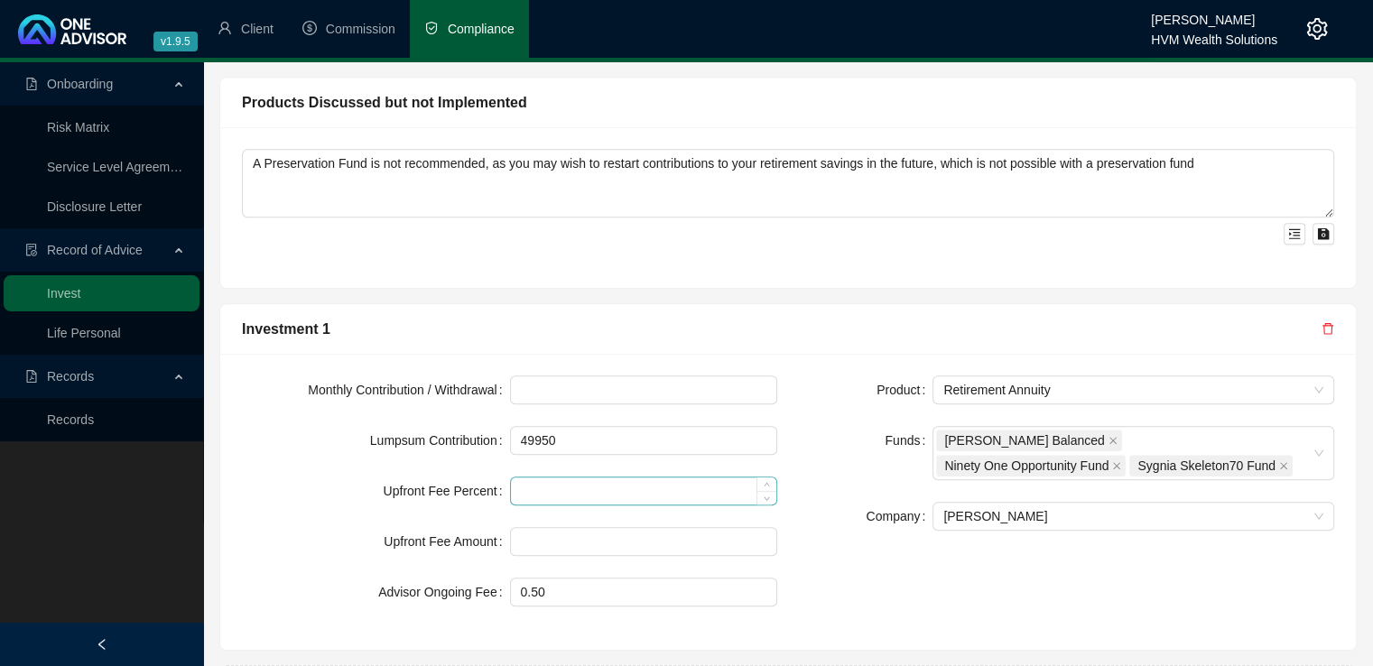
type textarea "Retirement Annuity: The total value of your employer-linked retirement fund is …"
click at [628, 477] on input at bounding box center [644, 490] width 266 height 27
type input "0.00"
click at [589, 528] on input at bounding box center [644, 541] width 266 height 27
type input "0"
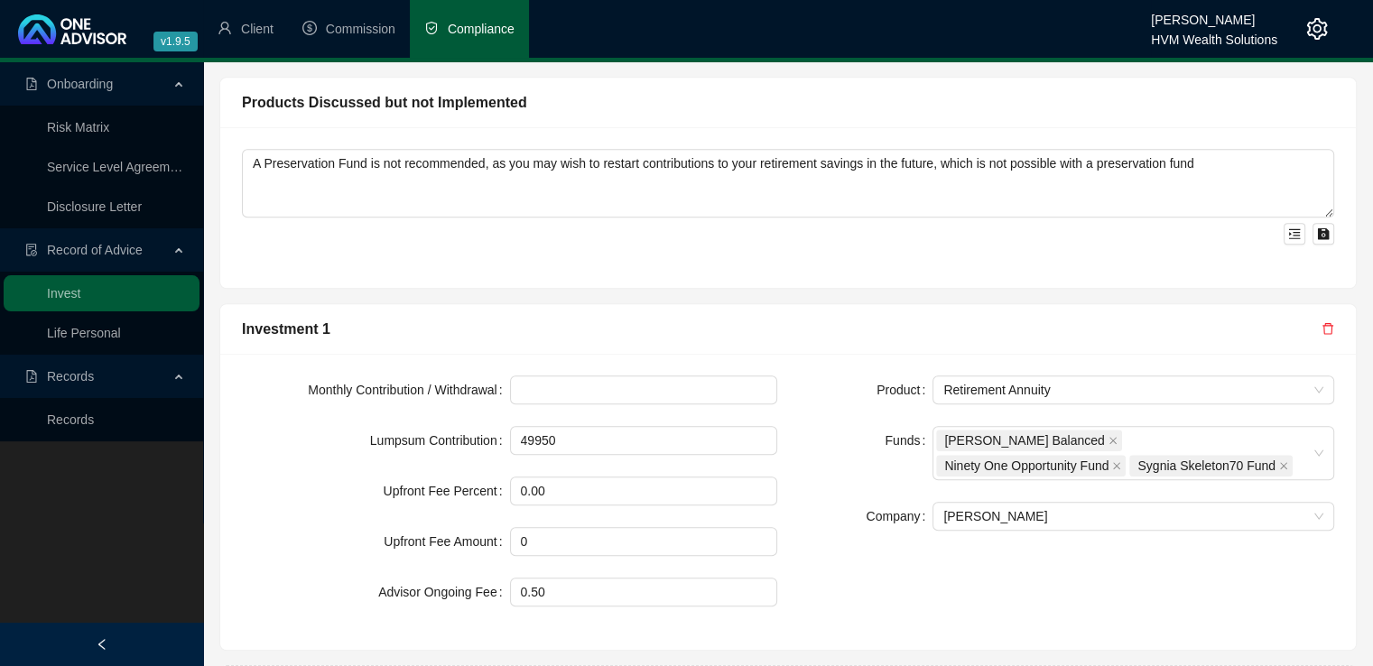
click at [909, 534] on div "Product Retirement Annuity Funds [PERSON_NAME] Balanced Ninety One Opportunity …" at bounding box center [1066, 501] width 557 height 253
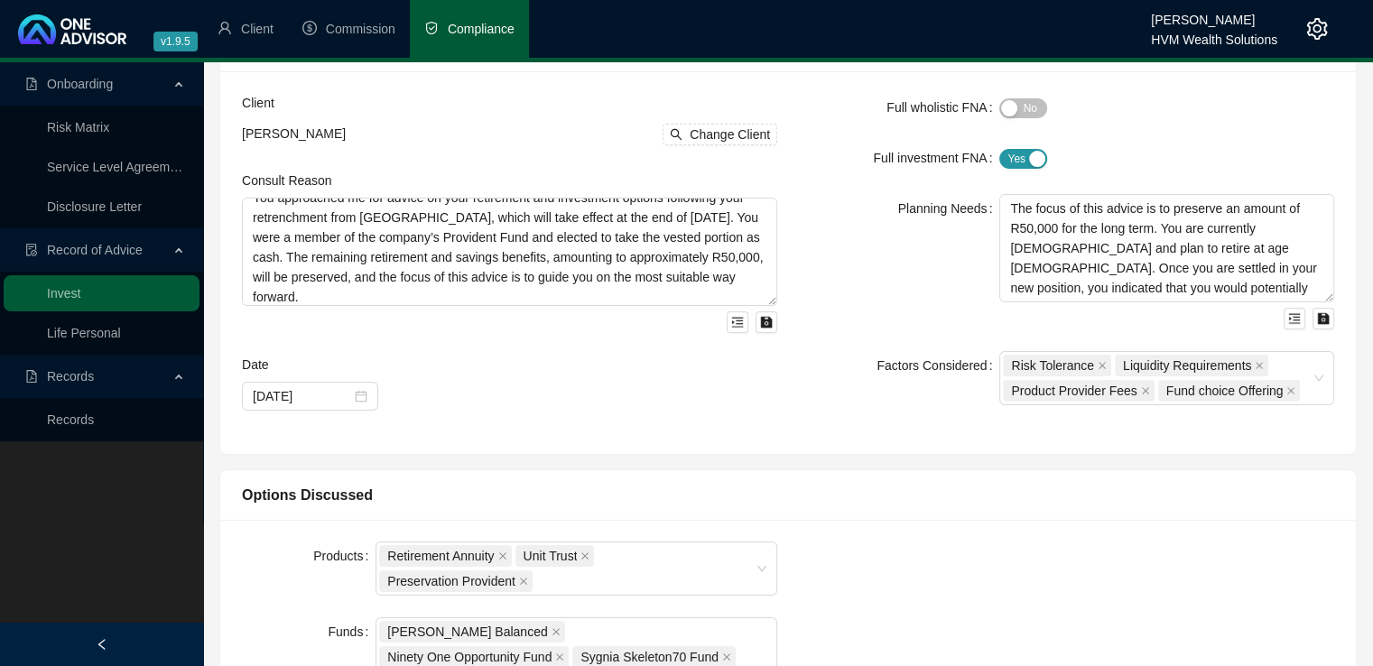
scroll to position [0, 0]
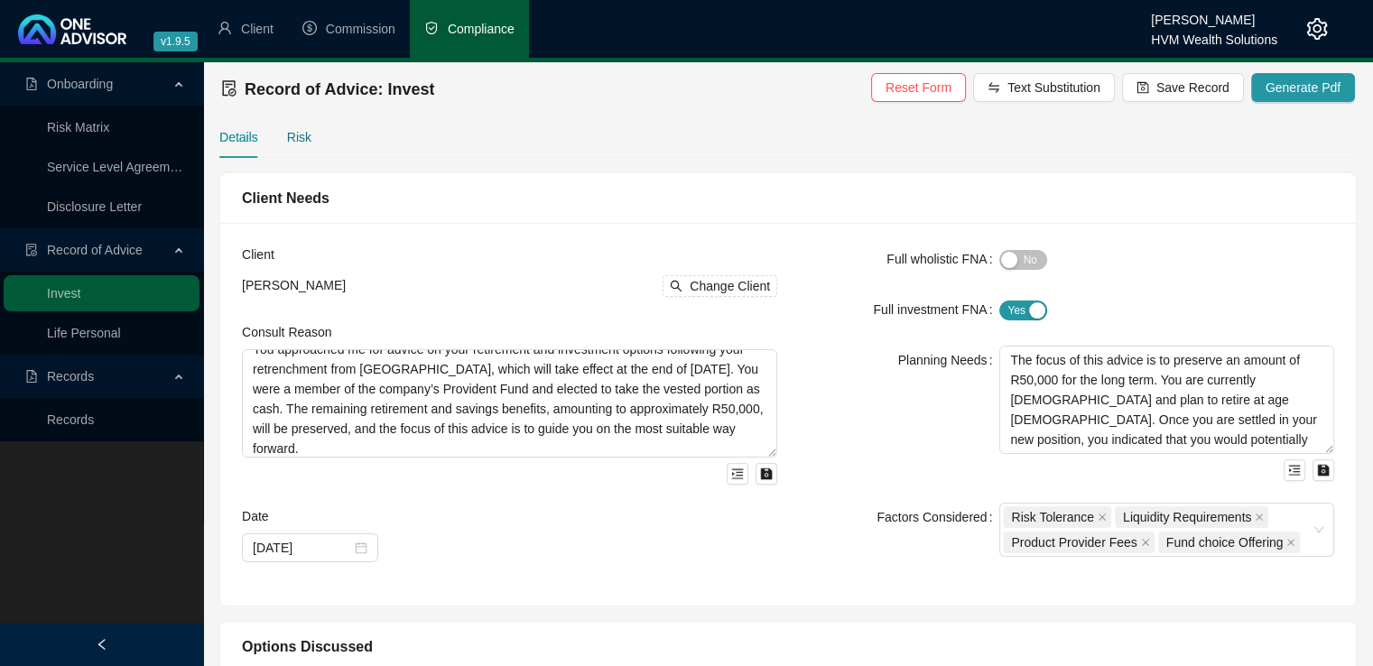
click at [294, 138] on div "Risk" at bounding box center [299, 137] width 24 height 20
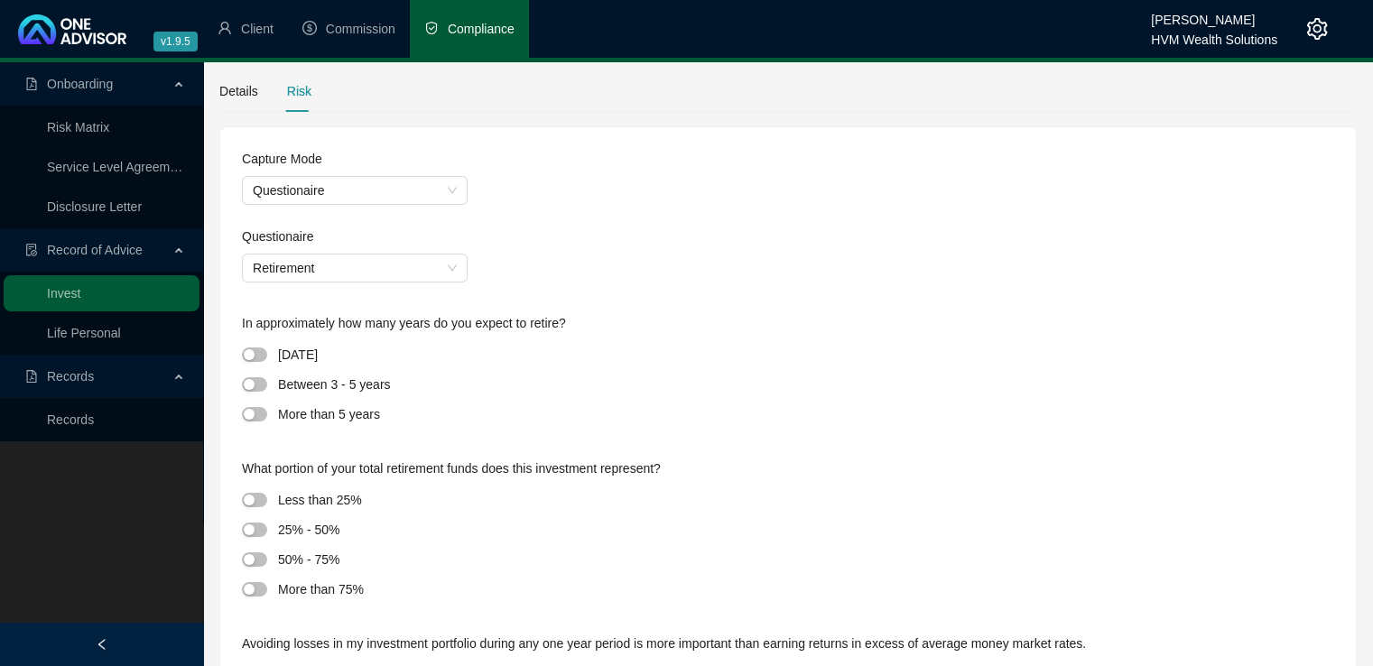
scroll to position [51, 0]
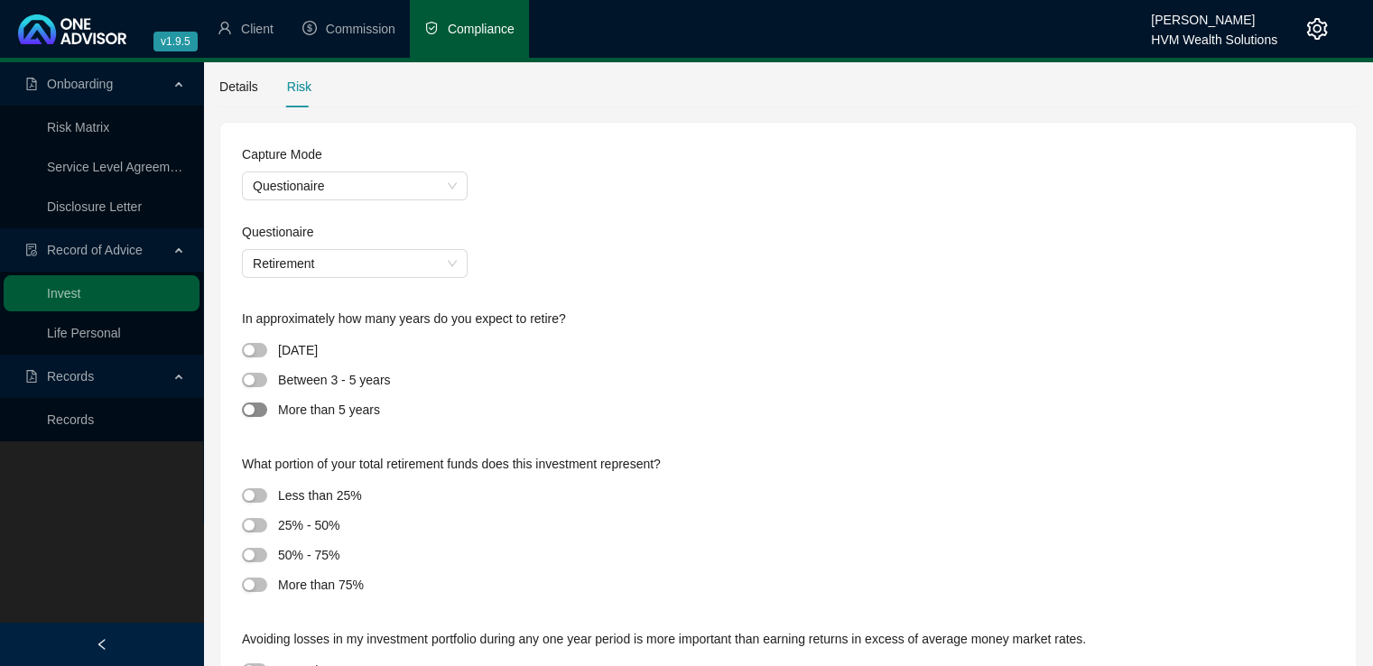
click at [249, 412] on div "button" at bounding box center [249, 409] width 11 height 11
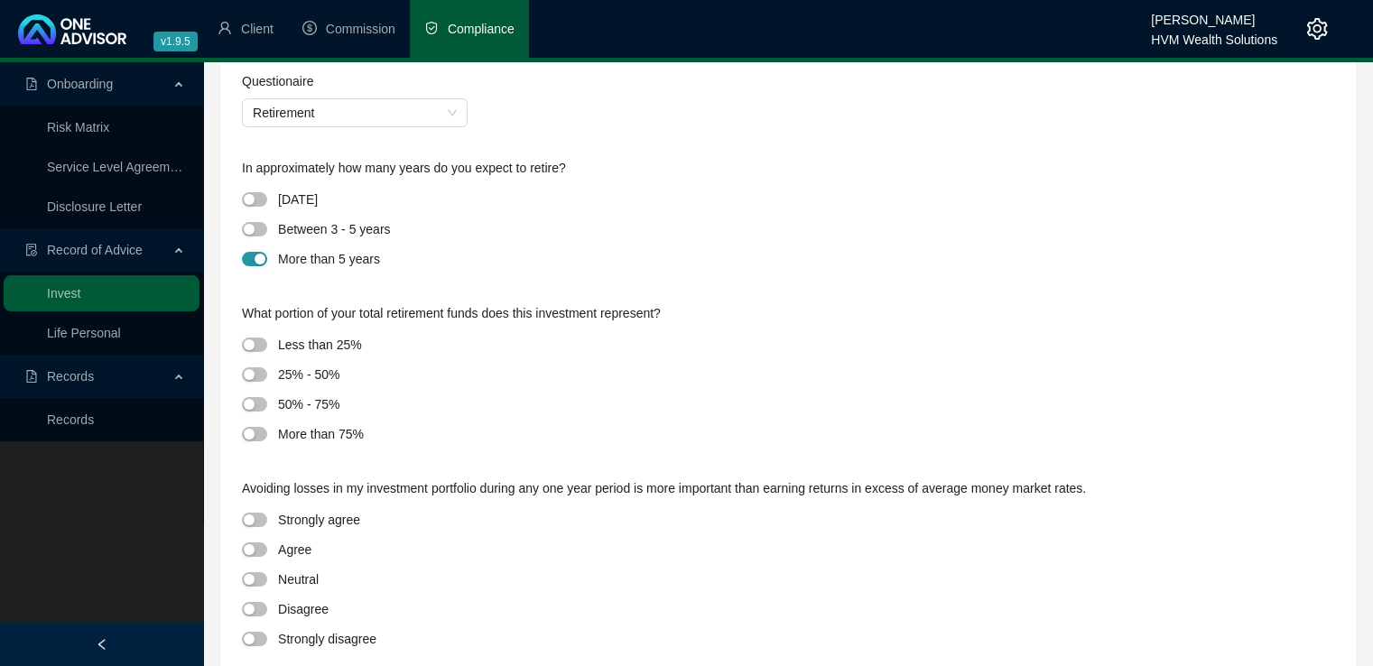
scroll to position [206, 0]
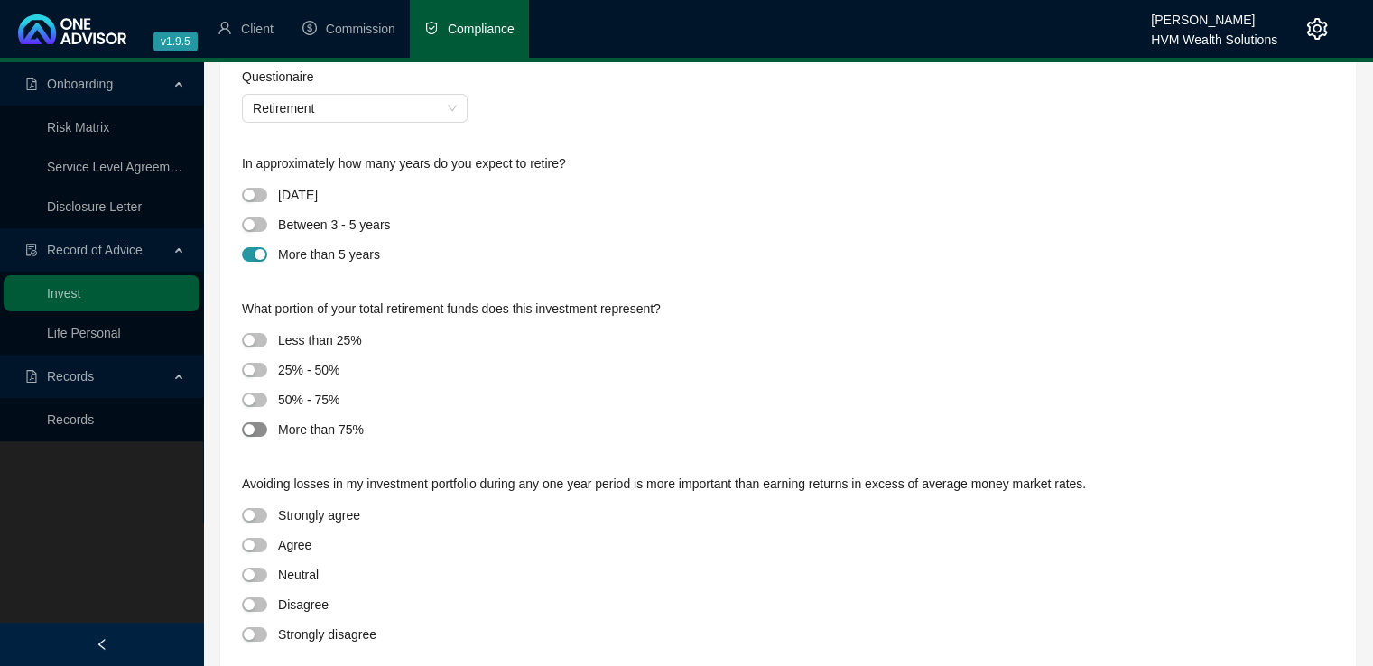
click at [249, 433] on div "button" at bounding box center [249, 429] width 11 height 11
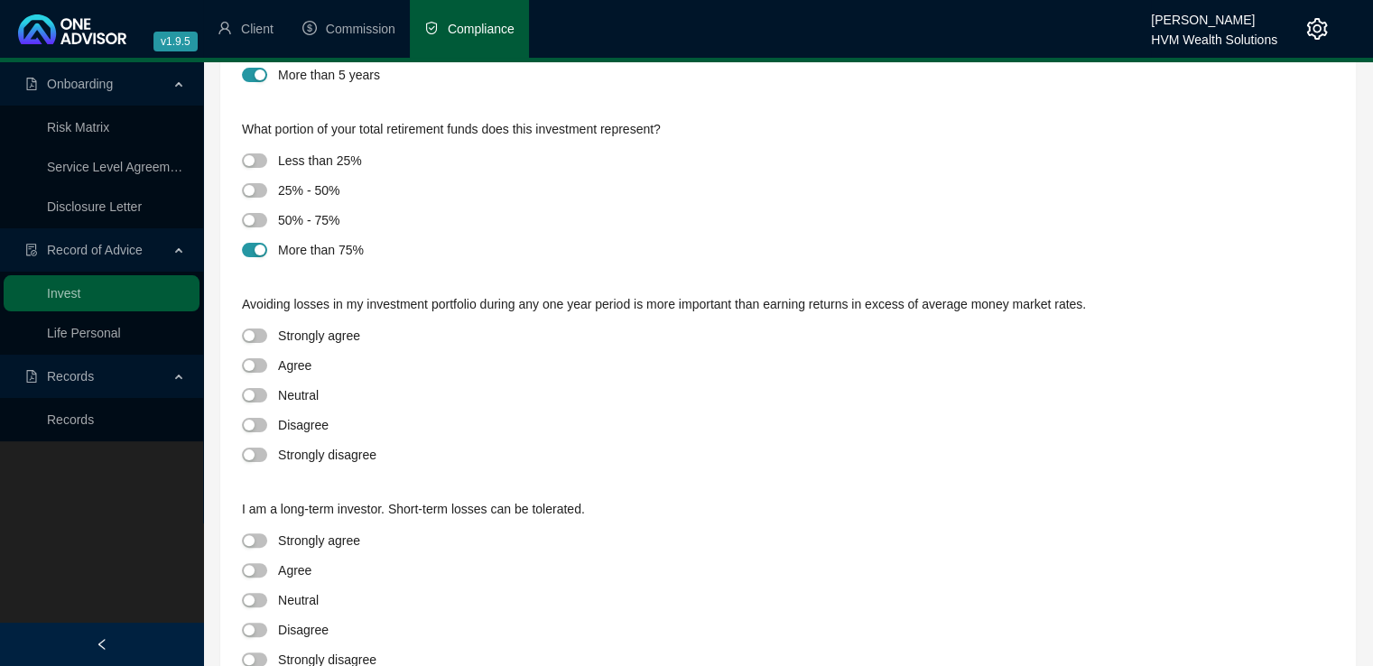
scroll to position [387, 0]
click at [250, 459] on span "button" at bounding box center [254, 453] width 25 height 14
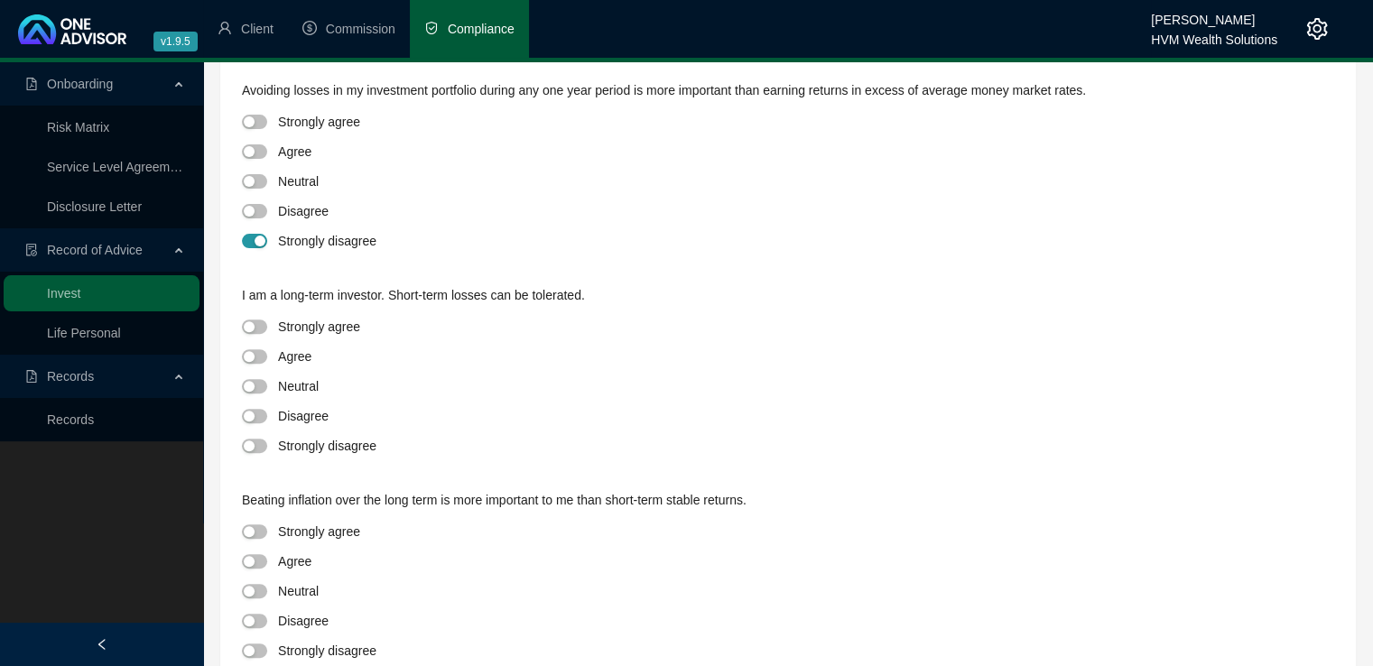
scroll to position [610, 0]
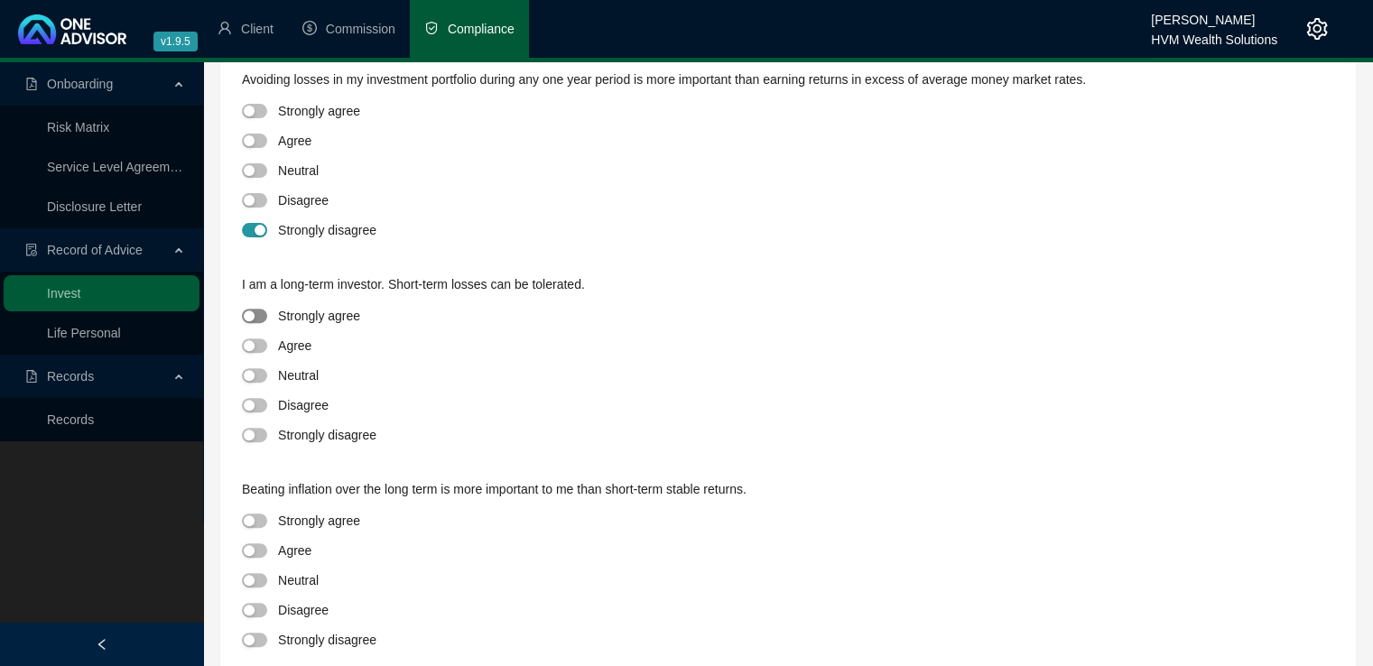
click at [251, 310] on span "button" at bounding box center [254, 316] width 25 height 14
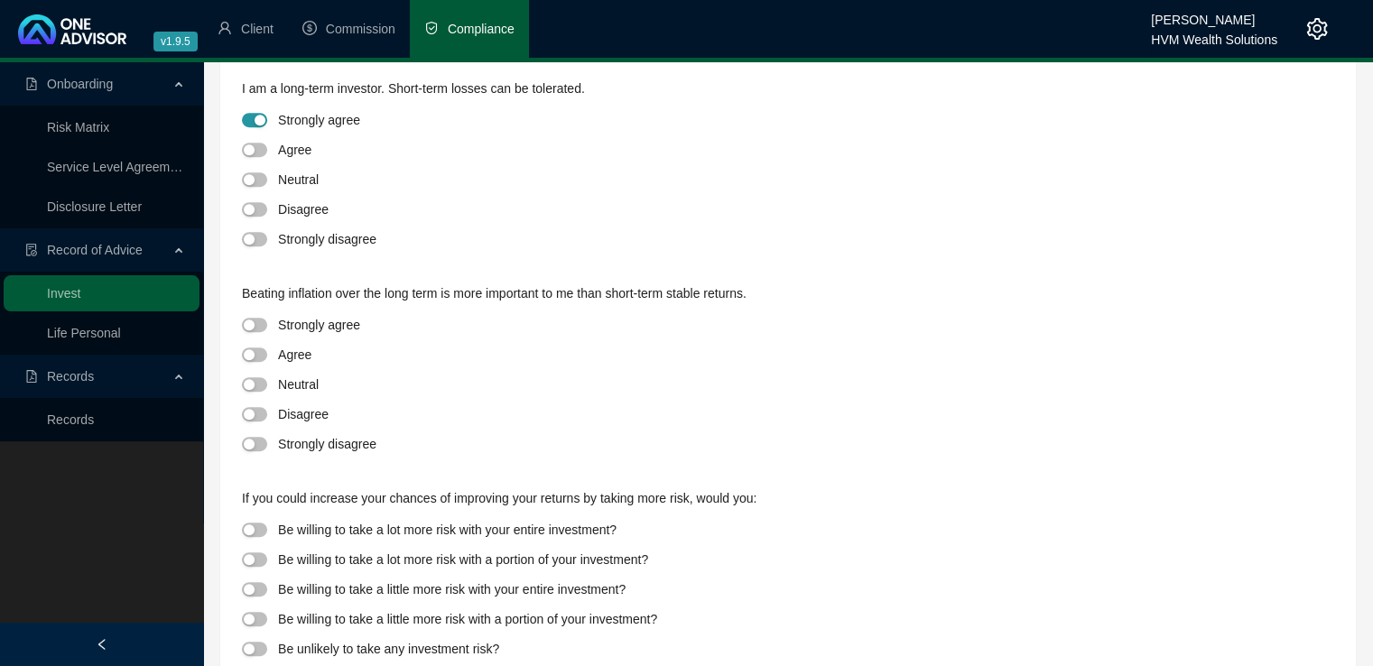
scroll to position [815, 0]
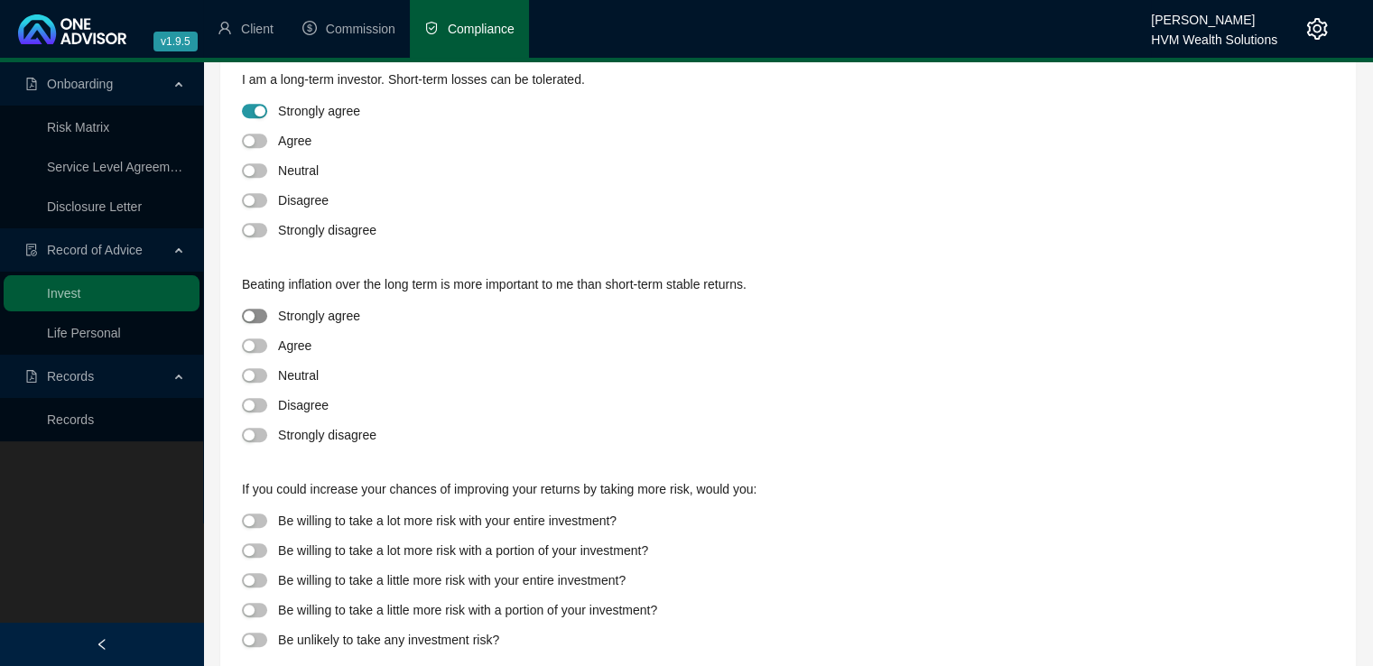
click at [249, 320] on div "button" at bounding box center [249, 315] width 11 height 11
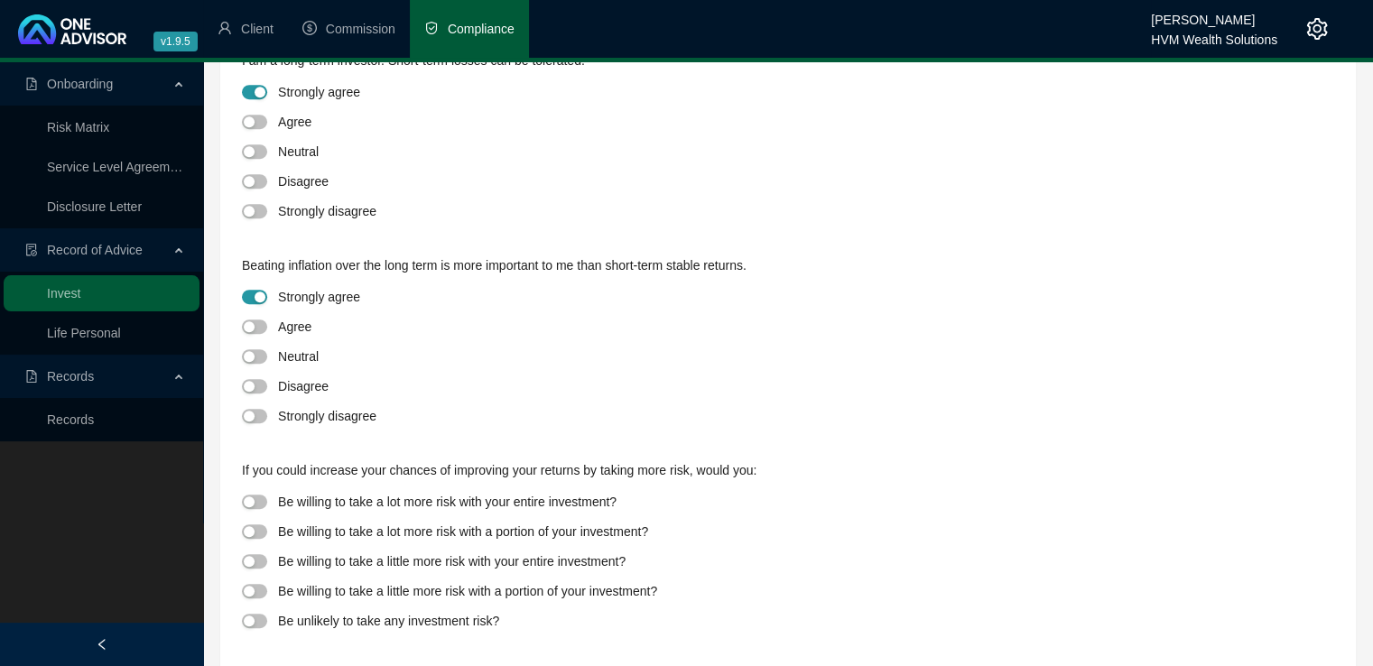
scroll to position [846, 0]
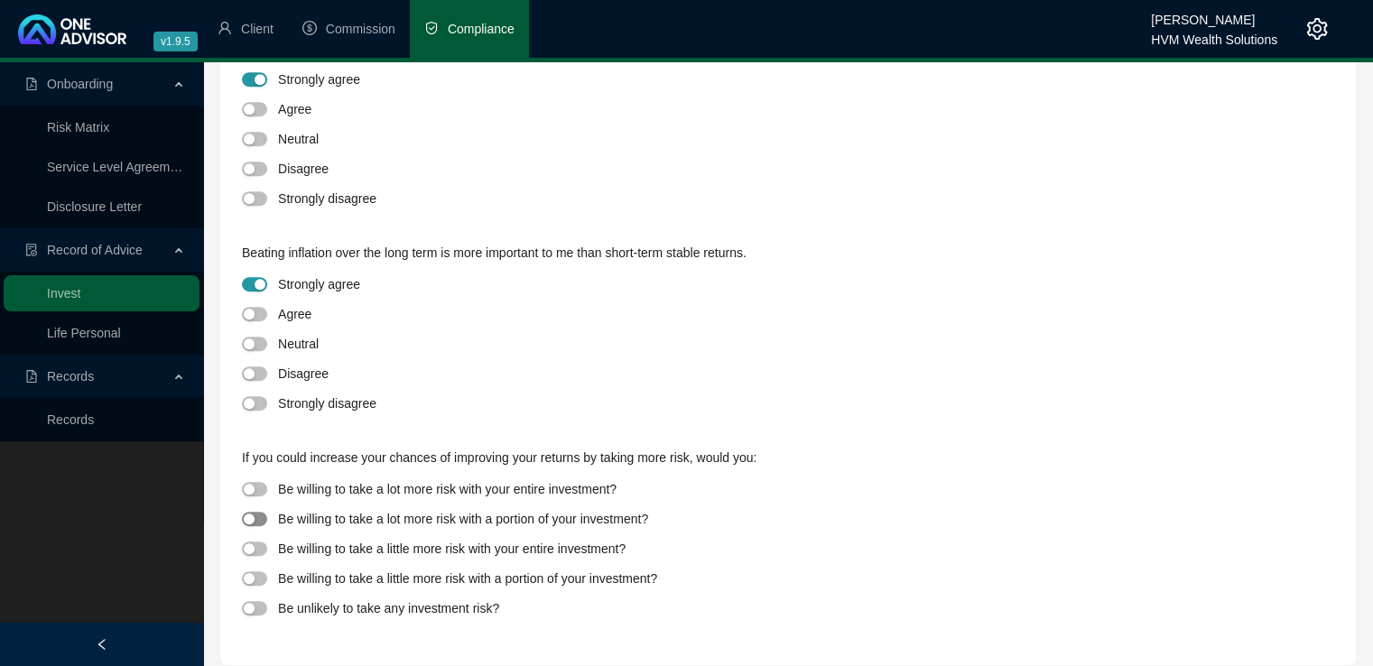
click at [245, 522] on div "button" at bounding box center [249, 518] width 11 height 11
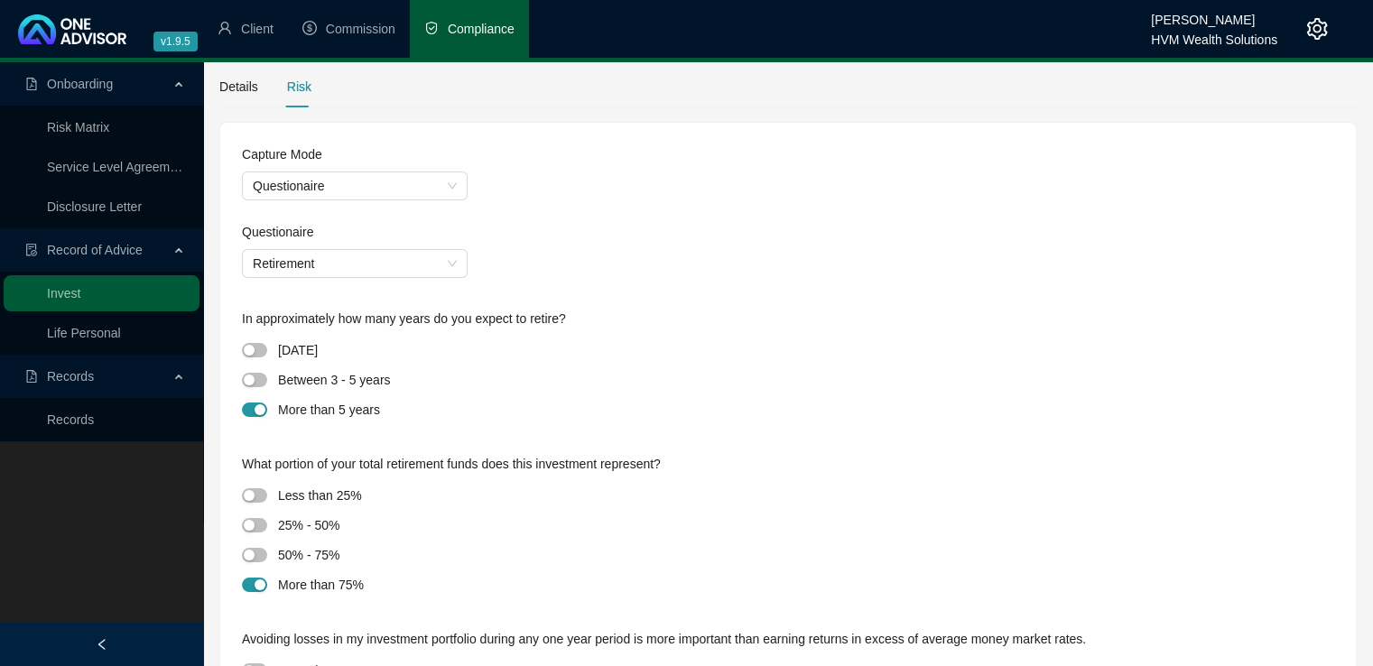
scroll to position [0, 0]
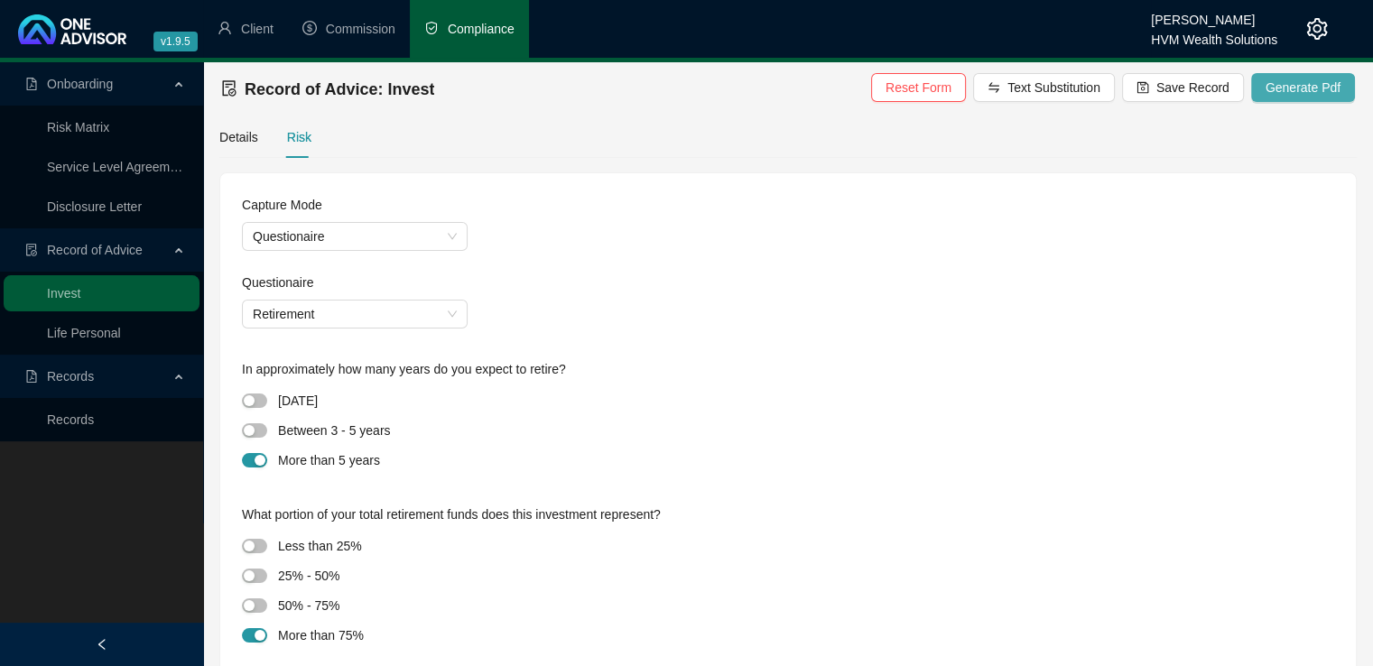
click at [1282, 90] on span "Generate Pdf" at bounding box center [1302, 88] width 75 height 20
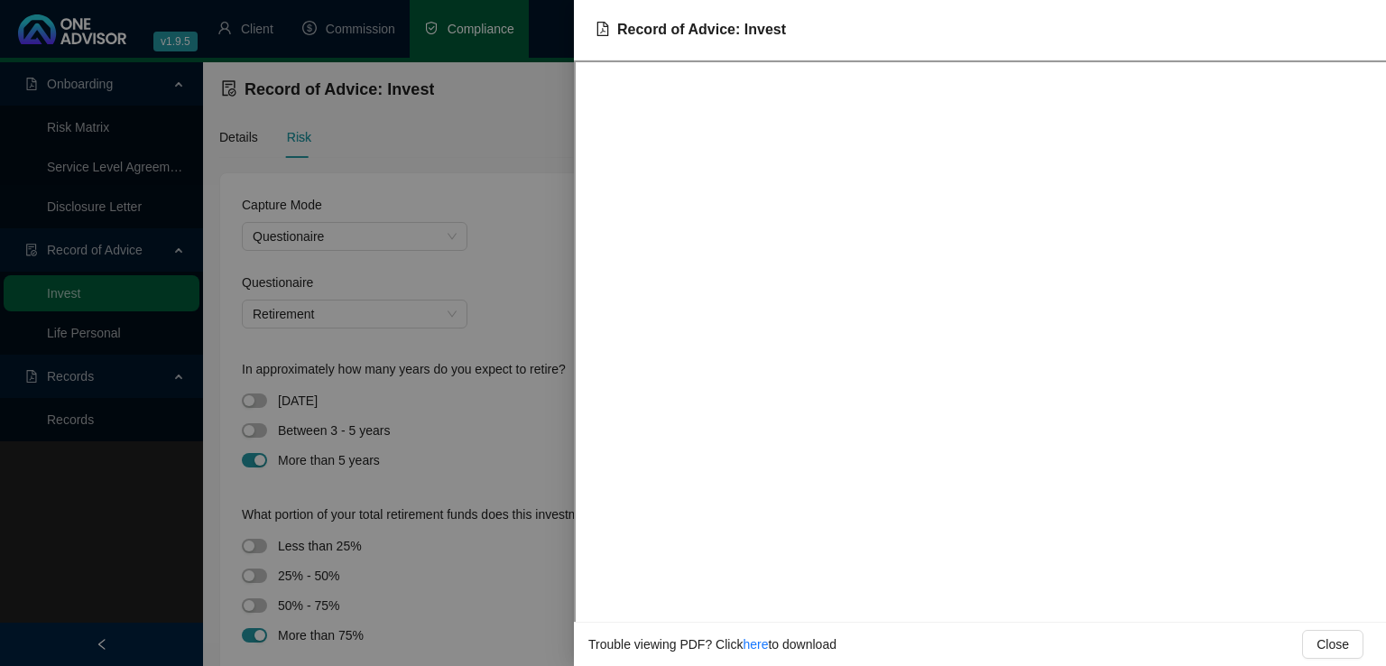
click at [520, 301] on div at bounding box center [693, 333] width 1386 height 666
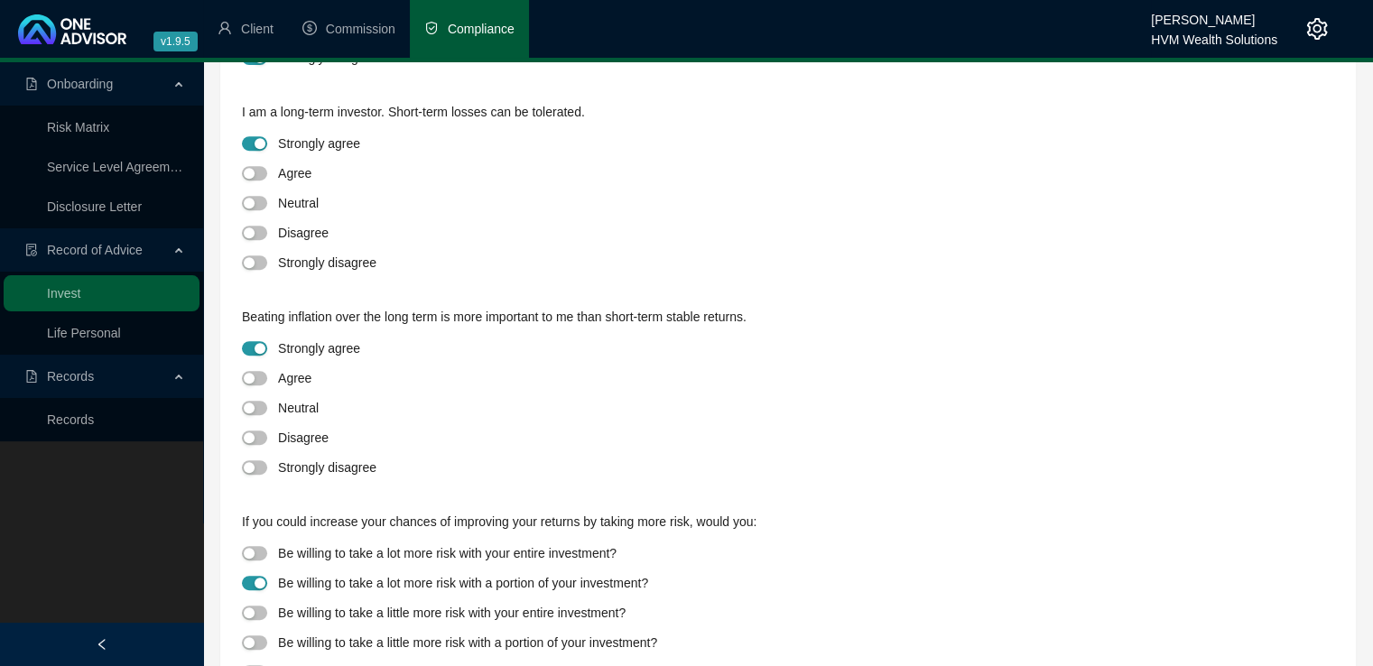
scroll to position [783, 0]
click at [255, 614] on span "button" at bounding box center [254, 612] width 25 height 14
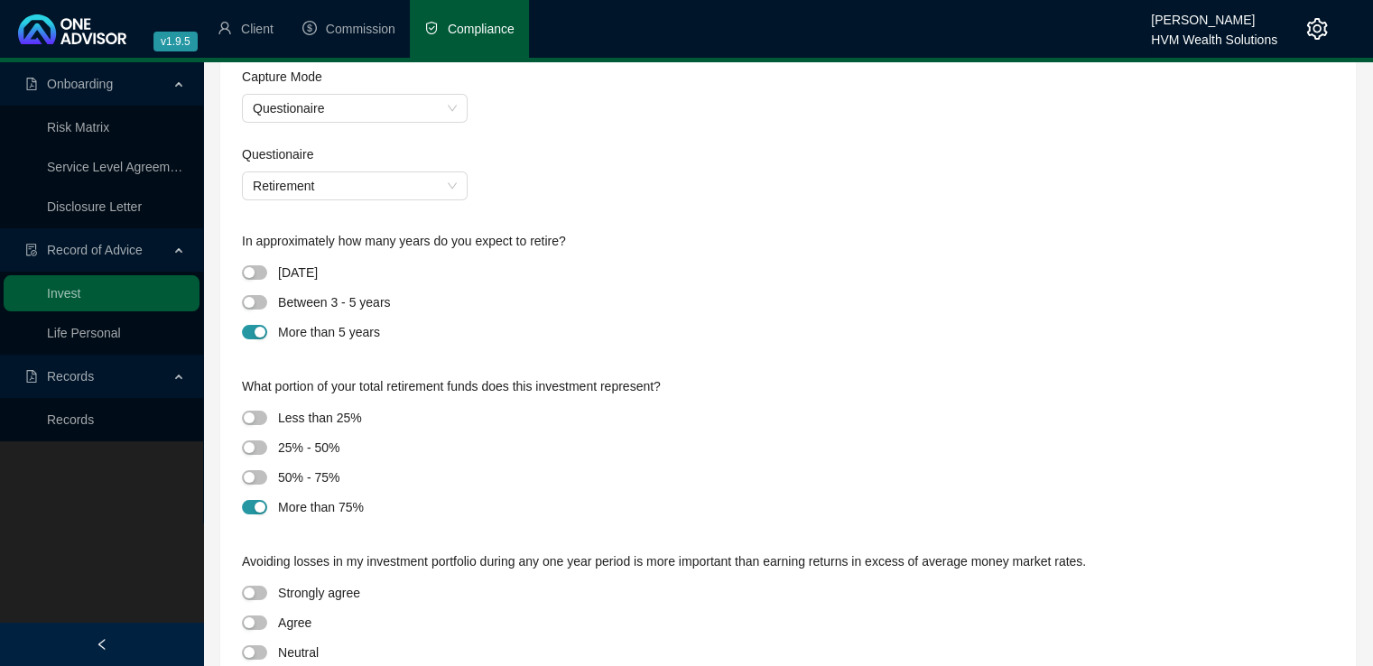
scroll to position [0, 0]
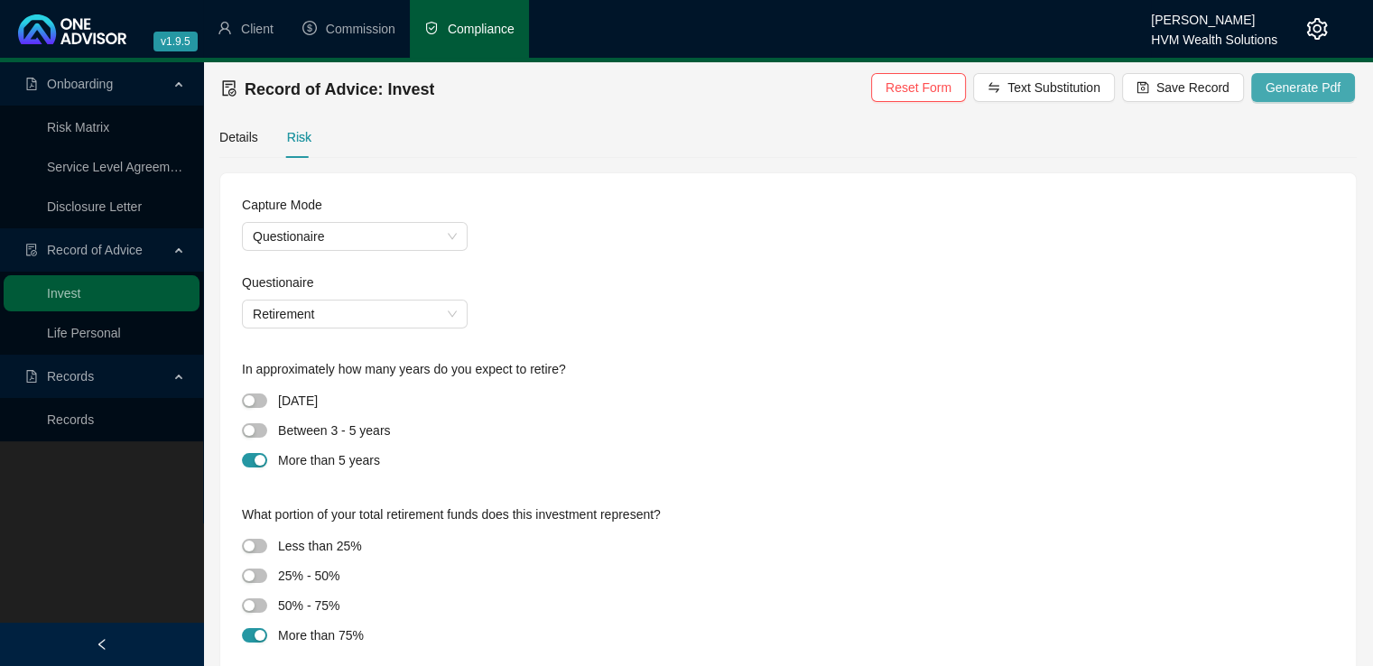
click at [1289, 91] on span "Generate Pdf" at bounding box center [1302, 88] width 75 height 20
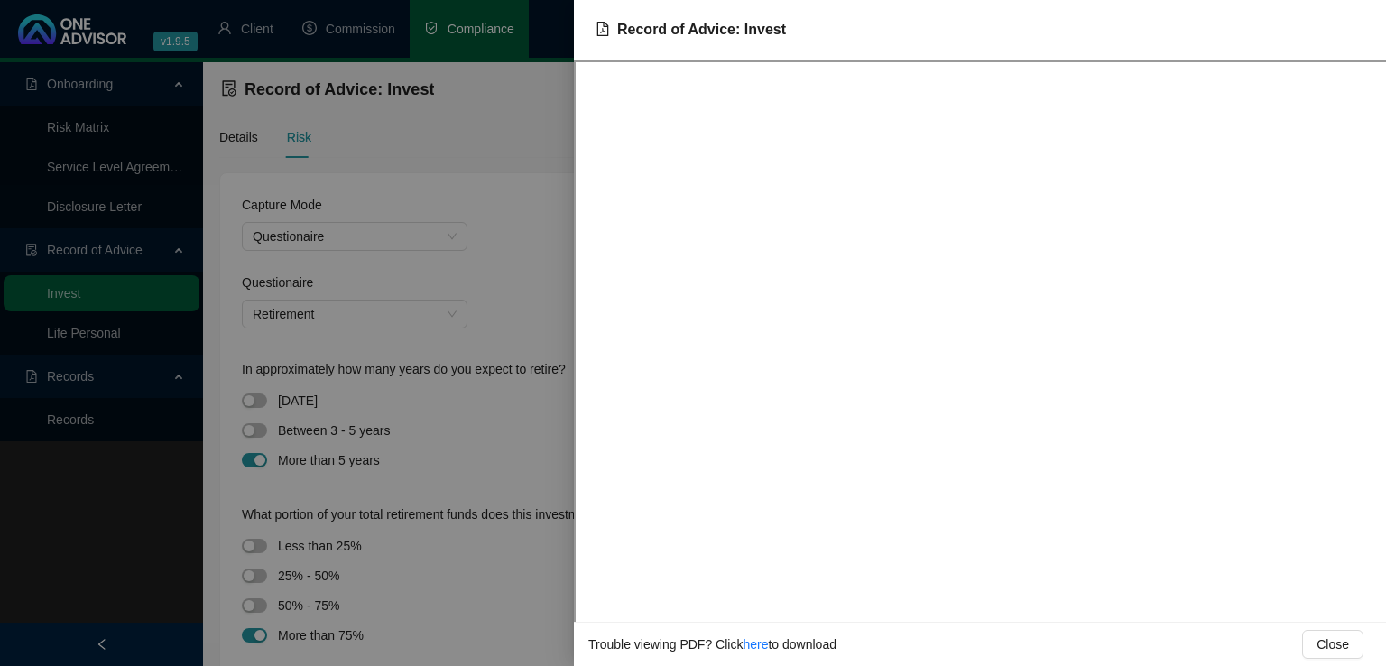
click at [532, 211] on div at bounding box center [693, 333] width 1386 height 666
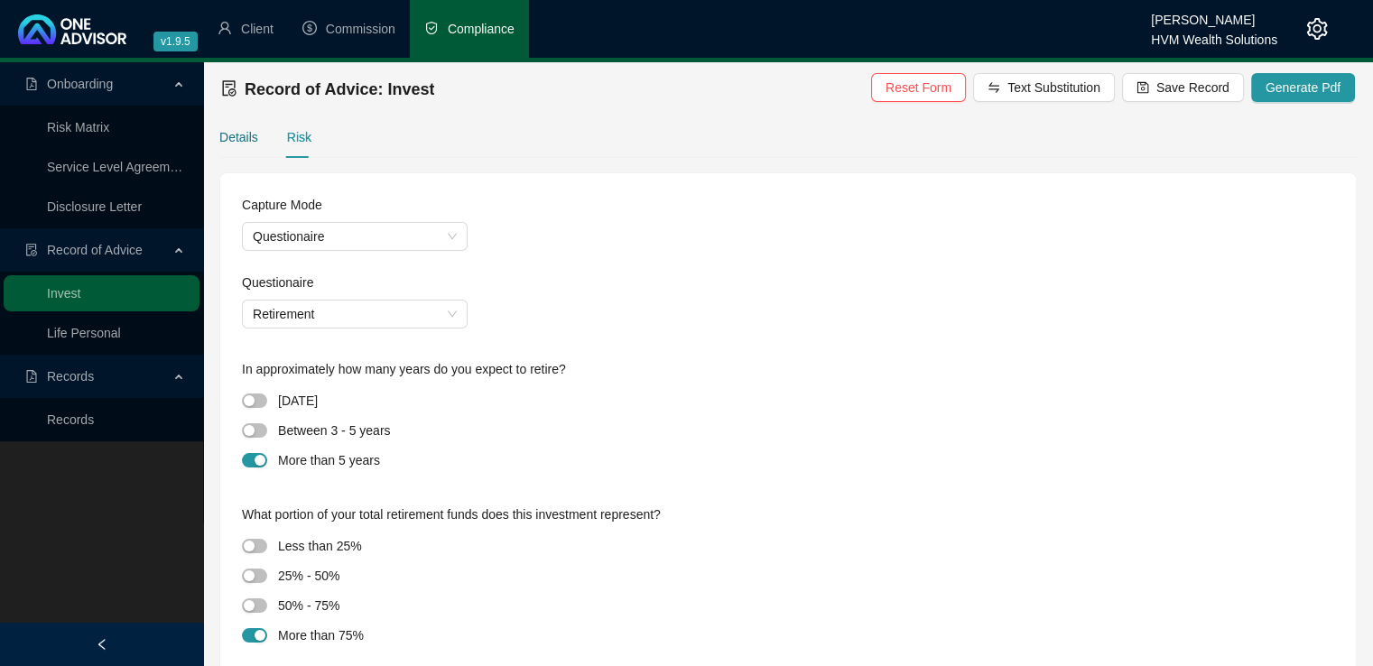
click at [247, 134] on div "Details" at bounding box center [238, 137] width 39 height 20
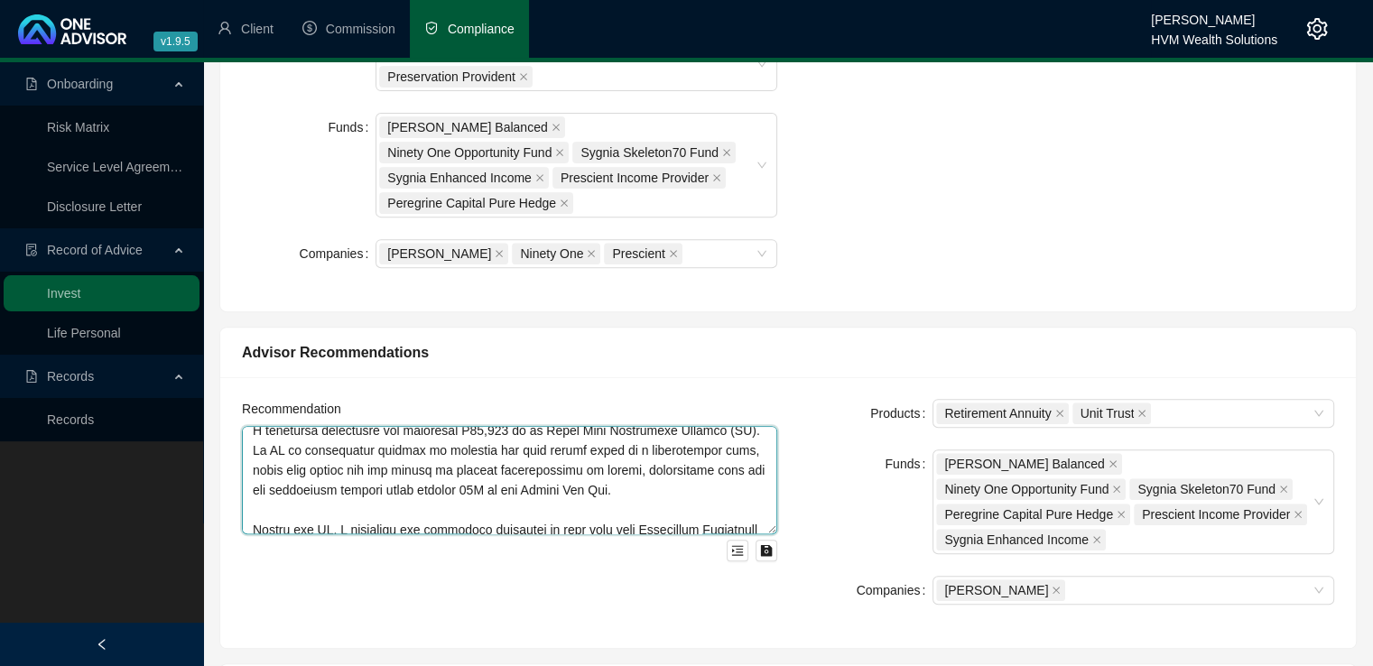
scroll to position [366, 0]
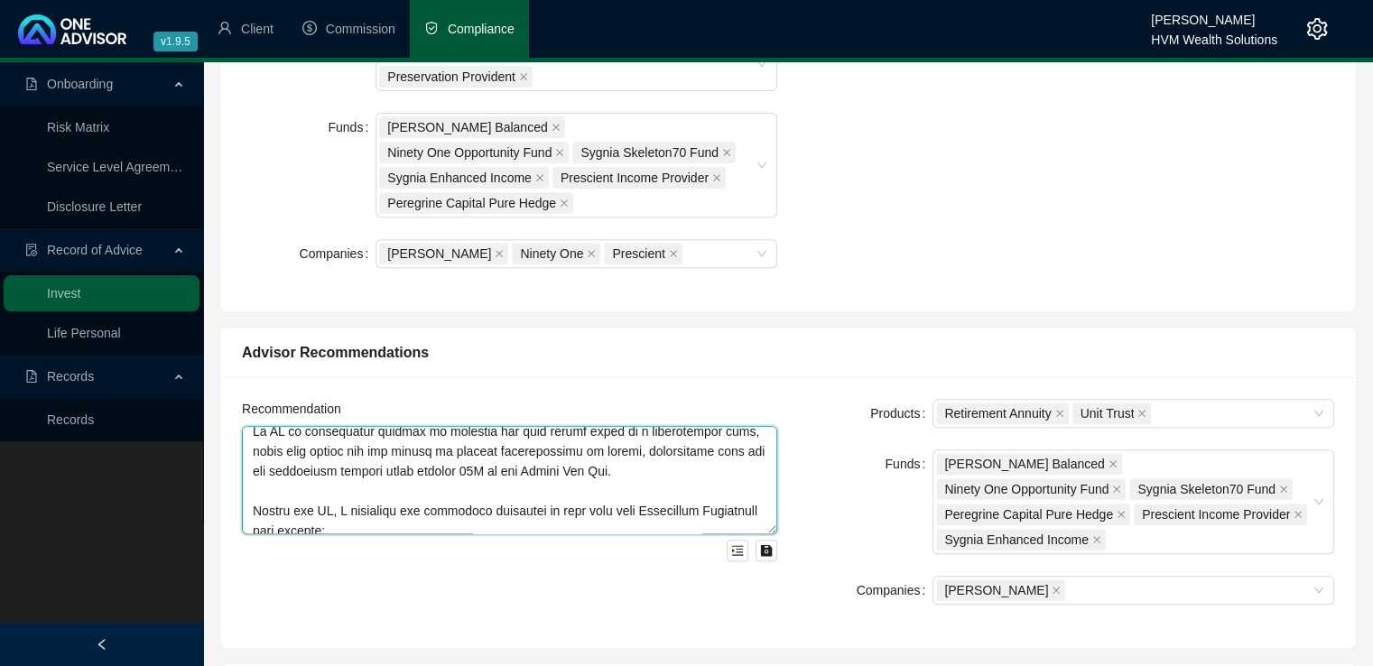
click at [629, 458] on textarea at bounding box center [509, 480] width 535 height 108
click at [539, 483] on textarea at bounding box center [509, 480] width 535 height 108
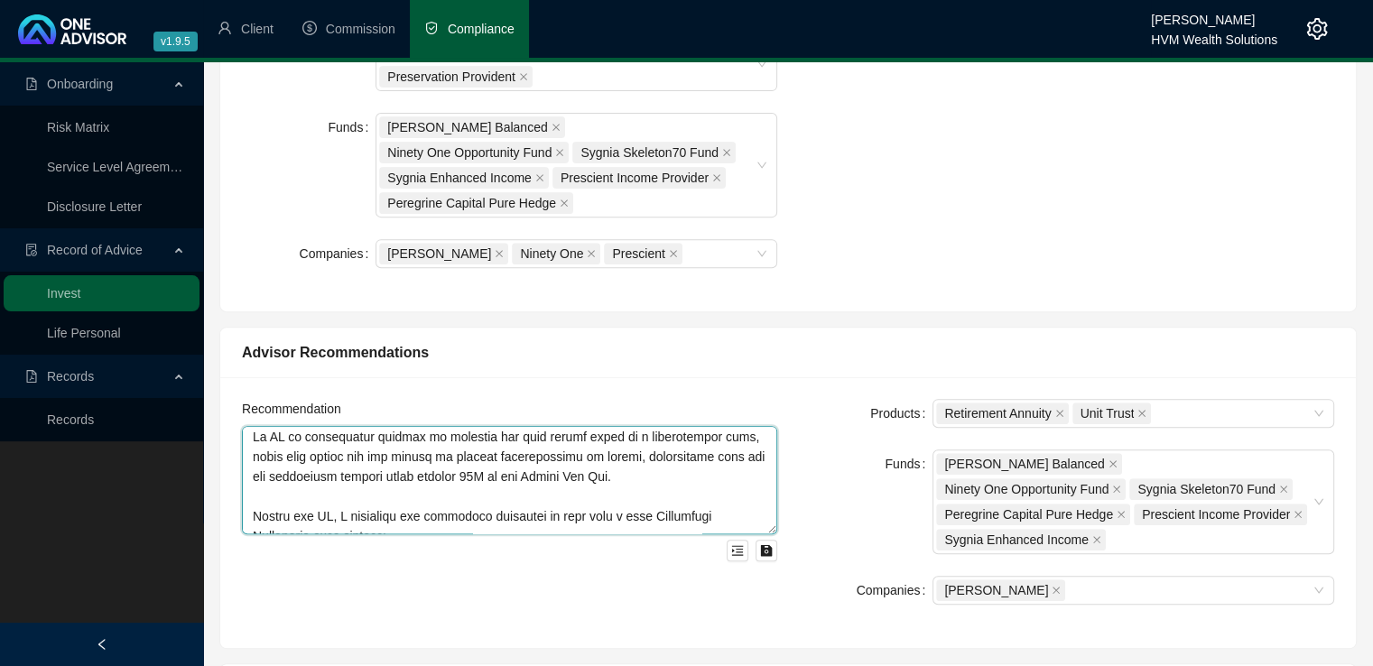
scroll to position [397, 0]
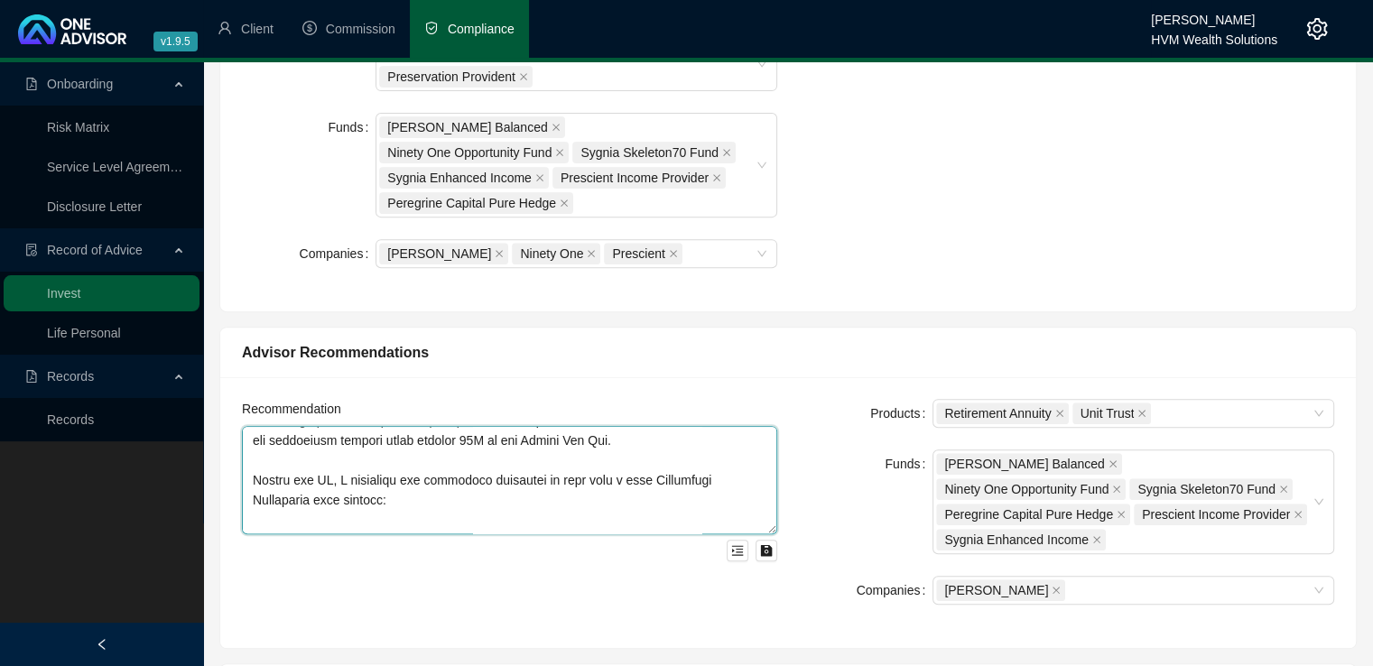
drag, startPoint x: 257, startPoint y: 424, endPoint x: 428, endPoint y: 445, distance: 171.8
click at [428, 445] on textarea at bounding box center [509, 480] width 535 height 108
paste textarea ", positioned for a Moderately Aggressive risk profile, based on a long-term inv…"
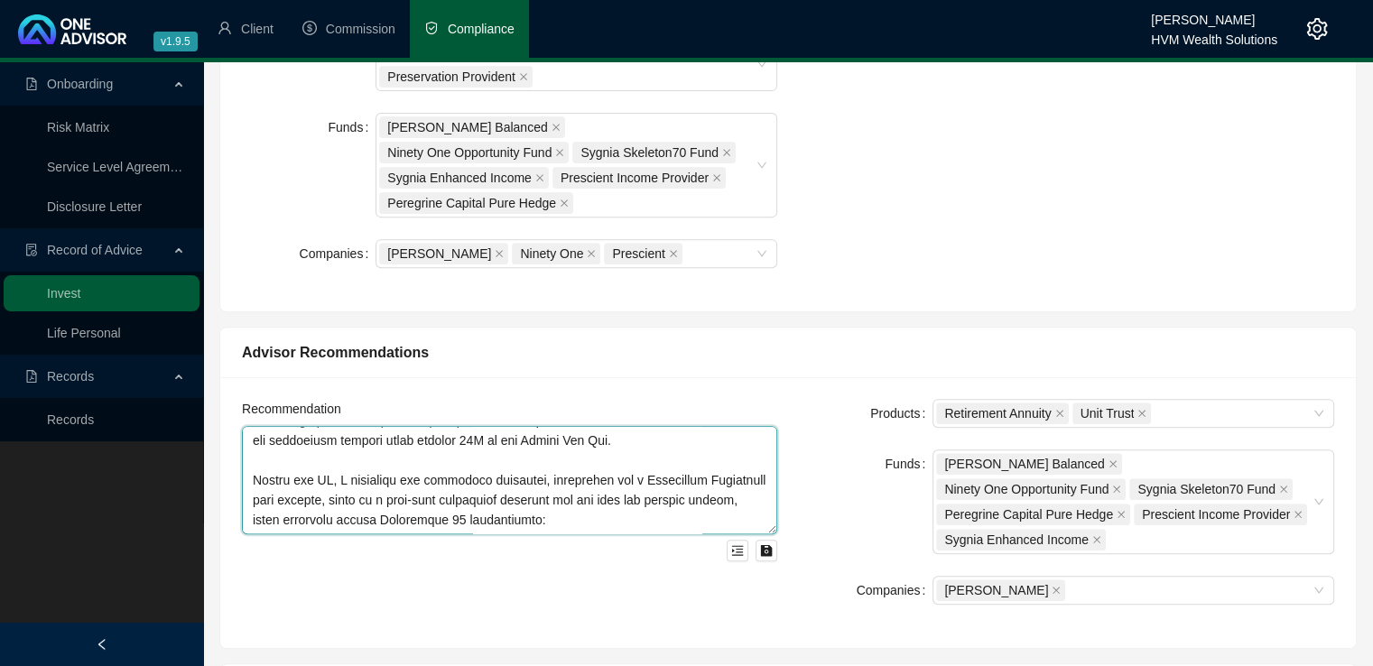
type textarea "Retirement Annuity: The total value of your employer-linked retirement fund is …"
click at [801, 457] on div "Funds" at bounding box center [866, 501] width 134 height 105
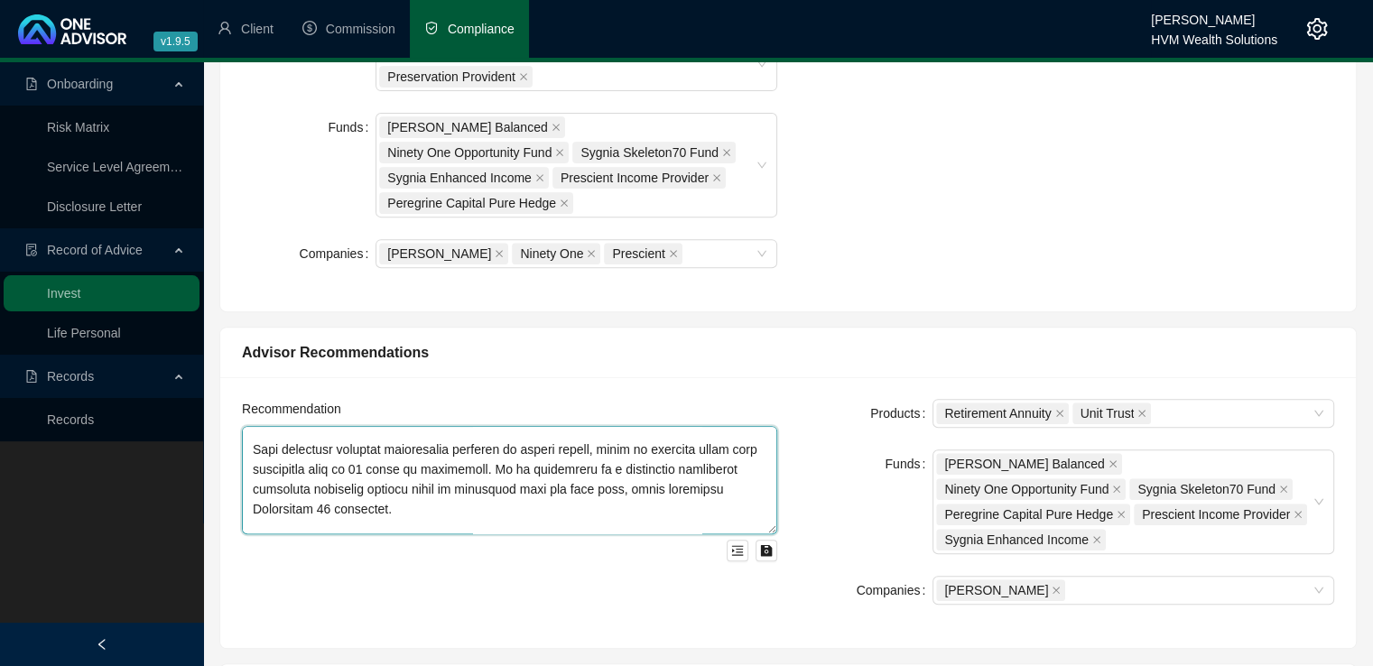
scroll to position [0, 0]
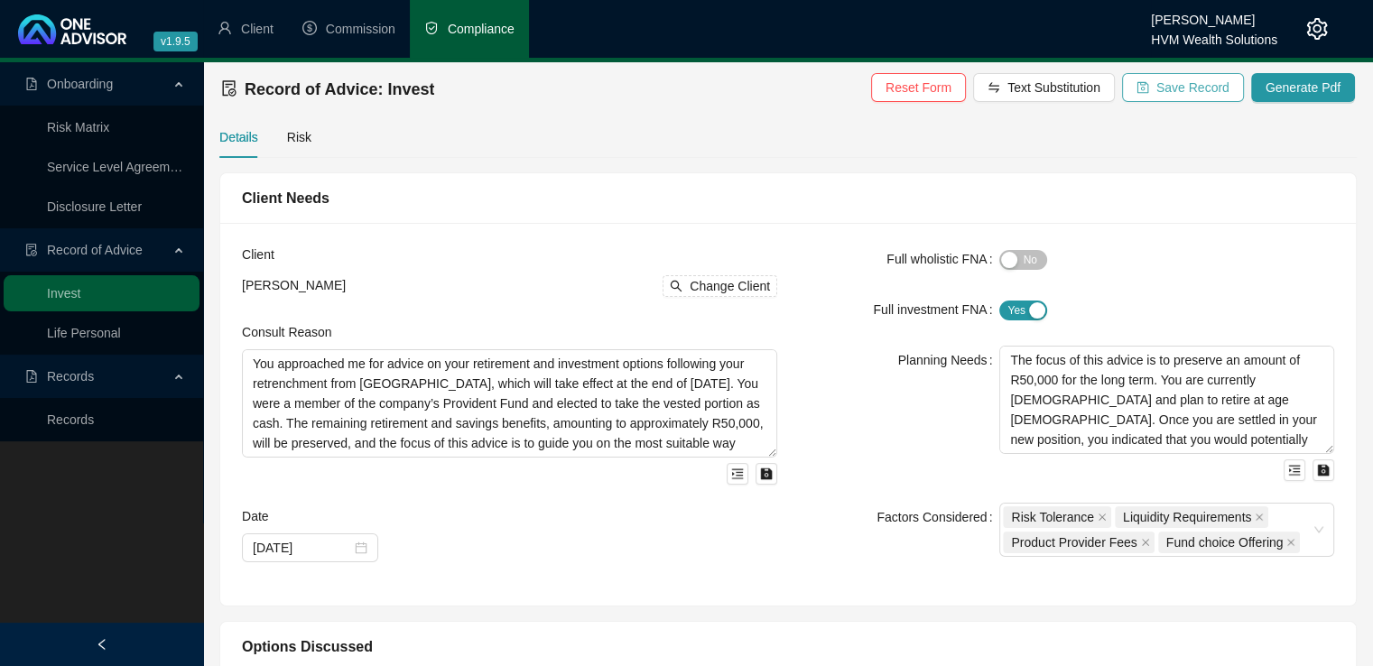
click at [1198, 88] on span "Save Record" at bounding box center [1192, 88] width 73 height 20
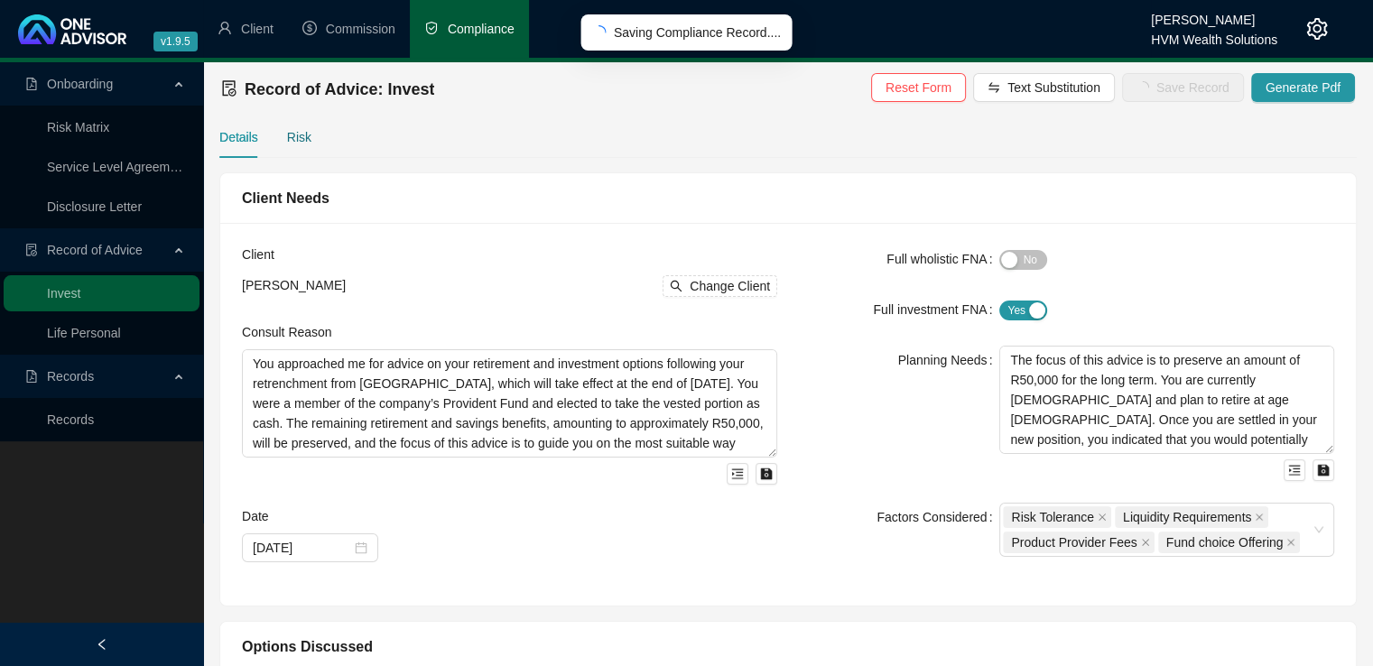
click at [294, 134] on div "Risk" at bounding box center [299, 137] width 24 height 20
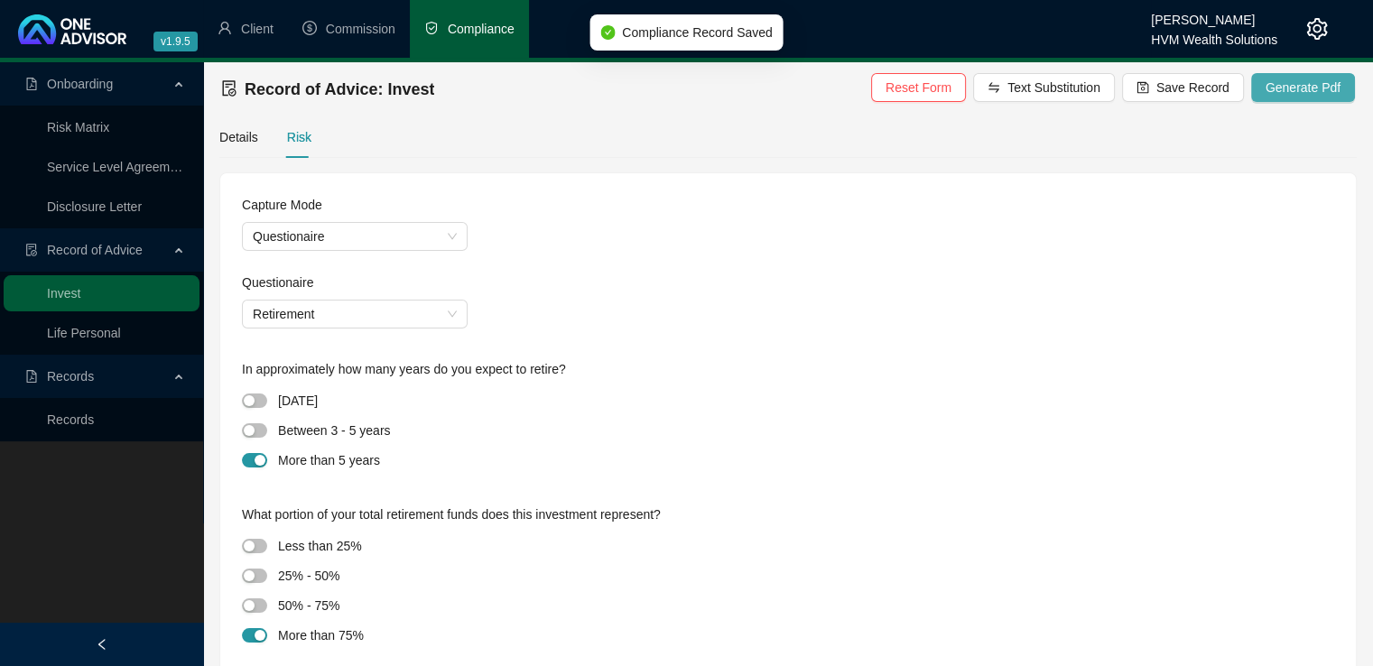
click at [1299, 86] on span "Generate Pdf" at bounding box center [1302, 88] width 75 height 20
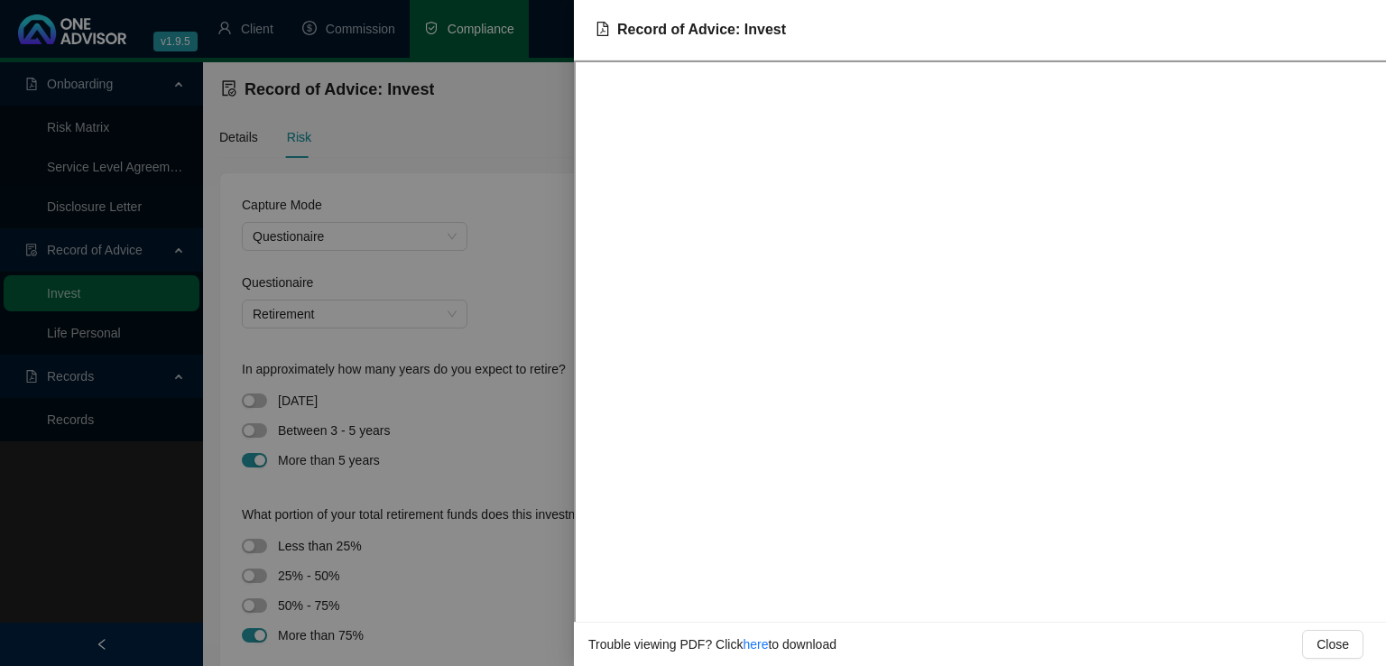
click at [496, 235] on div at bounding box center [693, 333] width 1386 height 666
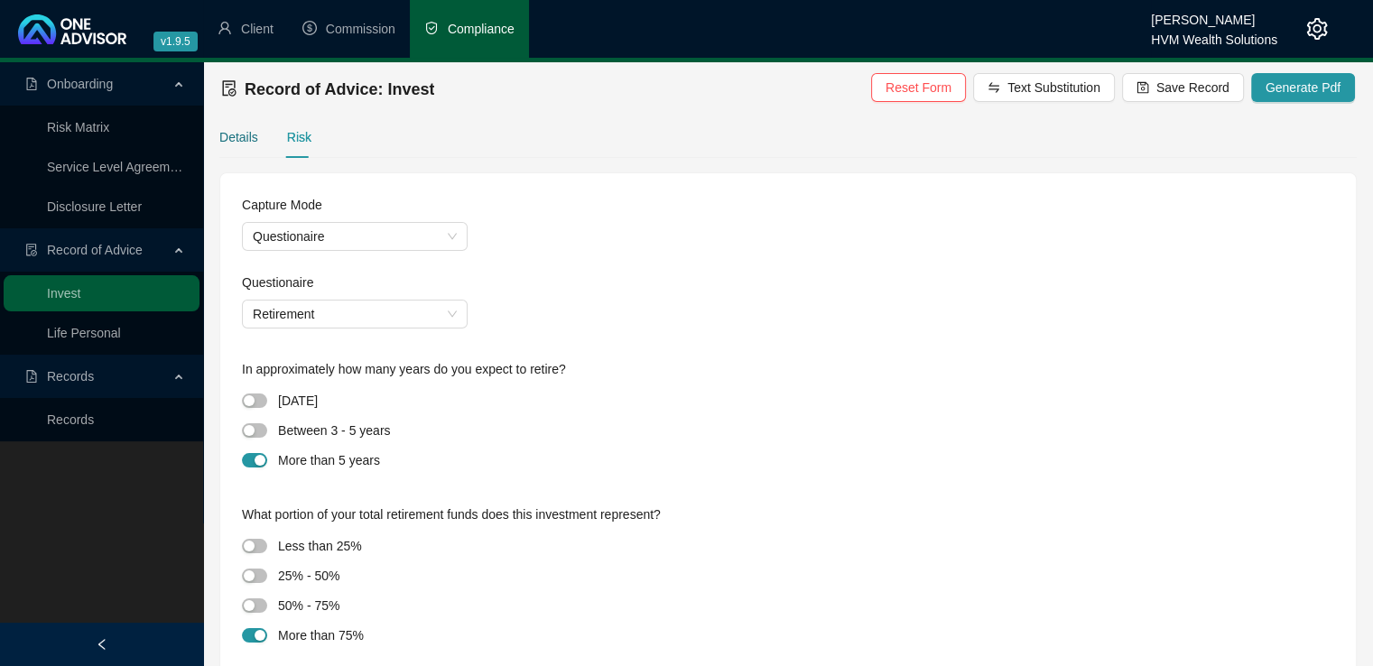
click at [222, 138] on div "Details" at bounding box center [238, 137] width 39 height 20
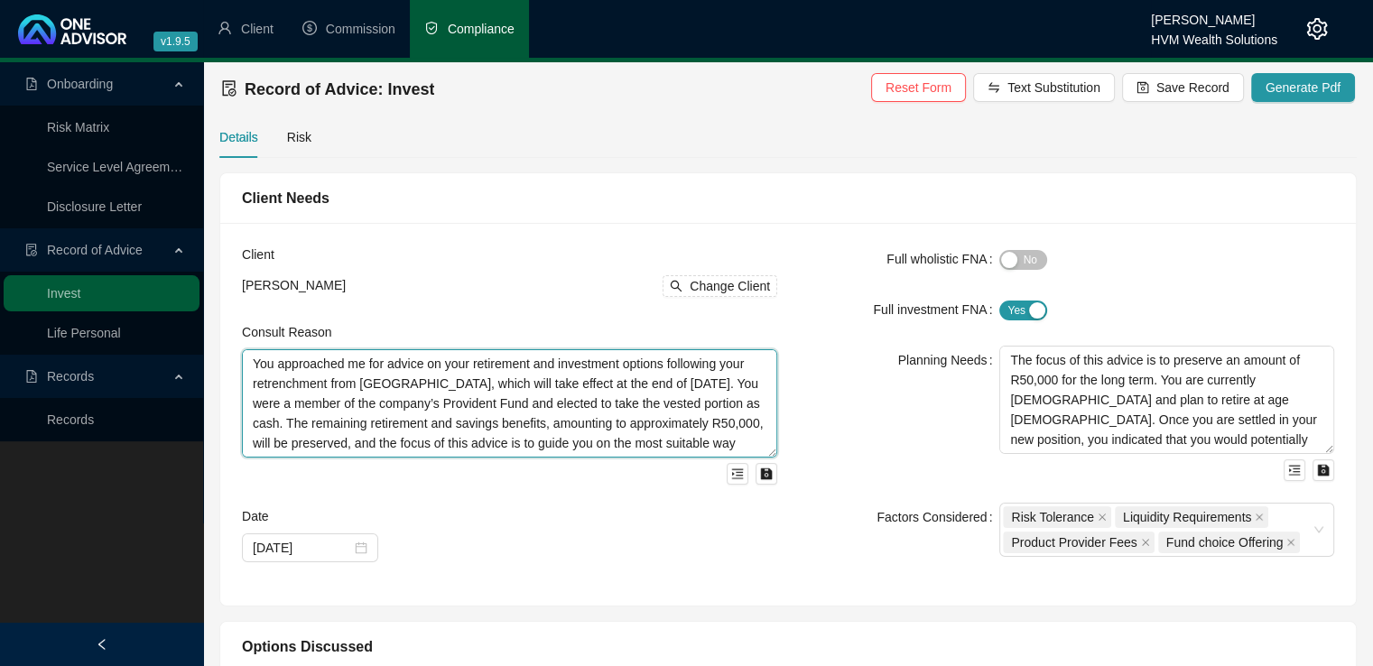
click at [359, 369] on textarea "You approached me for advice on your retirement and investment options followin…" at bounding box center [509, 403] width 535 height 108
click at [361, 369] on textarea "You approached me for advice on your retirement and investment options followin…" at bounding box center [509, 403] width 535 height 108
type textarea "You approached us for advice on your retirement and investment options followin…"
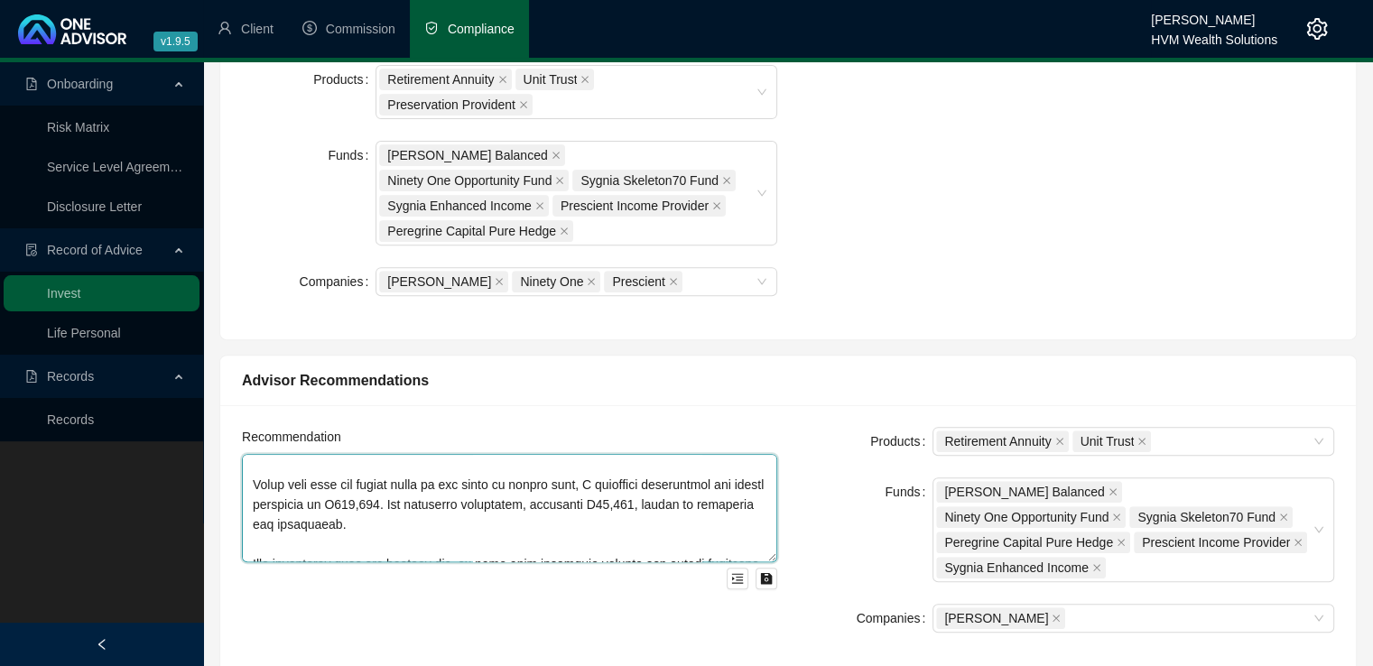
scroll to position [144, 0]
click at [604, 454] on textarea at bounding box center [509, 508] width 535 height 108
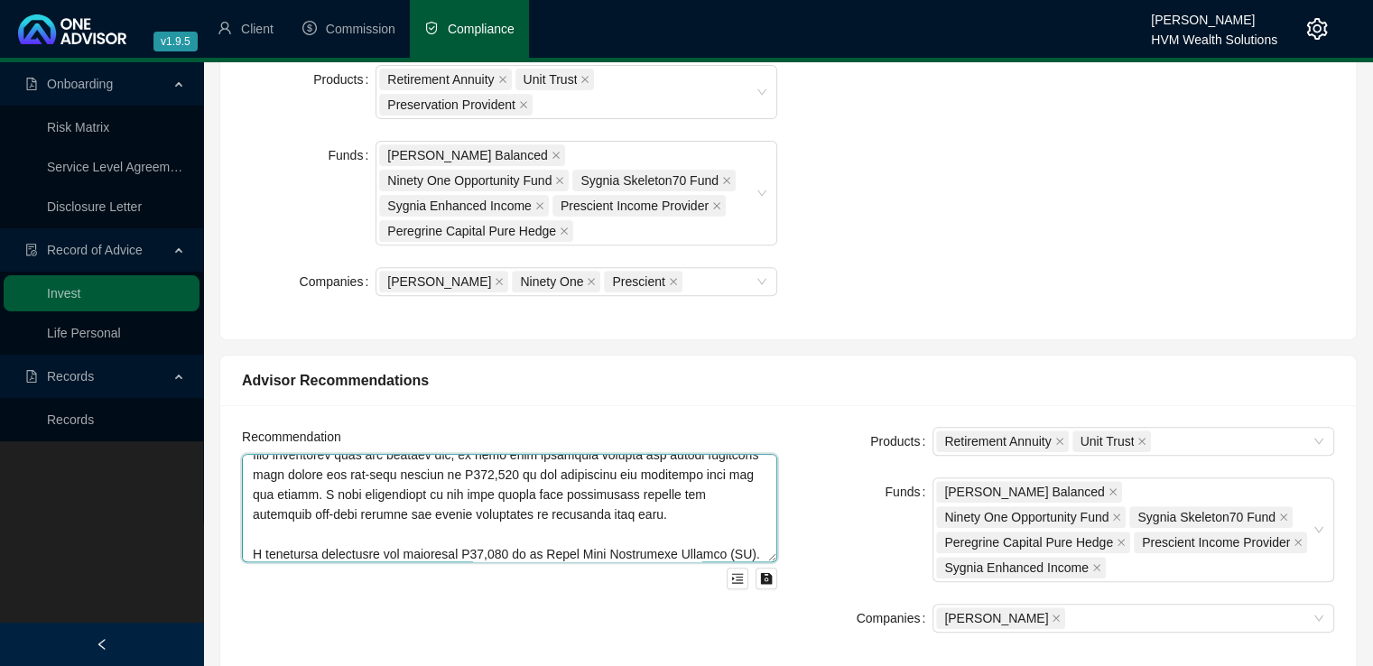
scroll to position [288, 0]
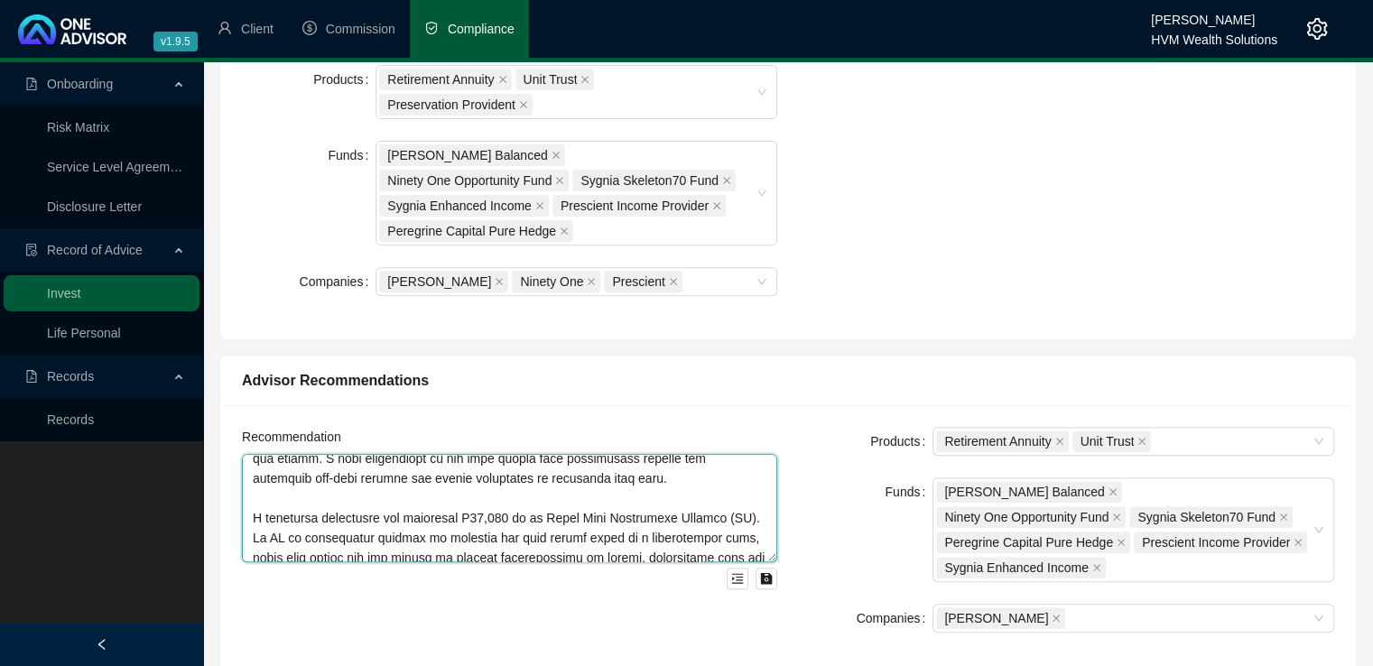
click at [256, 460] on textarea at bounding box center [509, 508] width 535 height 108
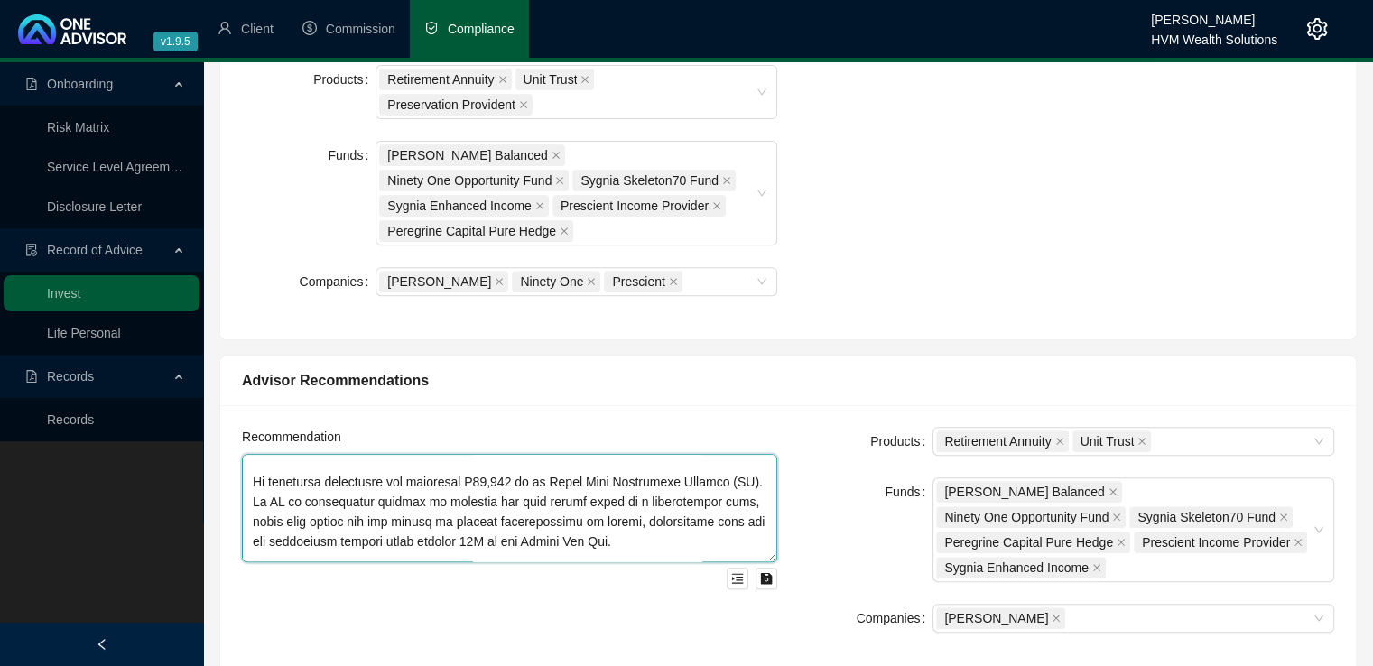
scroll to position [384, 0]
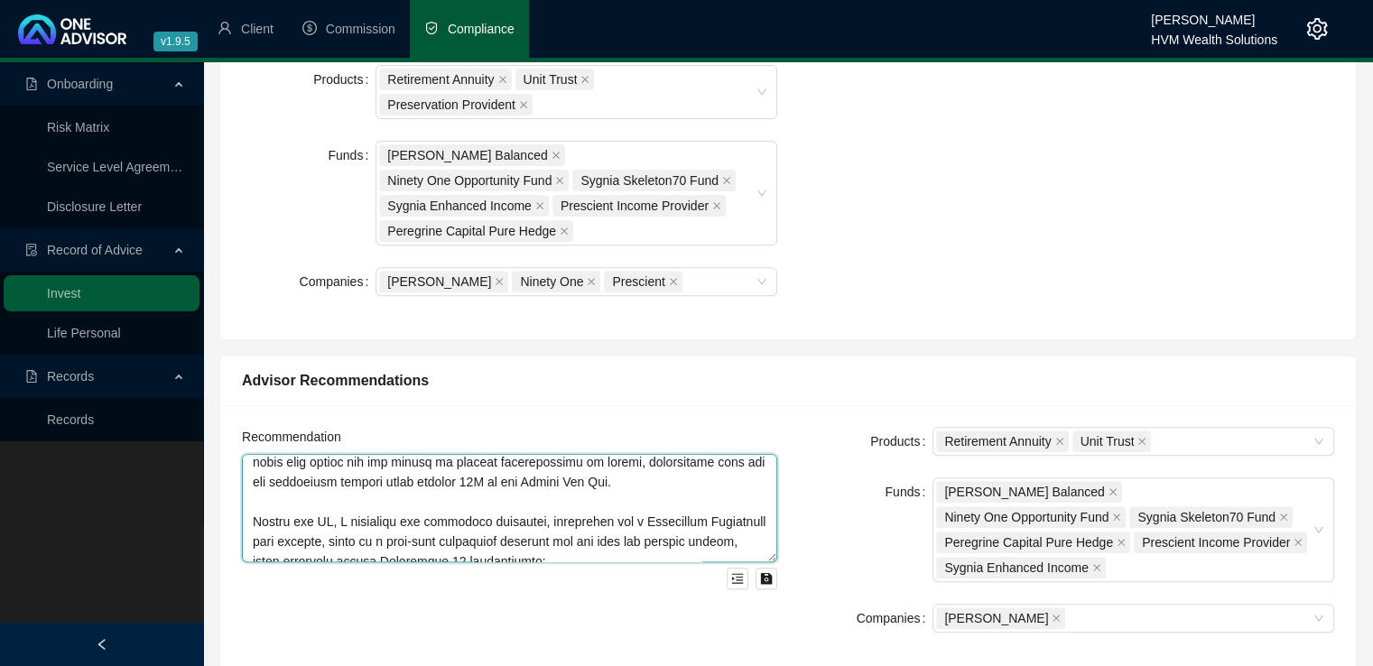
click at [338, 463] on textarea at bounding box center [509, 508] width 535 height 108
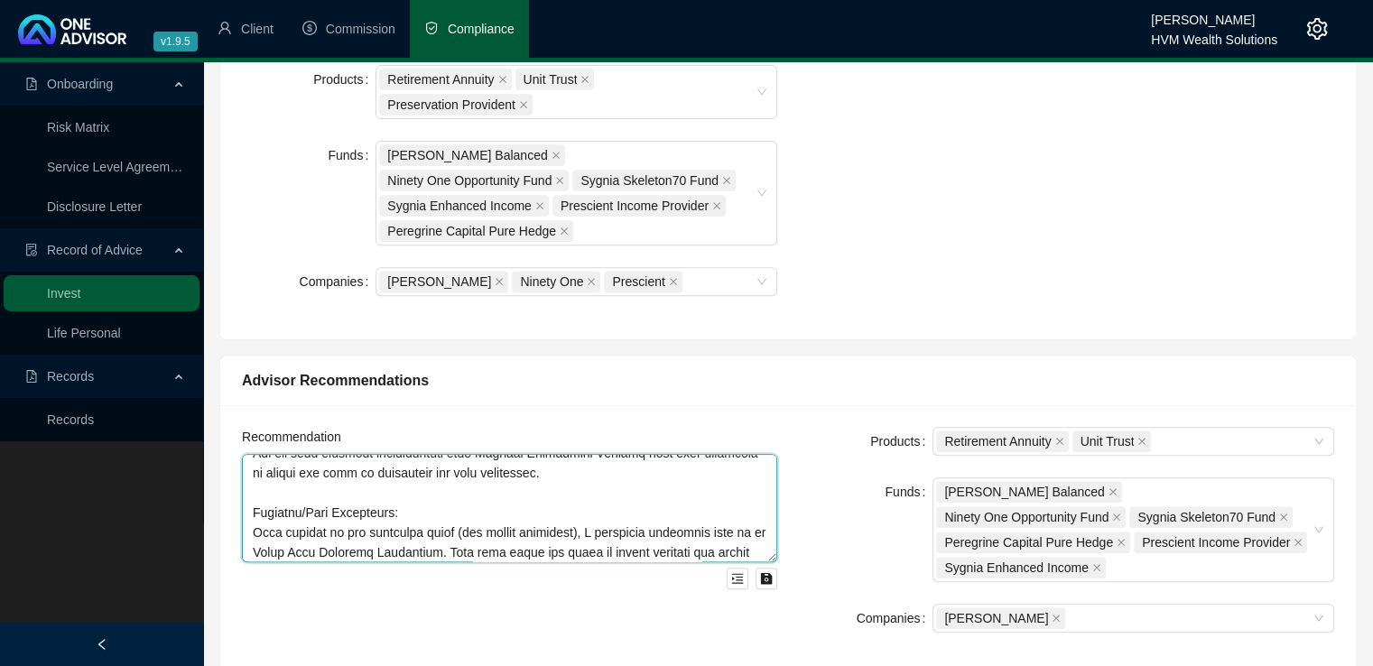
scroll to position [817, 0]
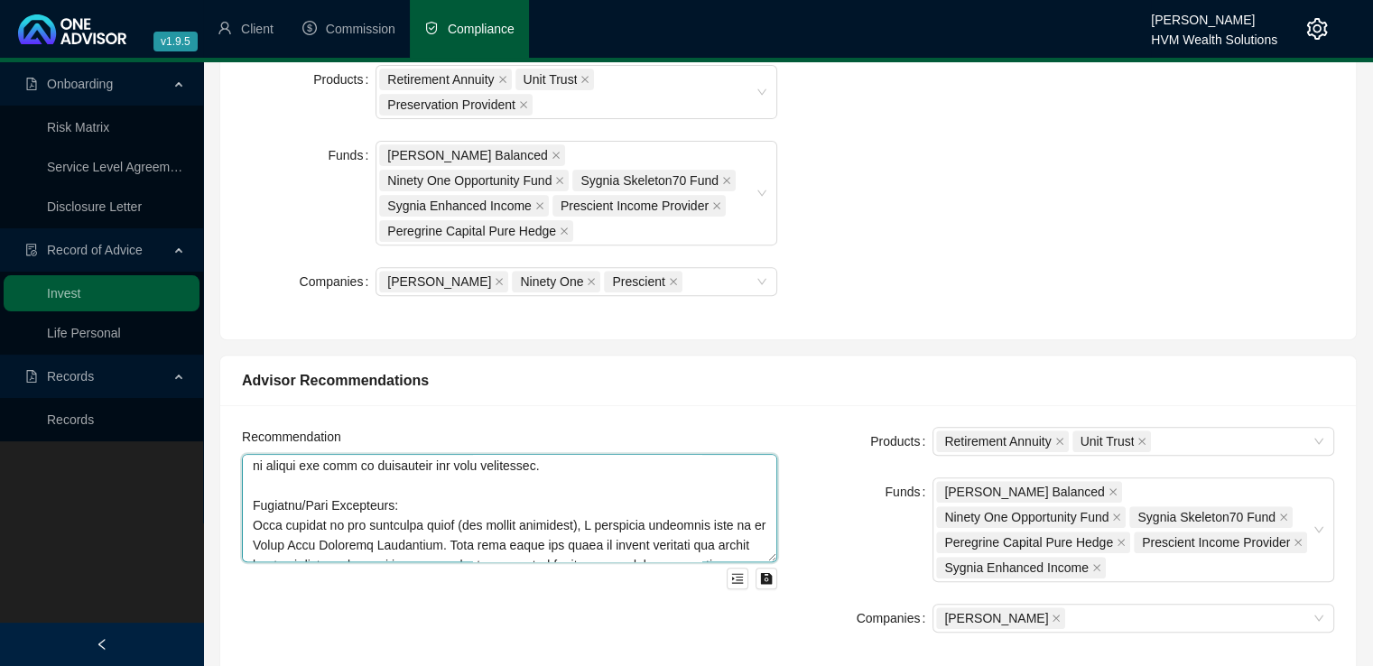
click at [604, 471] on textarea at bounding box center [509, 508] width 535 height 108
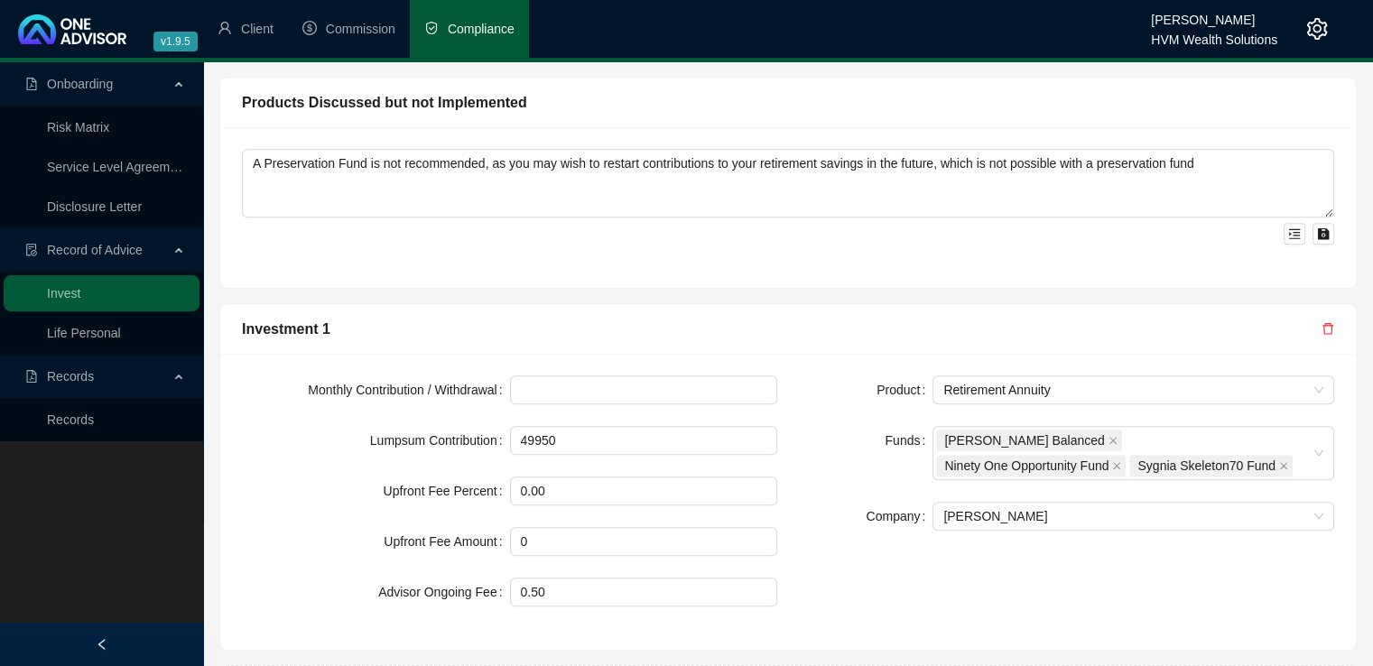
scroll to position [0, 0]
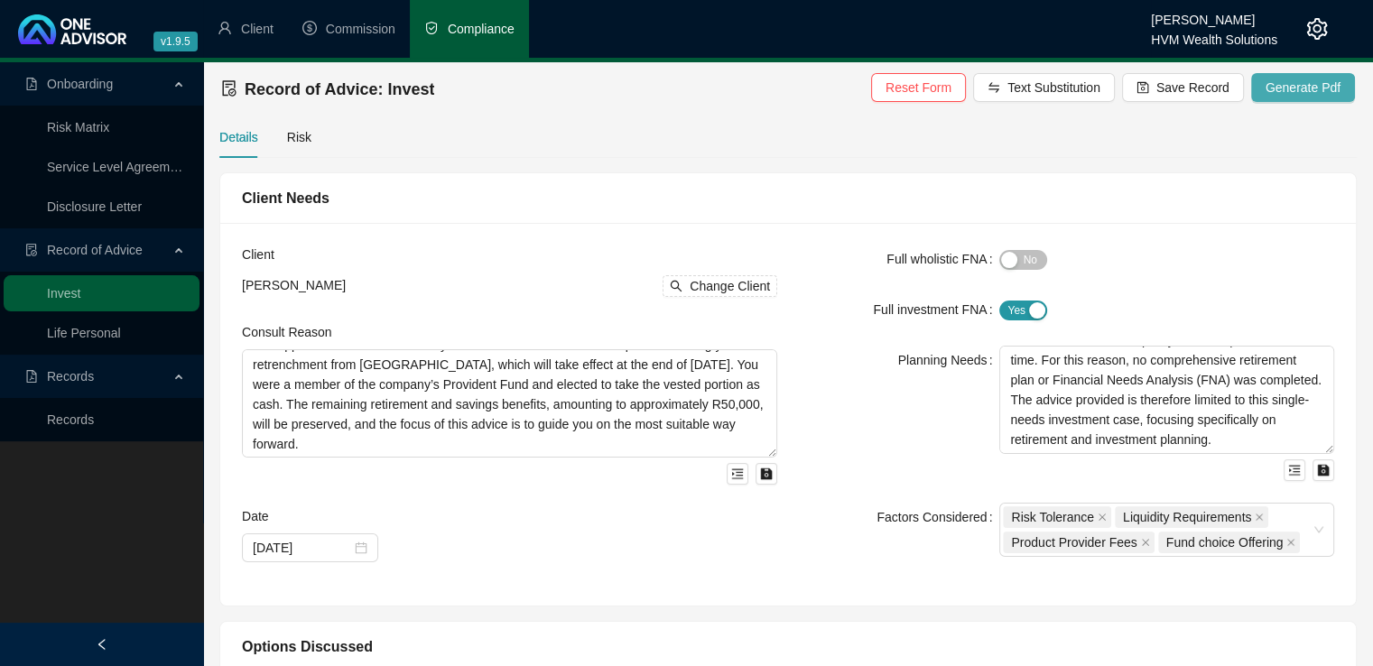
type textarea "Retirement Annuity: The total value of your employer-linked retirement fund is …"
click at [1285, 89] on span "Generate Pdf" at bounding box center [1302, 88] width 75 height 20
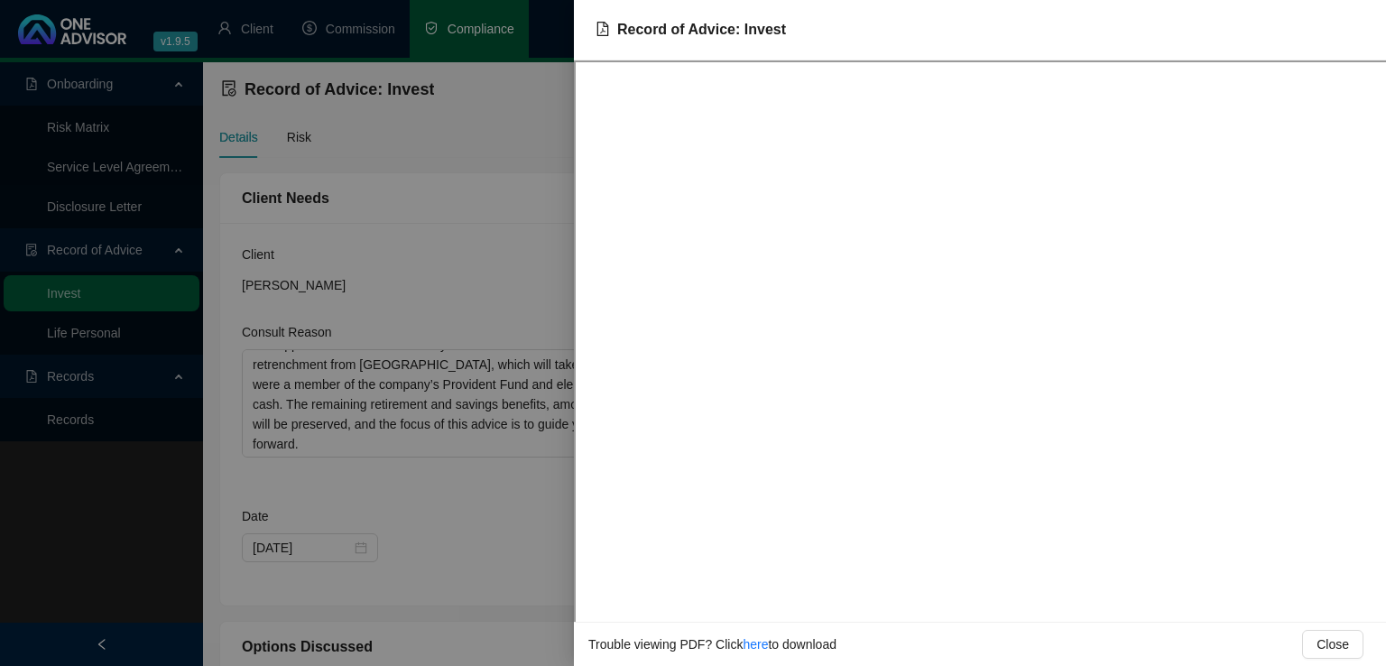
click at [487, 282] on div at bounding box center [693, 333] width 1386 height 666
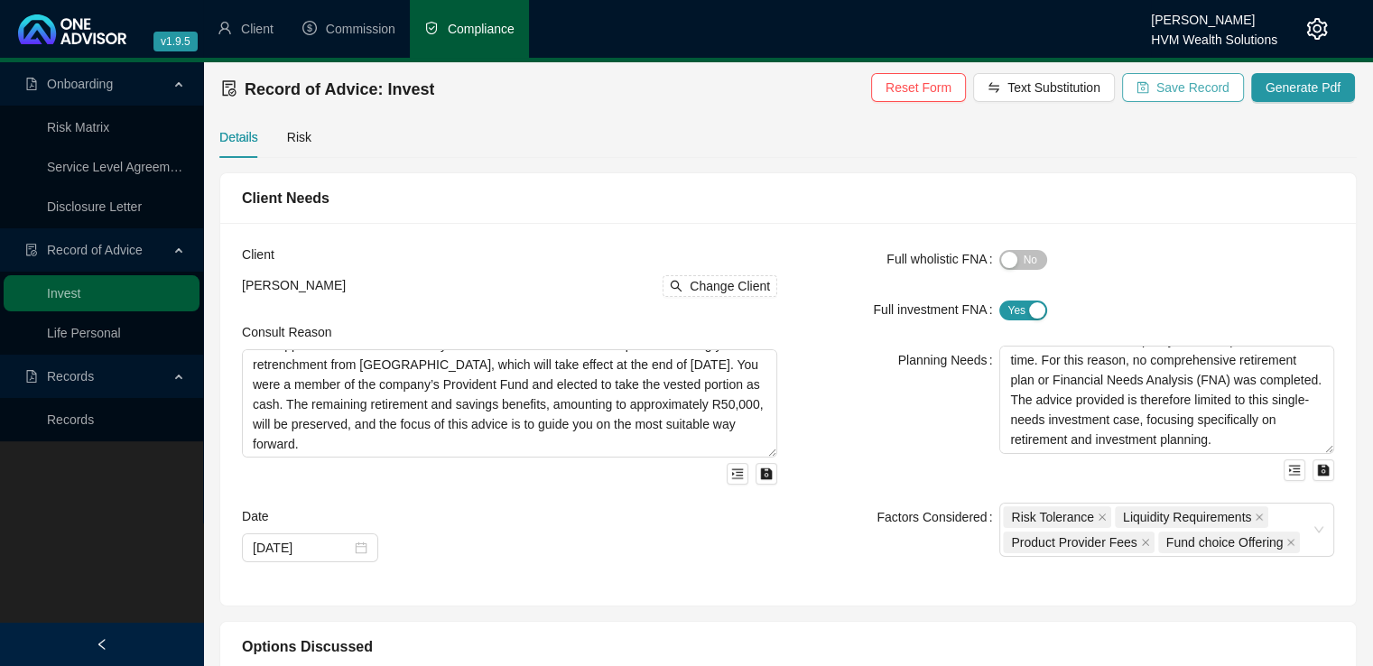
click at [1220, 80] on span "Save Record" at bounding box center [1192, 88] width 73 height 20
